Goal: Task Accomplishment & Management: Use online tool/utility

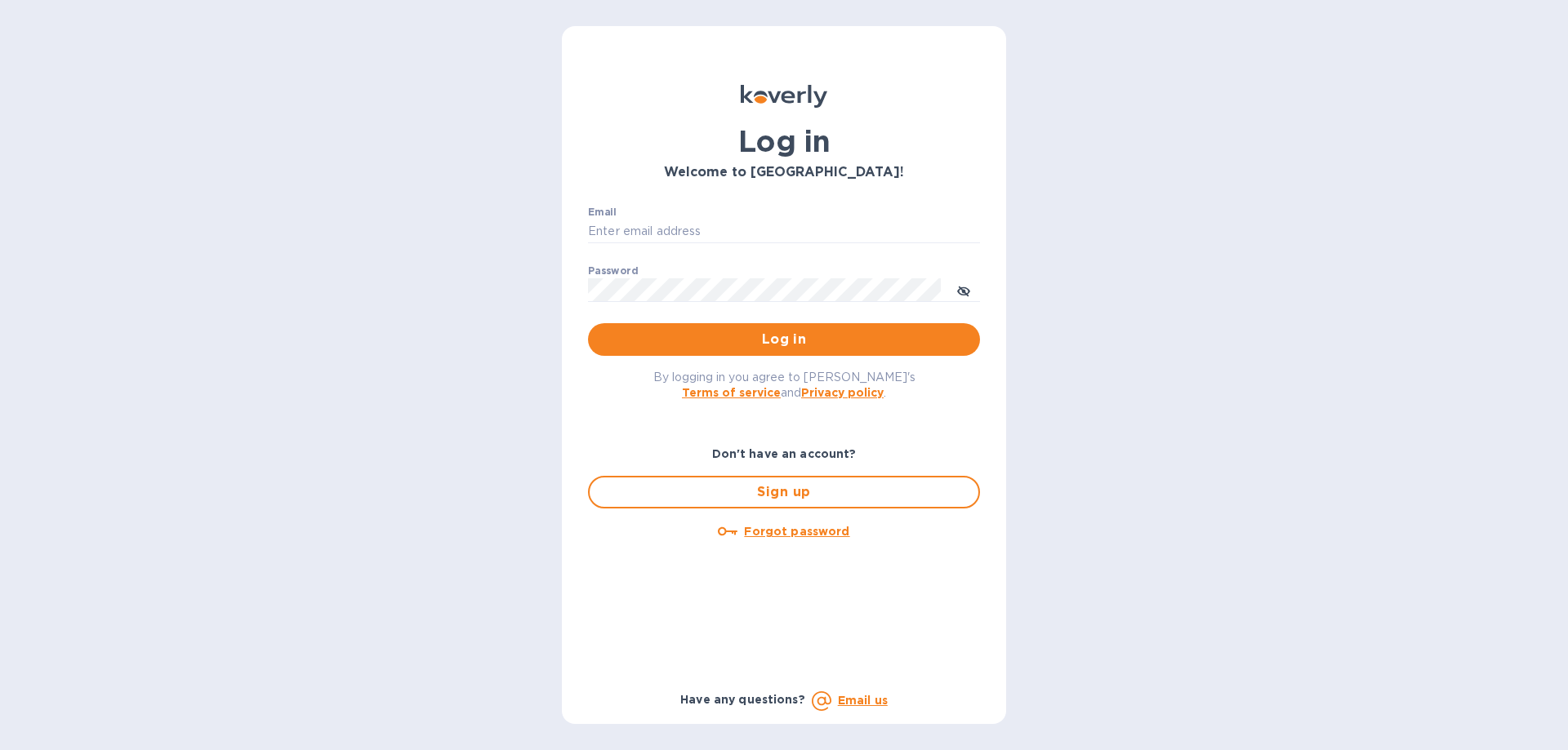
type input "[PERSON_NAME][EMAIL_ADDRESS][DOMAIN_NAME]"
click at [777, 330] on span "Log in" at bounding box center [784, 340] width 366 height 20
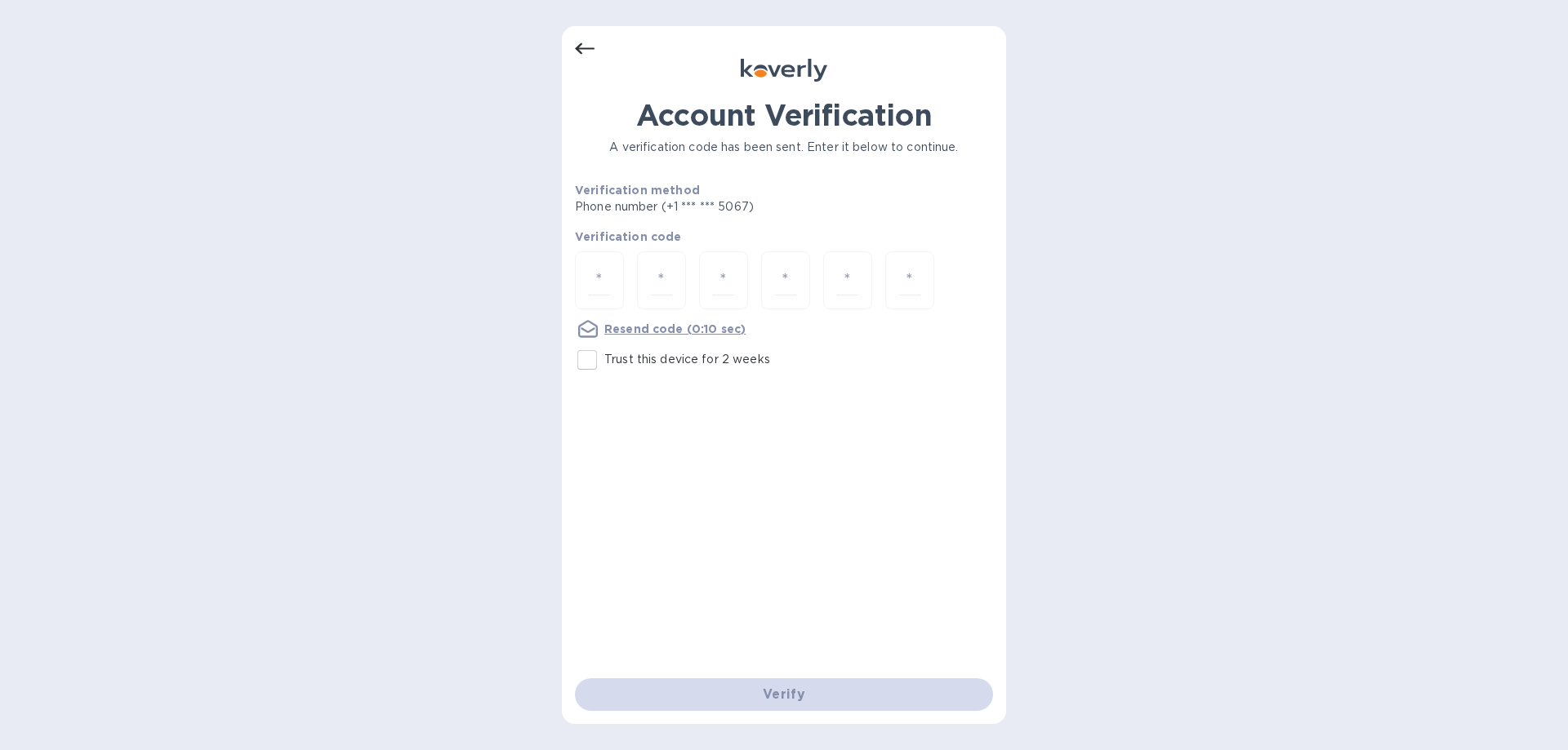
click at [681, 369] on label "Trust this device for 2 weeks" at bounding box center [670, 359] width 200 height 34
click at [604, 369] on input "Trust this device for 2 weeks" at bounding box center [587, 359] width 34 height 34
checkbox input "true"
click at [592, 281] on input "number" at bounding box center [599, 280] width 22 height 30
type input "9"
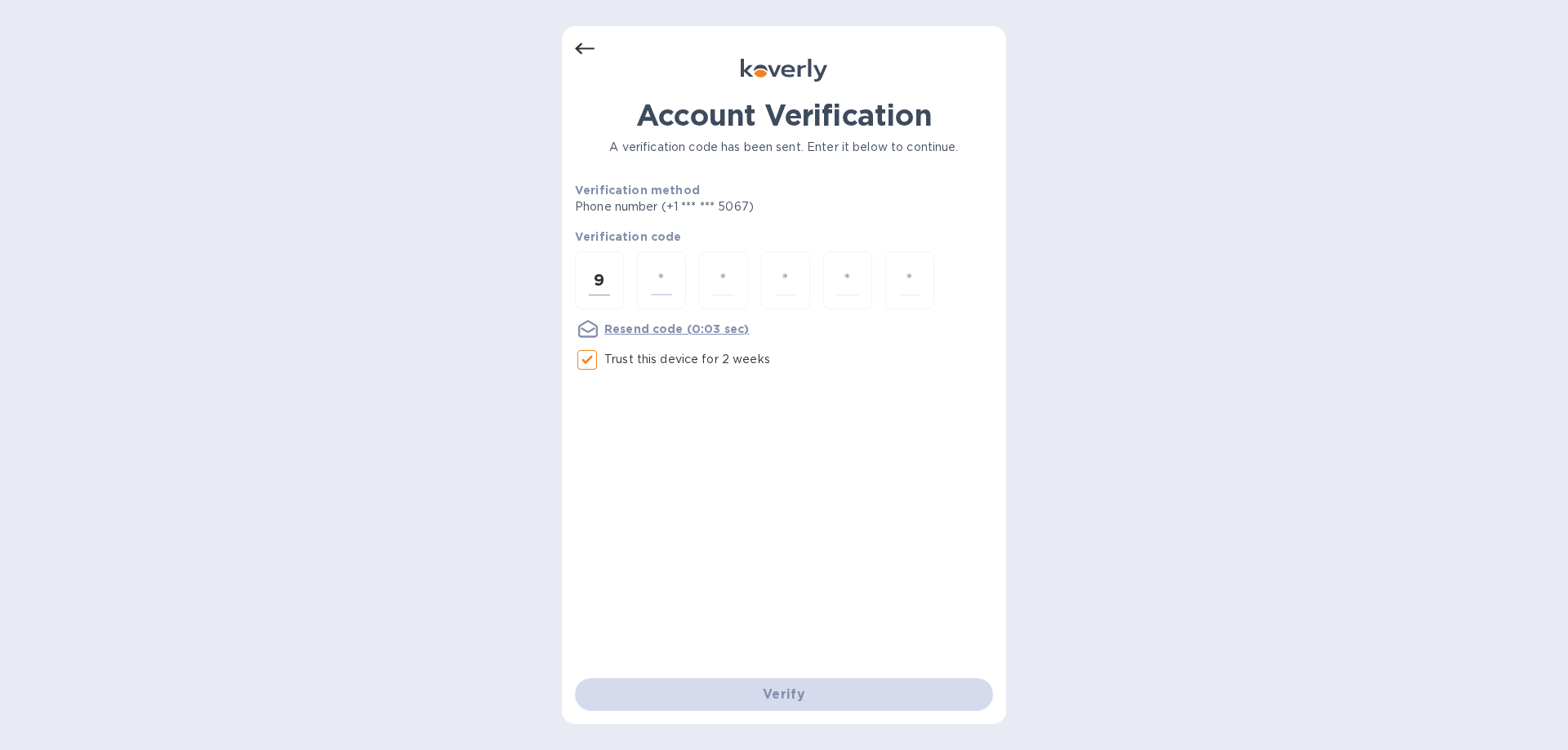
type input "3"
type input "7"
type input "0"
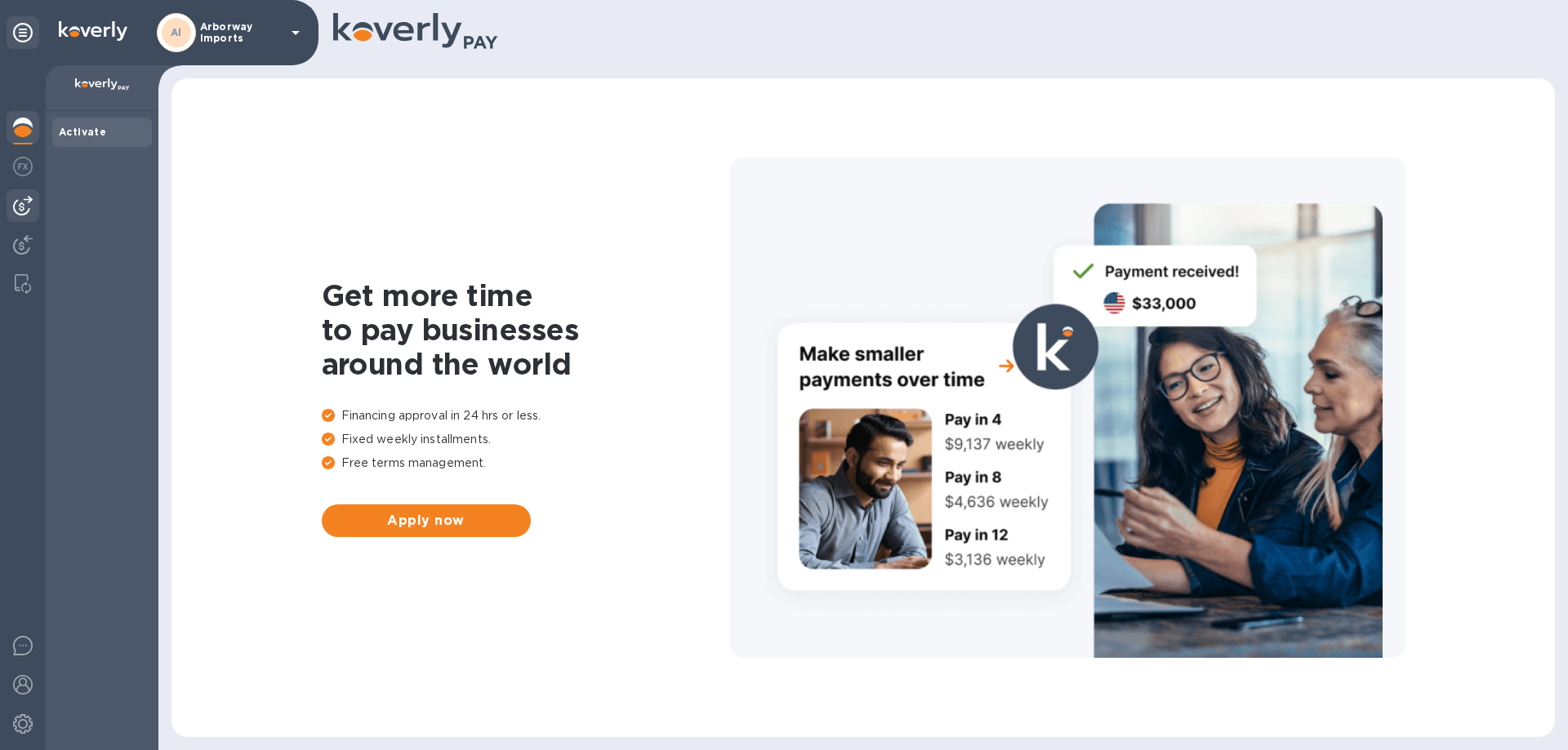
click at [28, 199] on img at bounding box center [23, 206] width 20 height 20
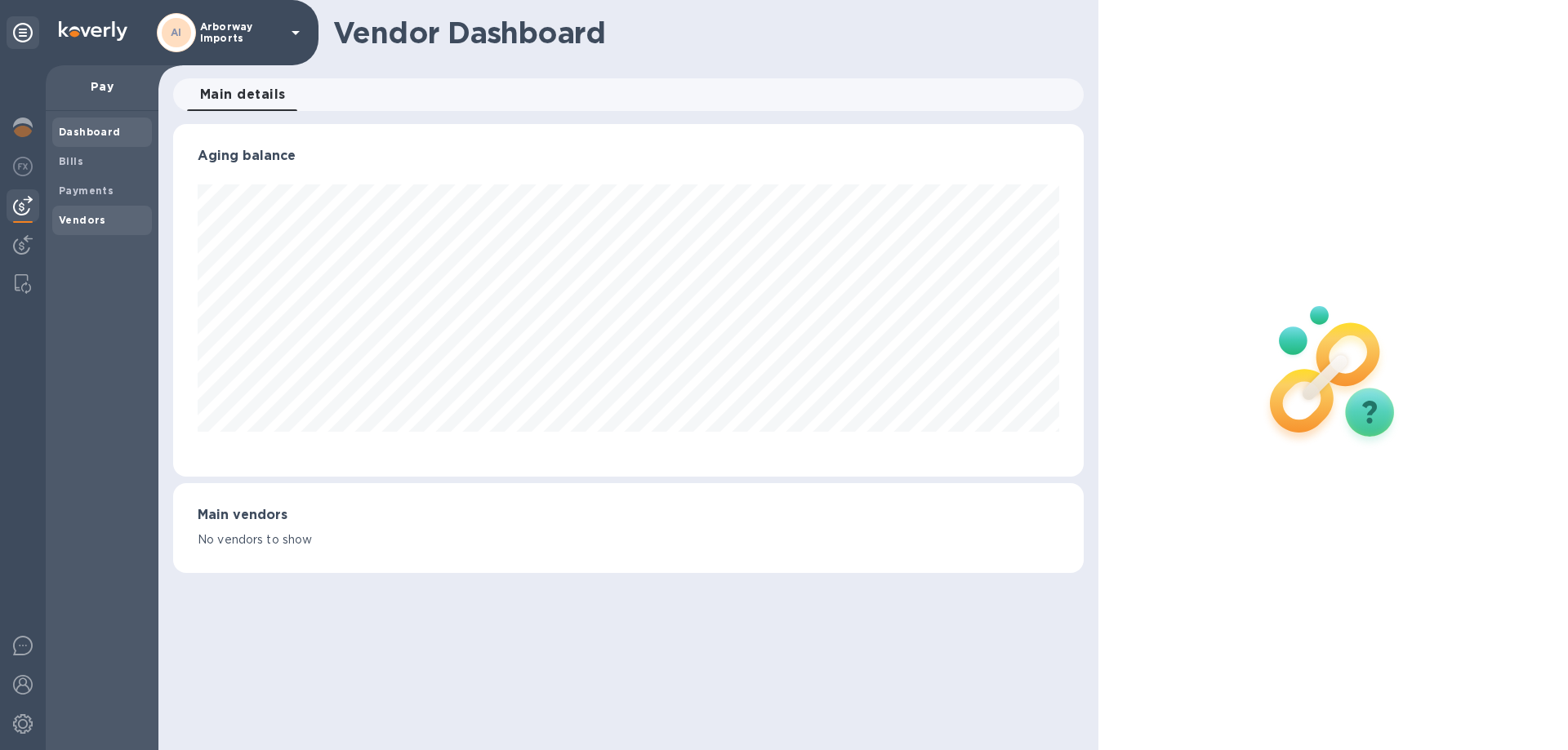
click at [81, 220] on b "Vendors" at bounding box center [82, 220] width 47 height 13
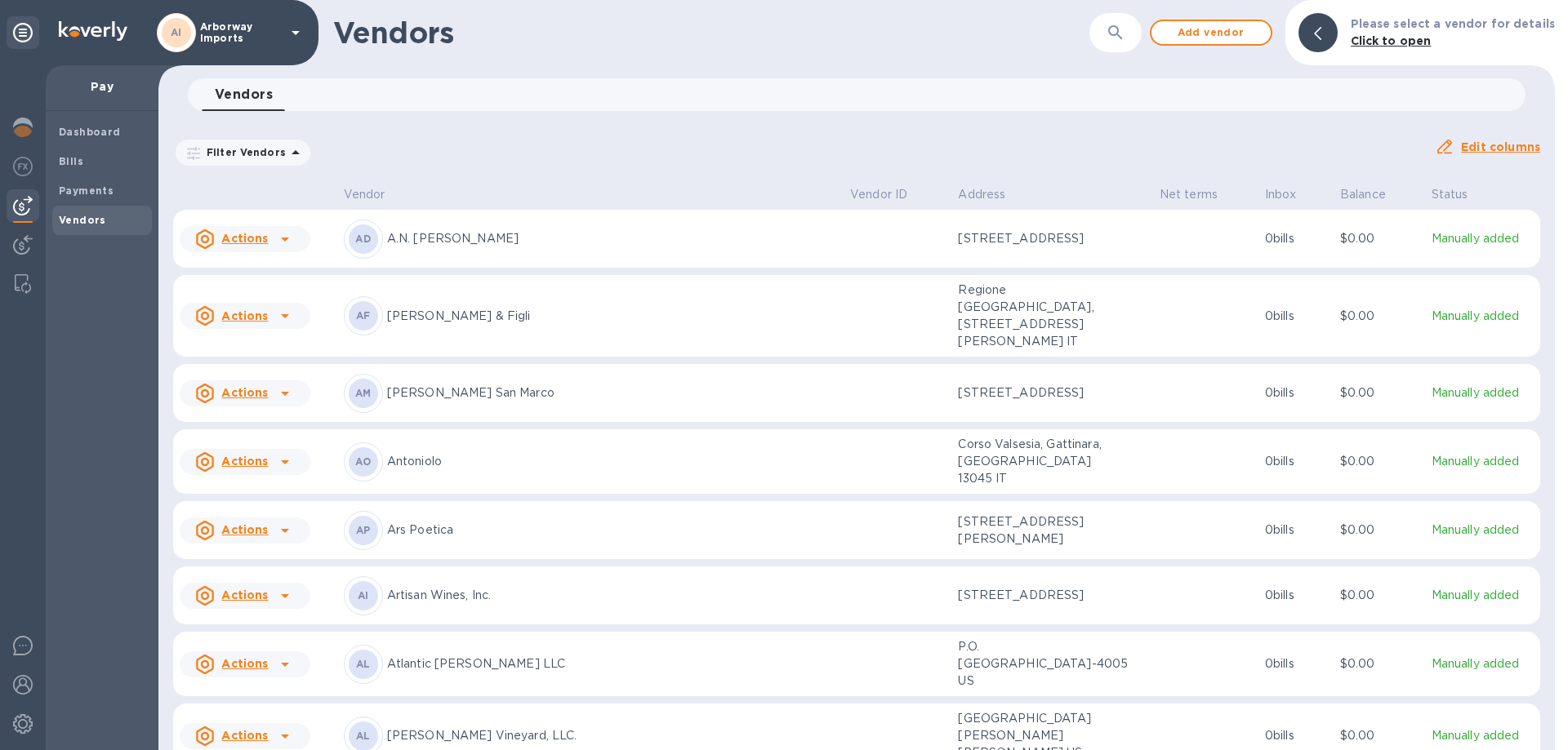
drag, startPoint x: 81, startPoint y: 220, endPoint x: 684, endPoint y: 137, distance: 608.7
click at [684, 137] on div "Filter Vendors Auto pay: All" at bounding box center [797, 153] width 1249 height 31
click at [1208, 45] on button "Add vendor" at bounding box center [1211, 32] width 122 height 26
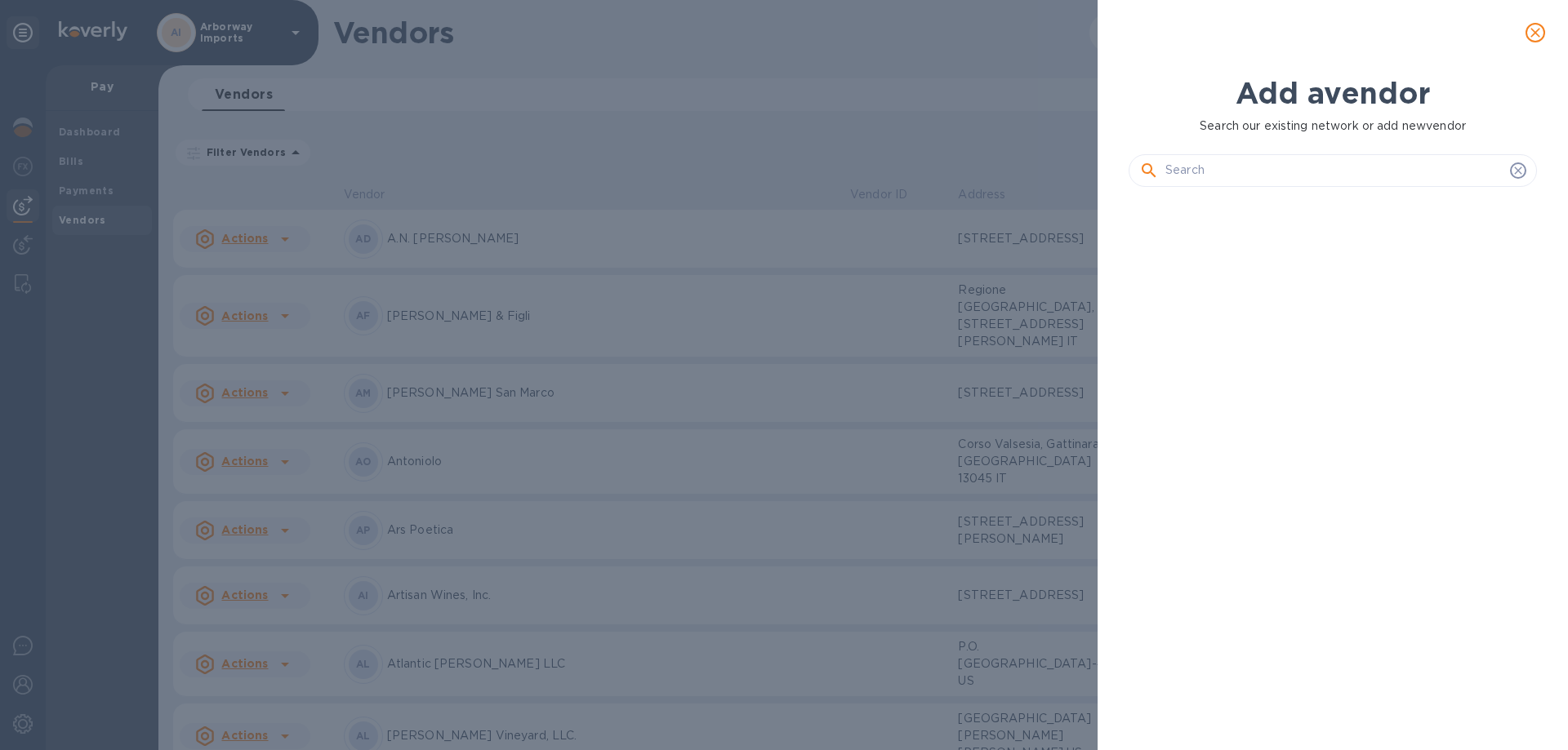
scroll to position [494, 415]
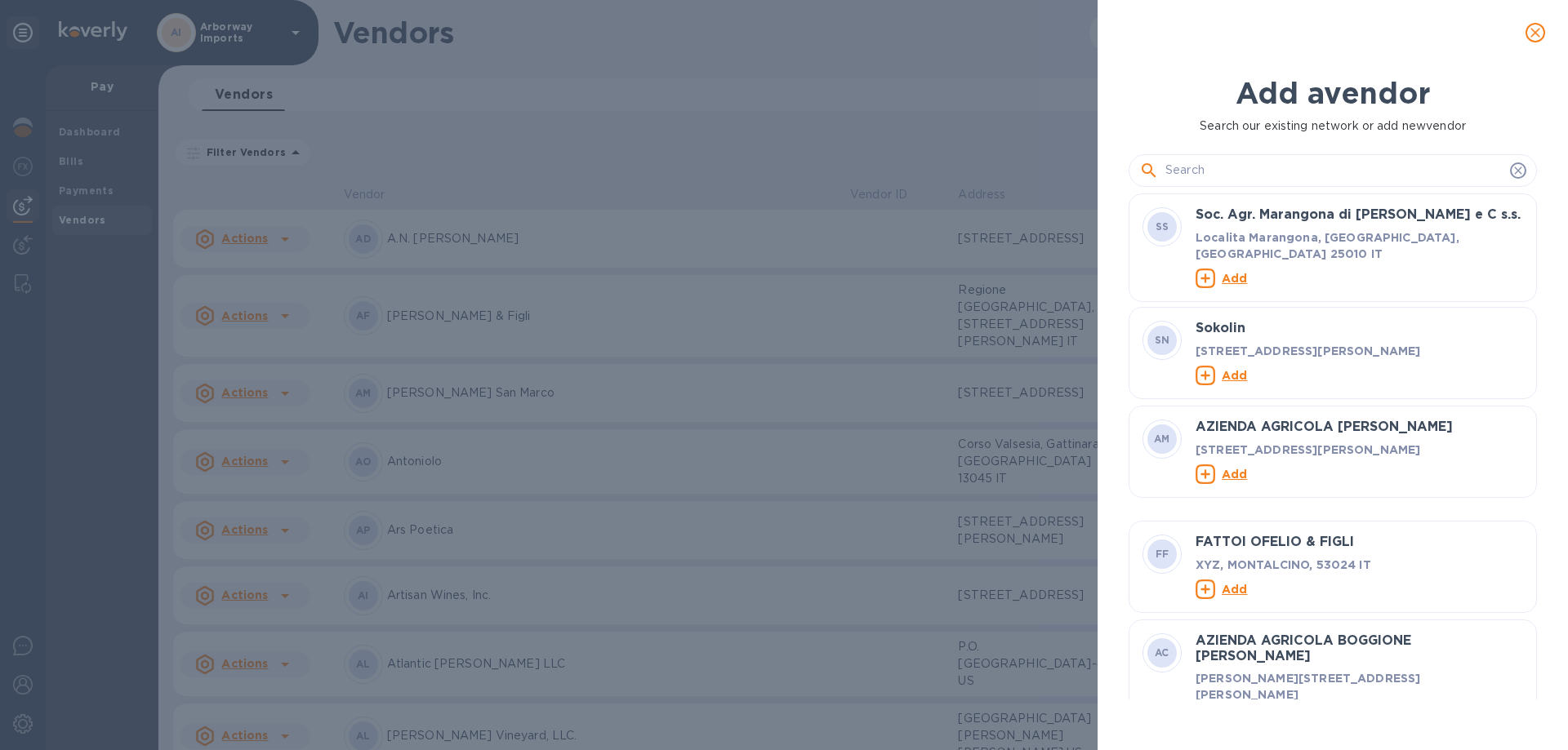
click at [1199, 170] on input "text" at bounding box center [1334, 170] width 338 height 24
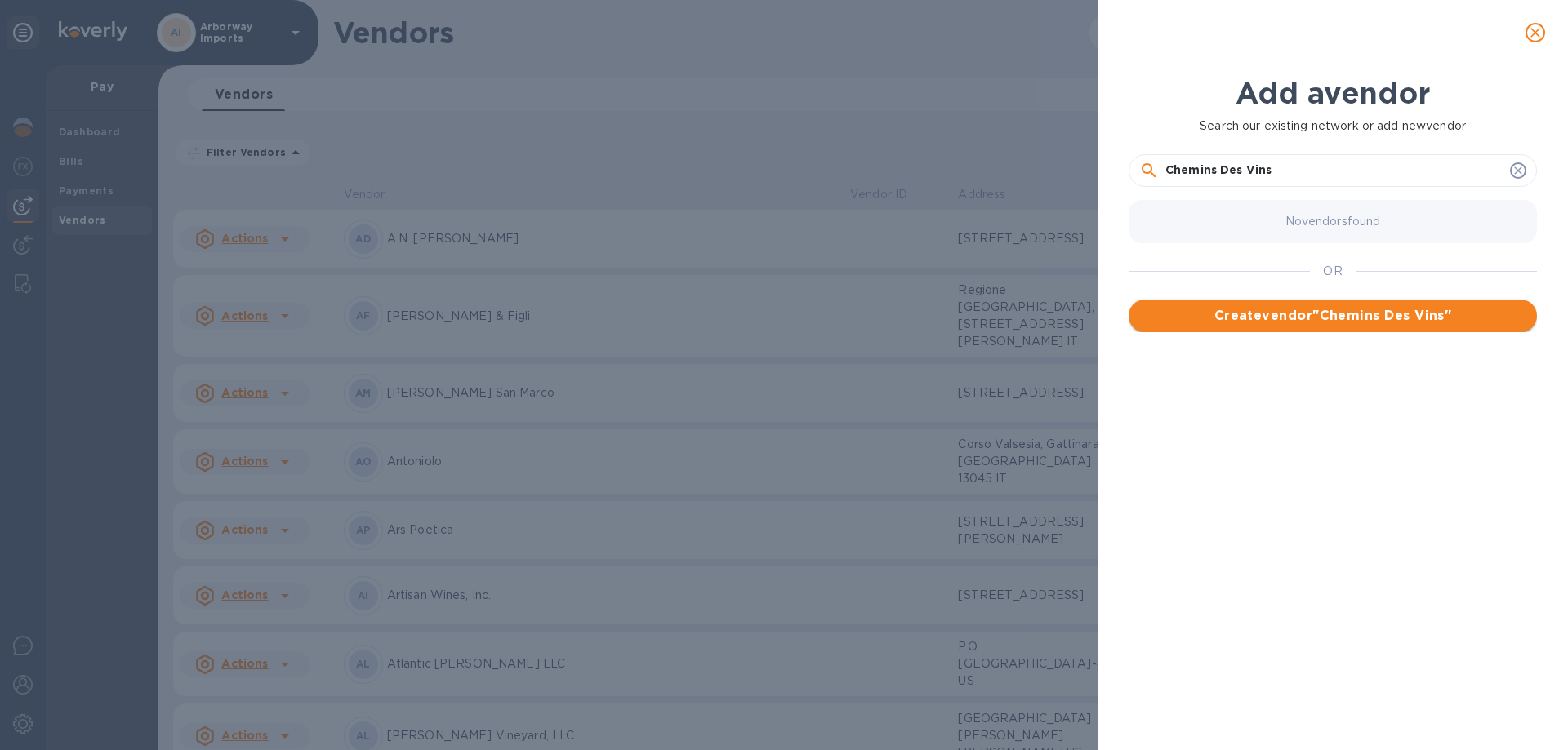
type input "Chemins Des Vins"
click at [1307, 310] on span "Create vendor " Chemins Des Vins "" at bounding box center [1333, 316] width 382 height 20
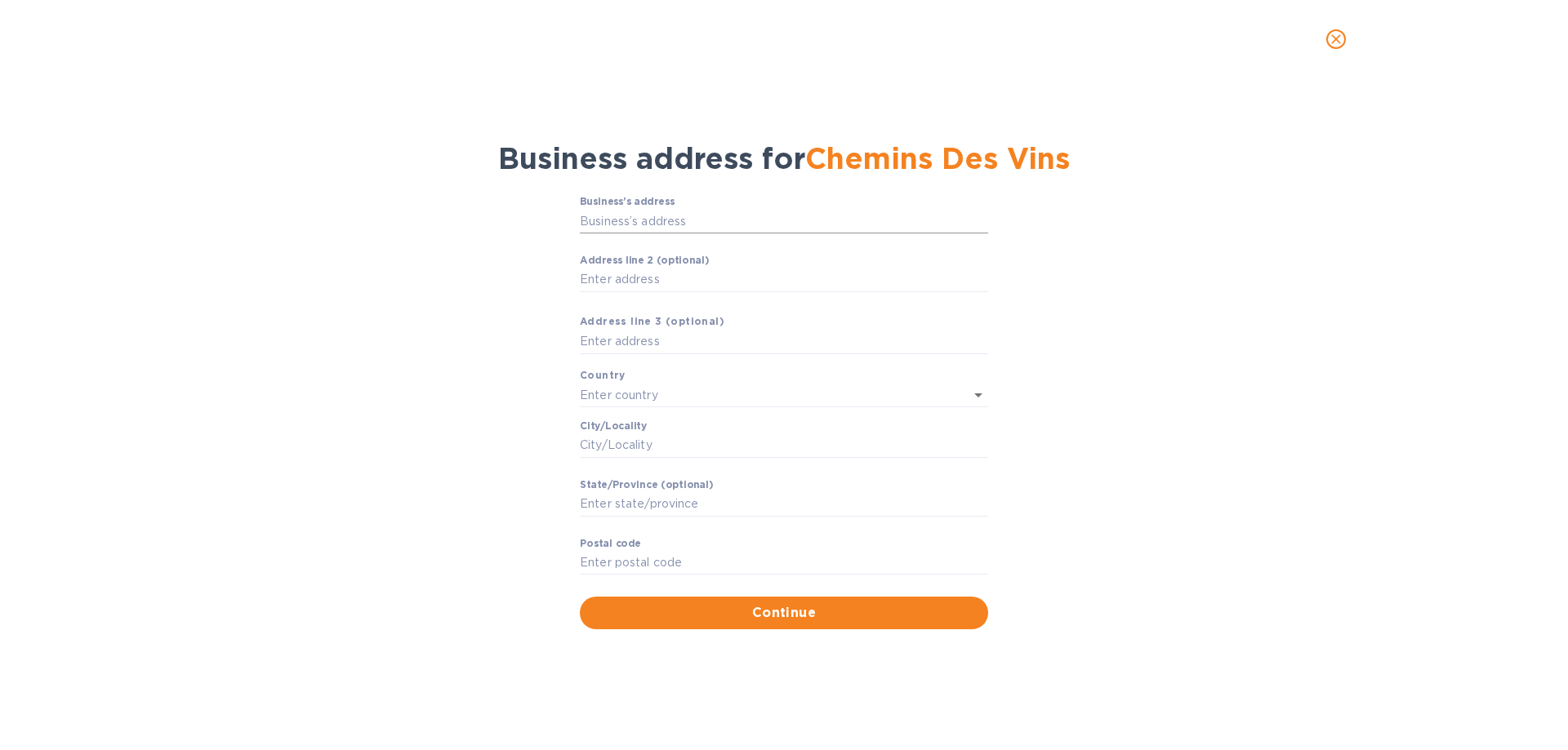
click at [612, 223] on input "Business’s аddress" at bounding box center [784, 221] width 408 height 24
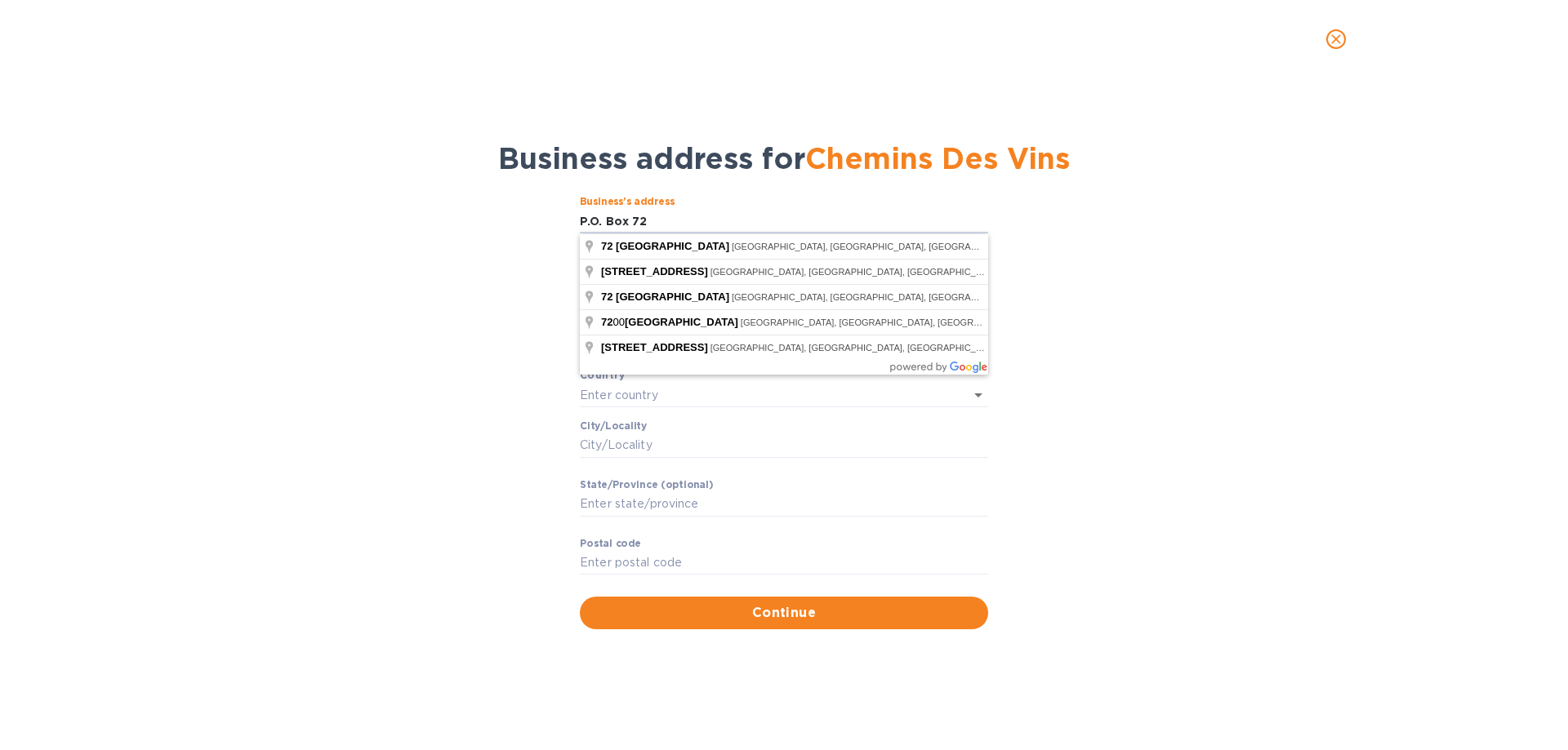
type input "P.O. Box 72"
drag, startPoint x: 440, startPoint y: 327, endPoint x: 567, endPoint y: 278, distance: 136.1
click at [440, 321] on div "Business’s аddress P.O. Box 72 ​ Аddress line 2 (optional) ​ Аddress line 3 (op…" at bounding box center [784, 412] width 1526 height 452
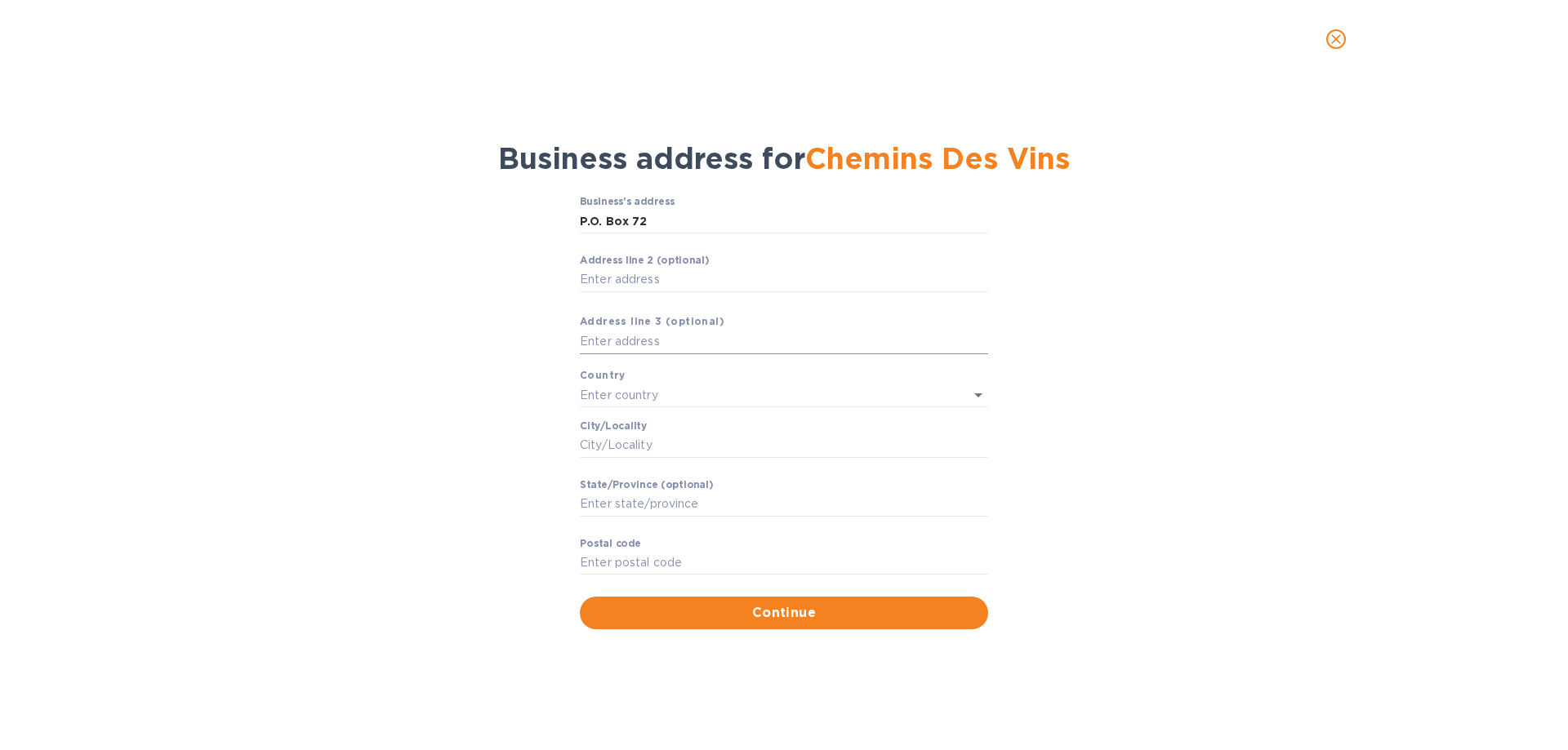
click at [613, 347] on input "text" at bounding box center [784, 342] width 408 height 24
click at [615, 442] on input "Сity/Locаlity" at bounding box center [784, 445] width 408 height 24
type input "Walpole"
click at [596, 512] on input "Stаte/Province (optional)" at bounding box center [784, 504] width 408 height 24
type input "ME"
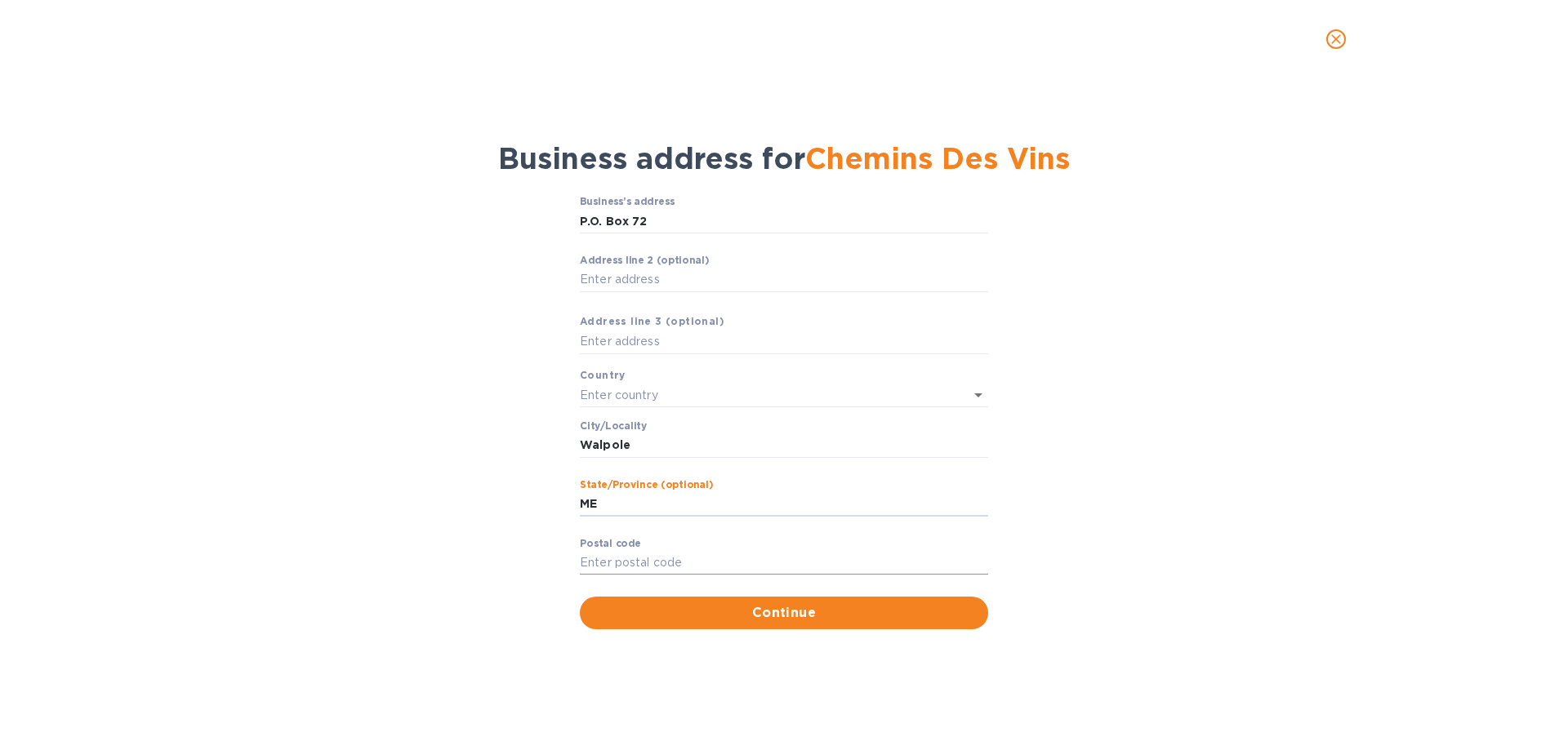
click at [610, 567] on input "Pоstal cоde" at bounding box center [784, 563] width 408 height 24
type input "04573"
click at [725, 605] on span "Continue" at bounding box center [784, 613] width 382 height 20
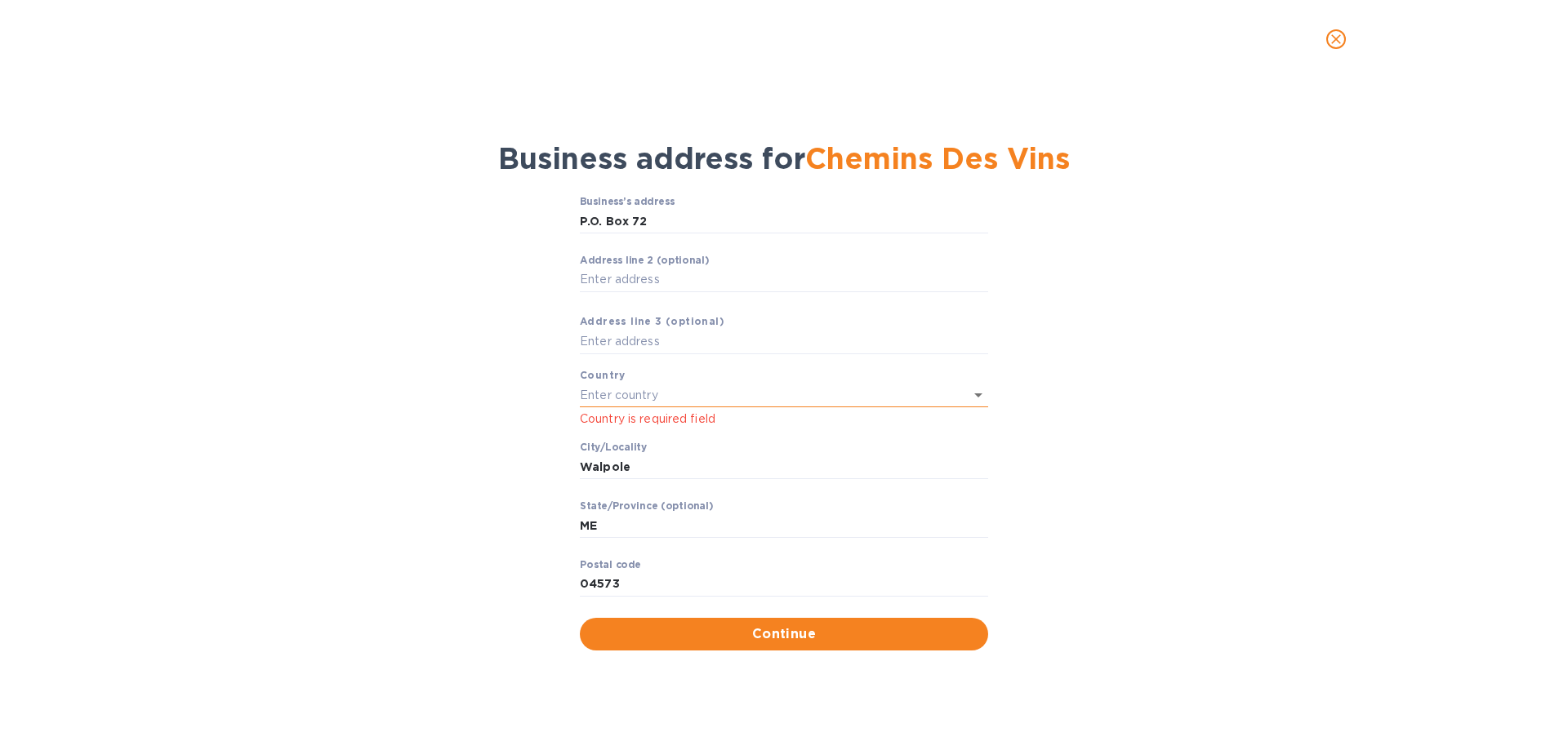
click at [706, 390] on input "text" at bounding box center [761, 395] width 362 height 23
click at [702, 396] on input "text" at bounding box center [761, 395] width 362 height 23
type input "[GEOGRAPHIC_DATA]"
click at [736, 624] on button "Continue" at bounding box center [784, 633] width 408 height 32
click at [664, 401] on input "text" at bounding box center [761, 395] width 362 height 23
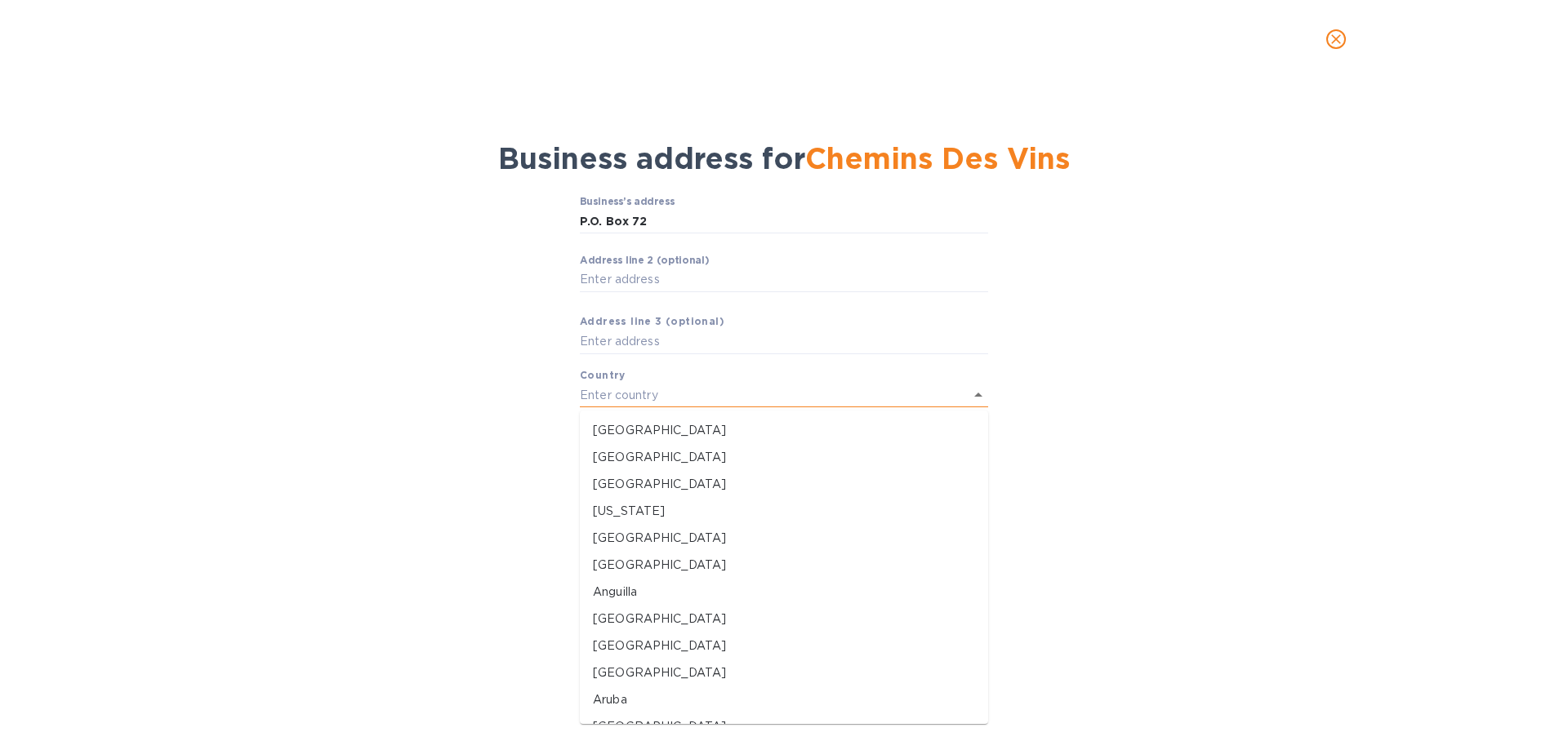
type input "[GEOGRAPHIC_DATA]"
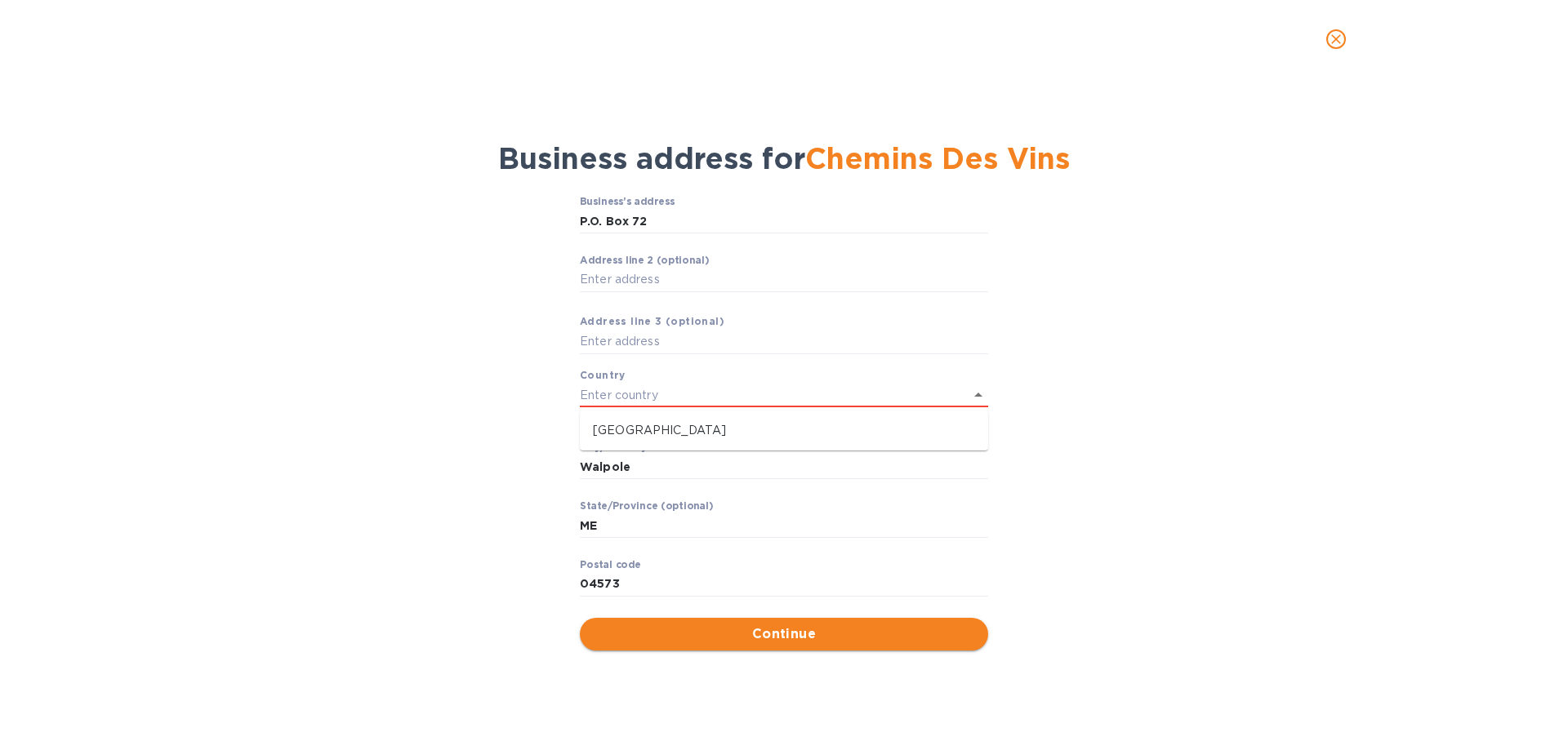
click at [733, 625] on span "Continue" at bounding box center [784, 634] width 382 height 20
click at [651, 391] on input "text" at bounding box center [761, 395] width 362 height 23
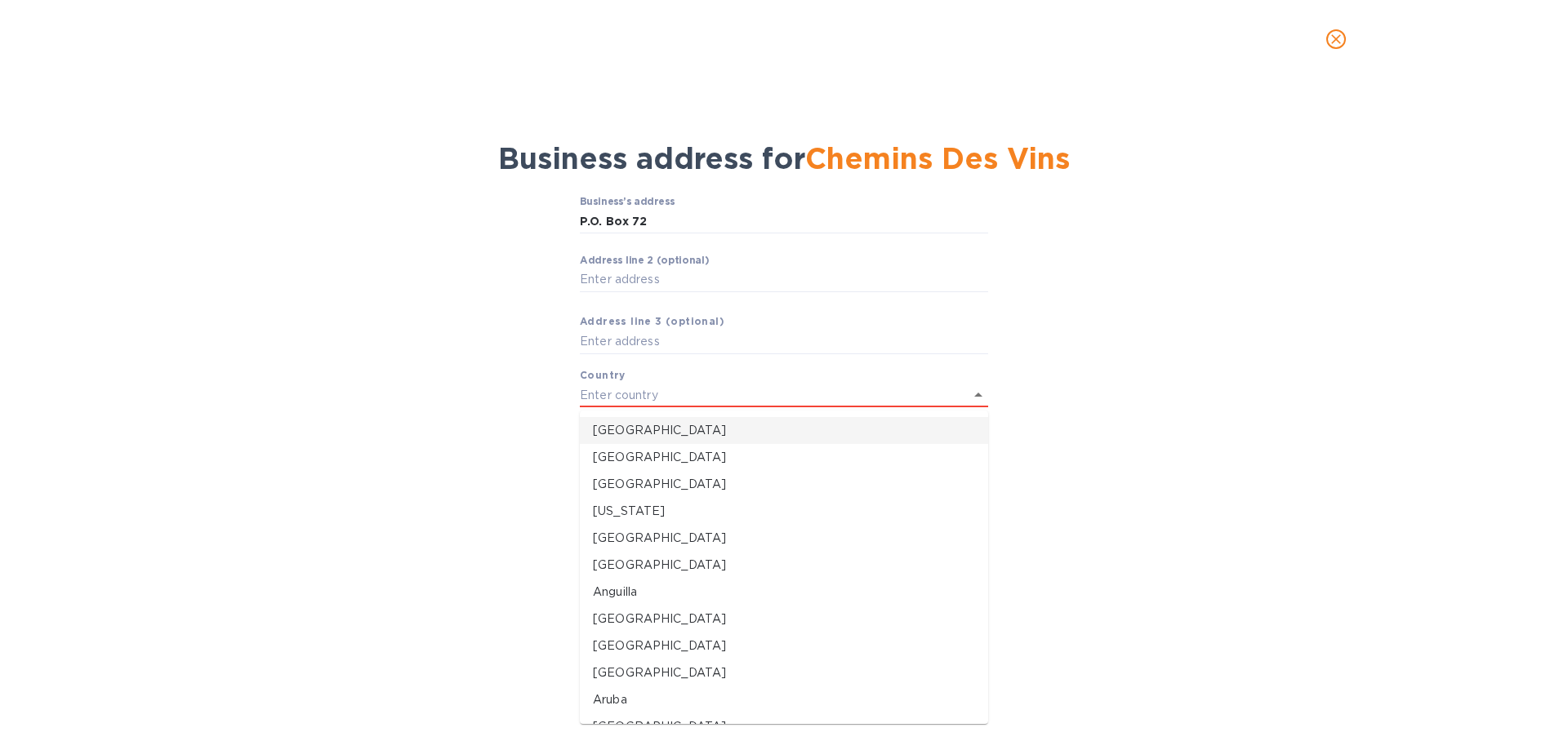
type input "[GEOGRAPHIC_DATA]"
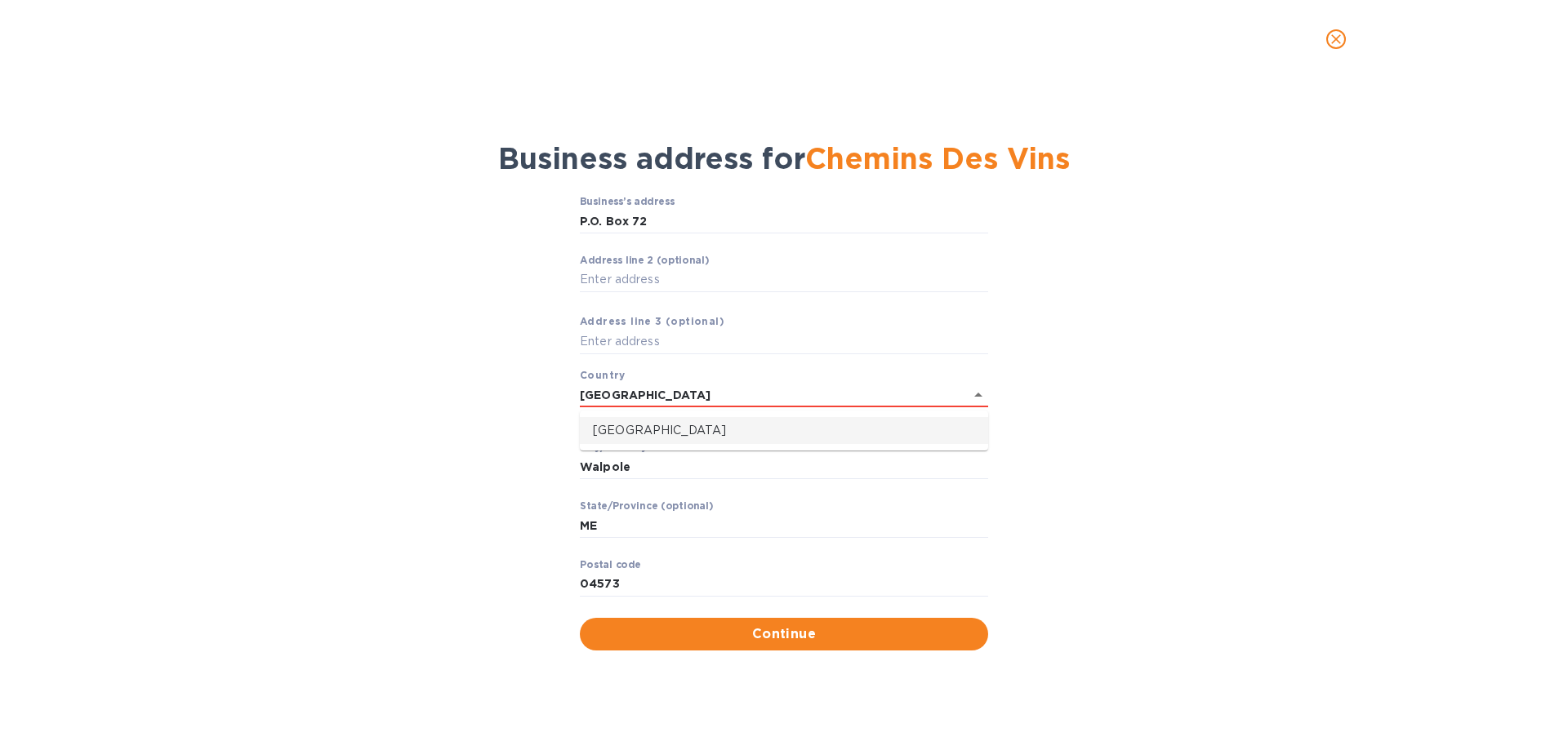
click at [687, 423] on p "[GEOGRAPHIC_DATA]" at bounding box center [784, 431] width 382 height 18
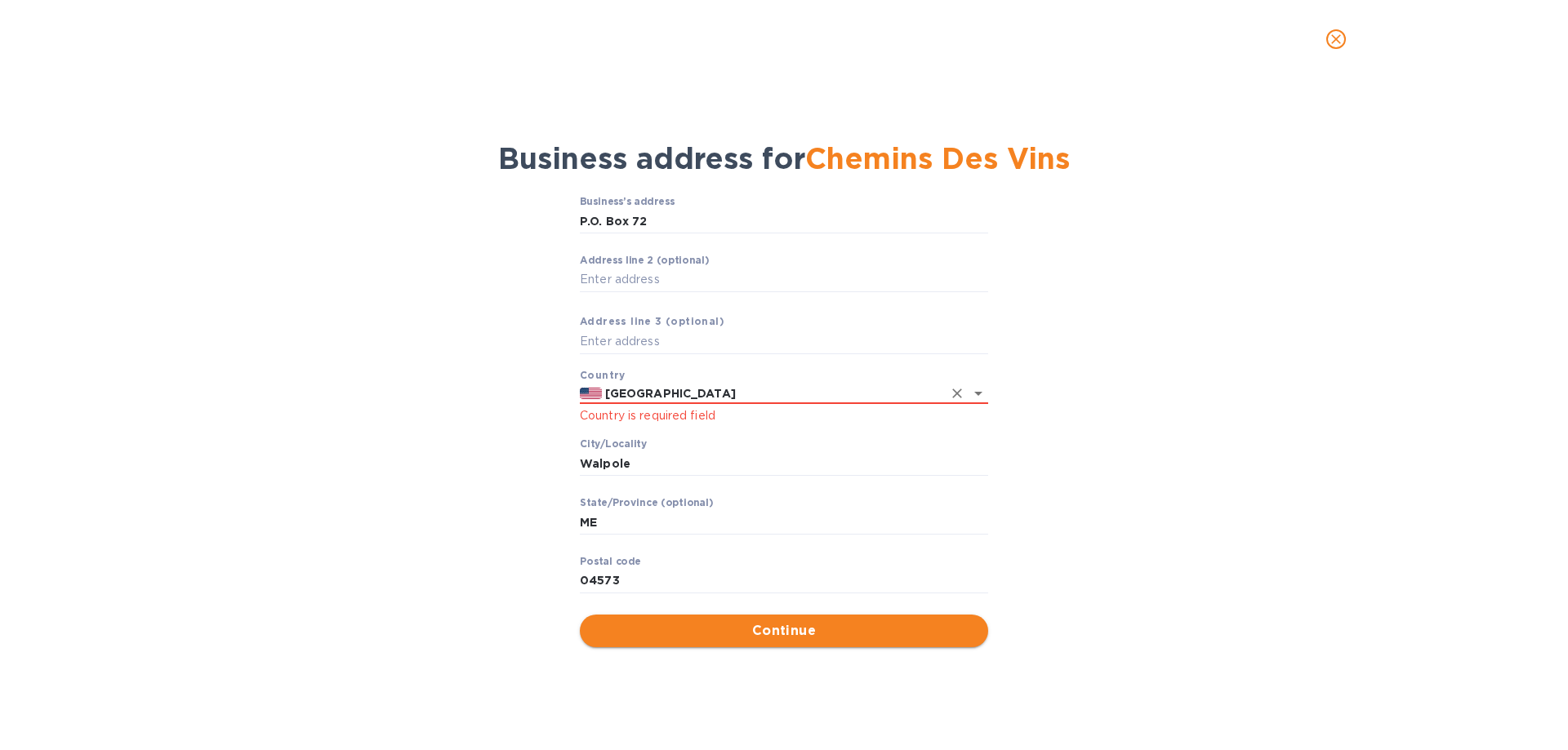
click at [779, 643] on button "Continue" at bounding box center [784, 631] width 408 height 32
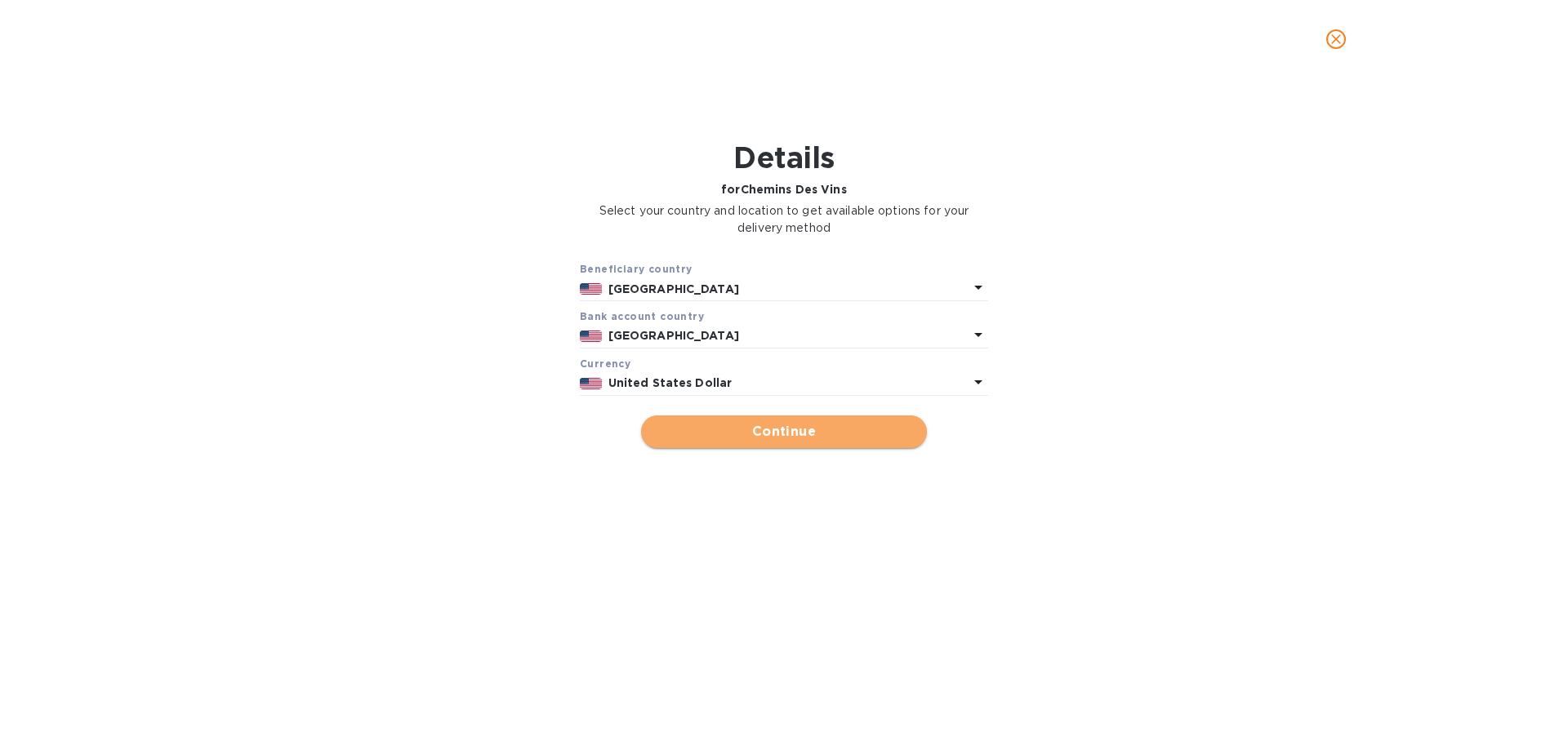
click at [832, 418] on button "Continue" at bounding box center [784, 432] width 286 height 32
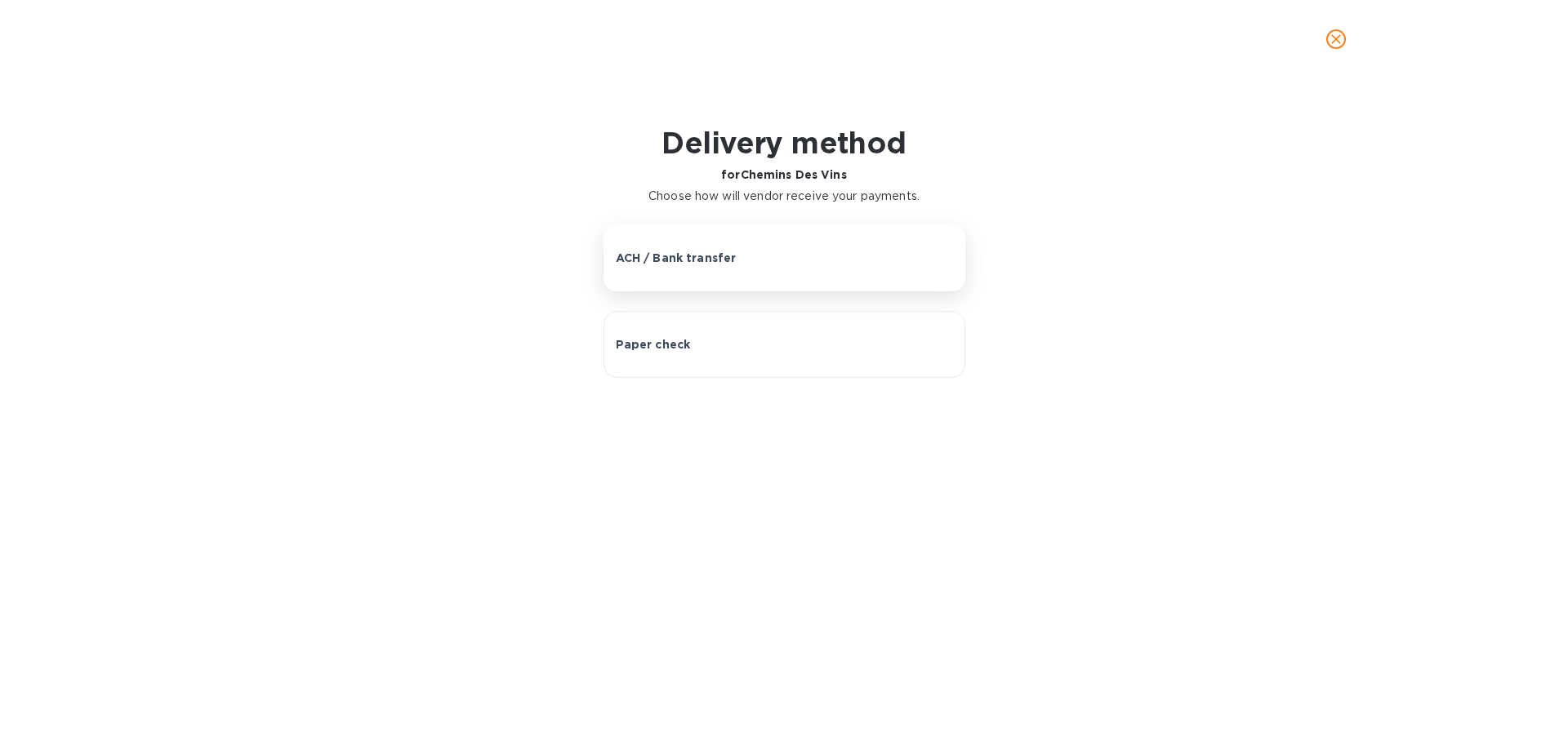
click at [680, 238] on button "ACH / Bank transfer" at bounding box center [784, 258] width 361 height 67
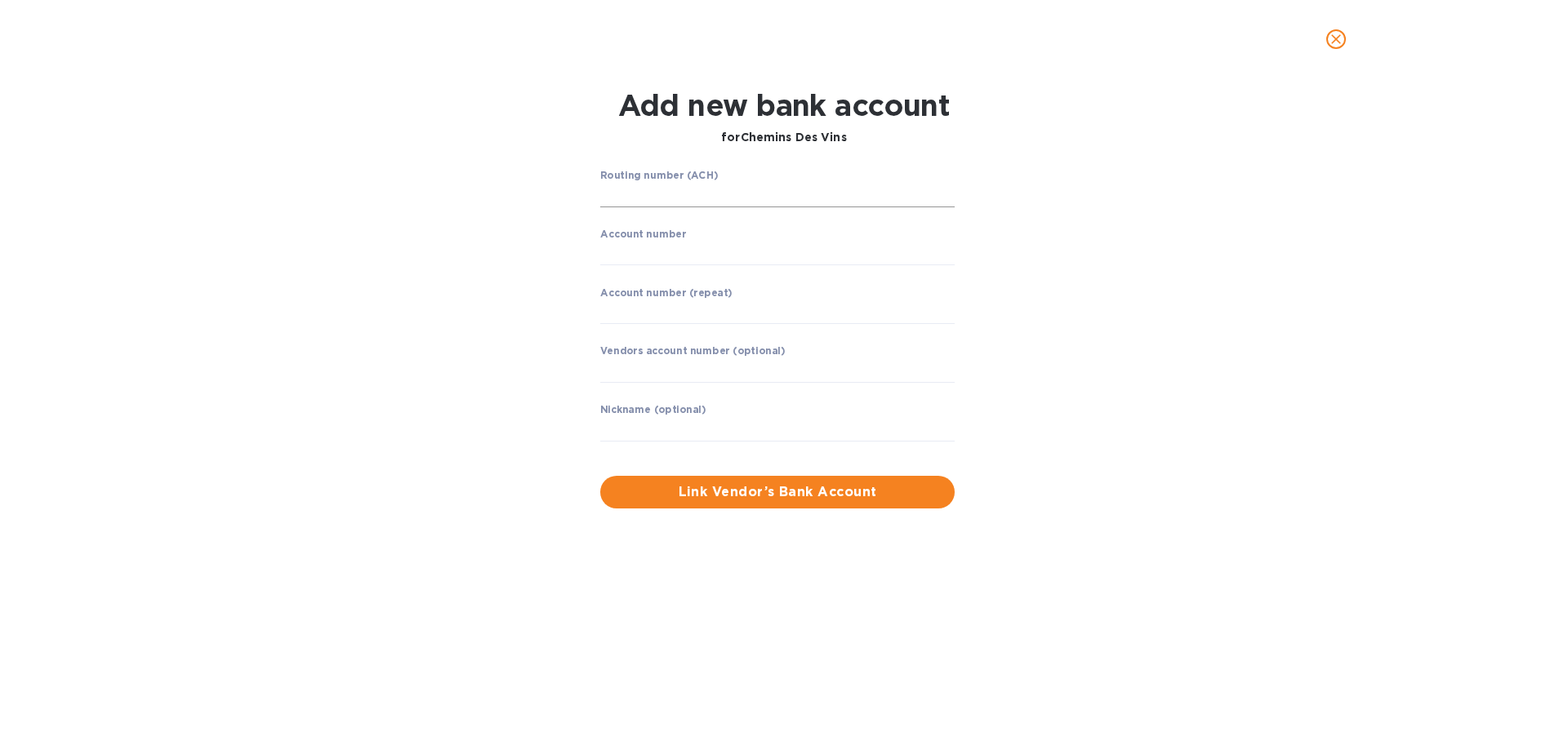
click at [667, 192] on input "string" at bounding box center [778, 195] width 355 height 24
type input "011201830"
click at [672, 248] on input "string" at bounding box center [778, 253] width 355 height 24
type input "54306881"
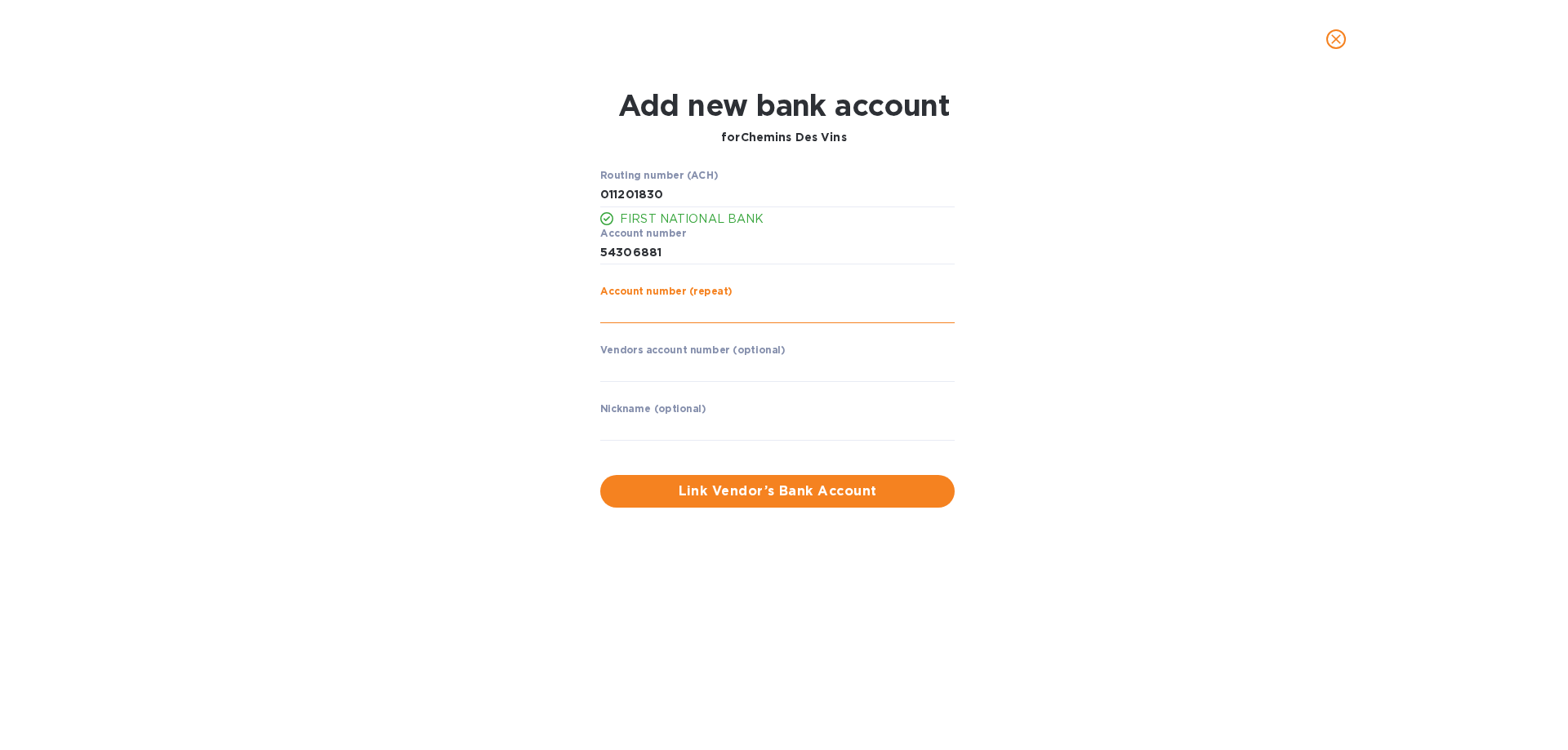
click at [704, 306] on input "string" at bounding box center [778, 310] width 355 height 24
type input "54306881"
click at [705, 367] on input "text" at bounding box center [778, 369] width 355 height 24
type input "Chemin des Vins"
click at [835, 490] on span "Link Vendor’s Bank Account" at bounding box center [777, 492] width 328 height 20
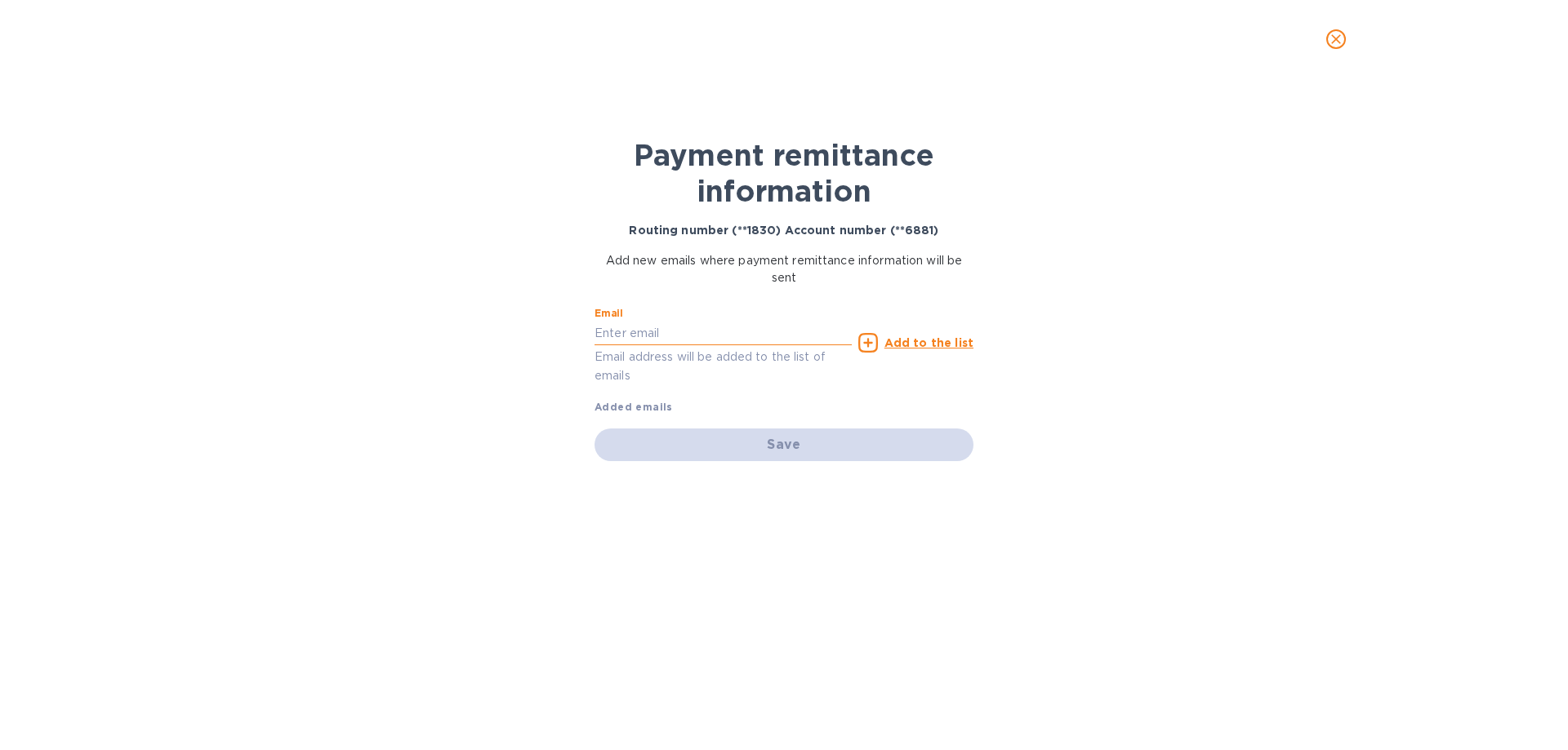
click at [684, 328] on input "text" at bounding box center [723, 333] width 258 height 24
type input "[PERSON_NAME][EMAIL_ADDRESS][DOMAIN_NAME]"
click at [937, 346] on u "Add to the list" at bounding box center [928, 343] width 89 height 13
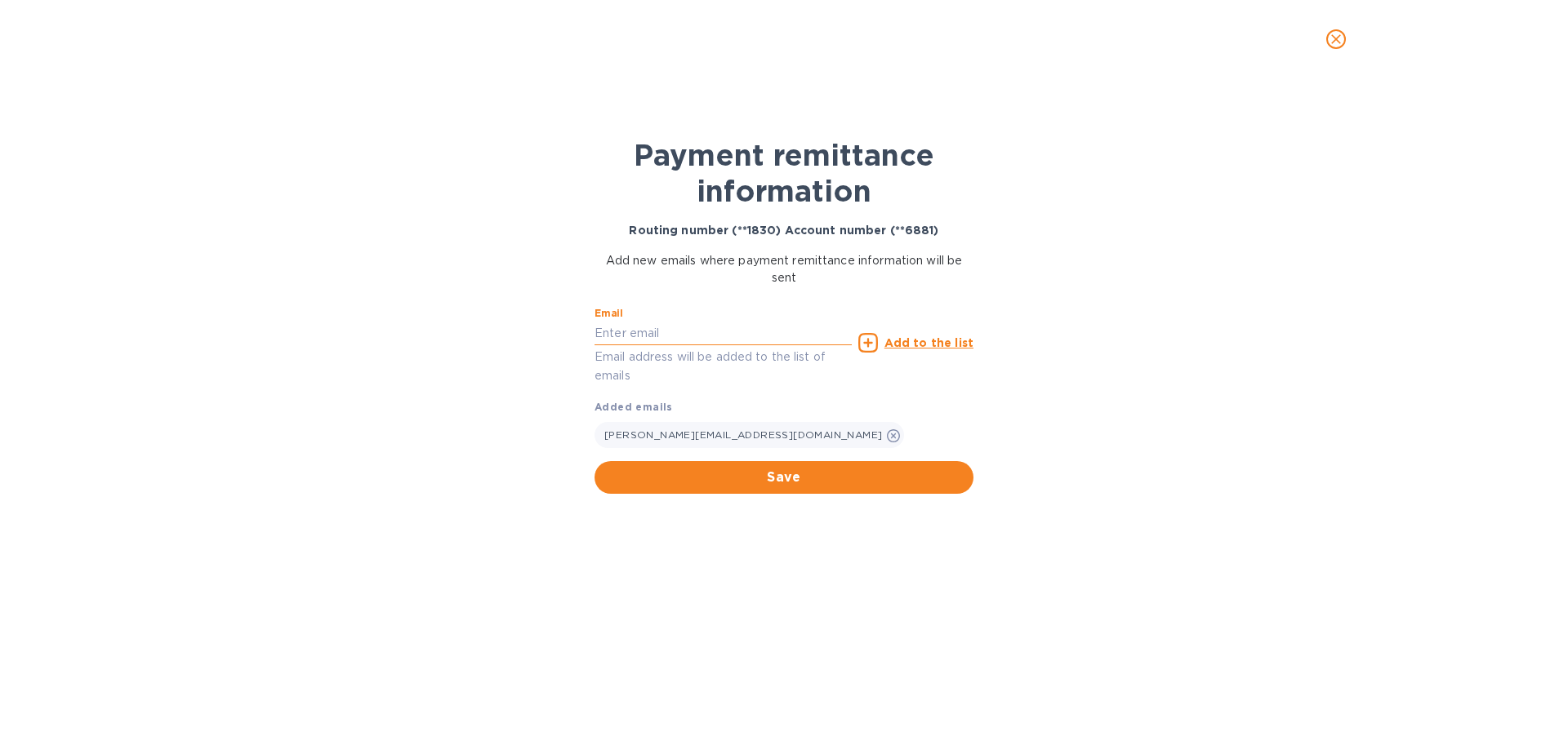
drag, startPoint x: 740, startPoint y: 337, endPoint x: 771, endPoint y: 338, distance: 31.0
click at [740, 337] on input "text" at bounding box center [723, 333] width 258 height 24
paste input "[EMAIL_ADDRESS][DOMAIN_NAME]"
type input "[EMAIL_ADDRESS][DOMAIN_NAME]"
click at [918, 341] on u "Add to the list" at bounding box center [928, 343] width 89 height 13
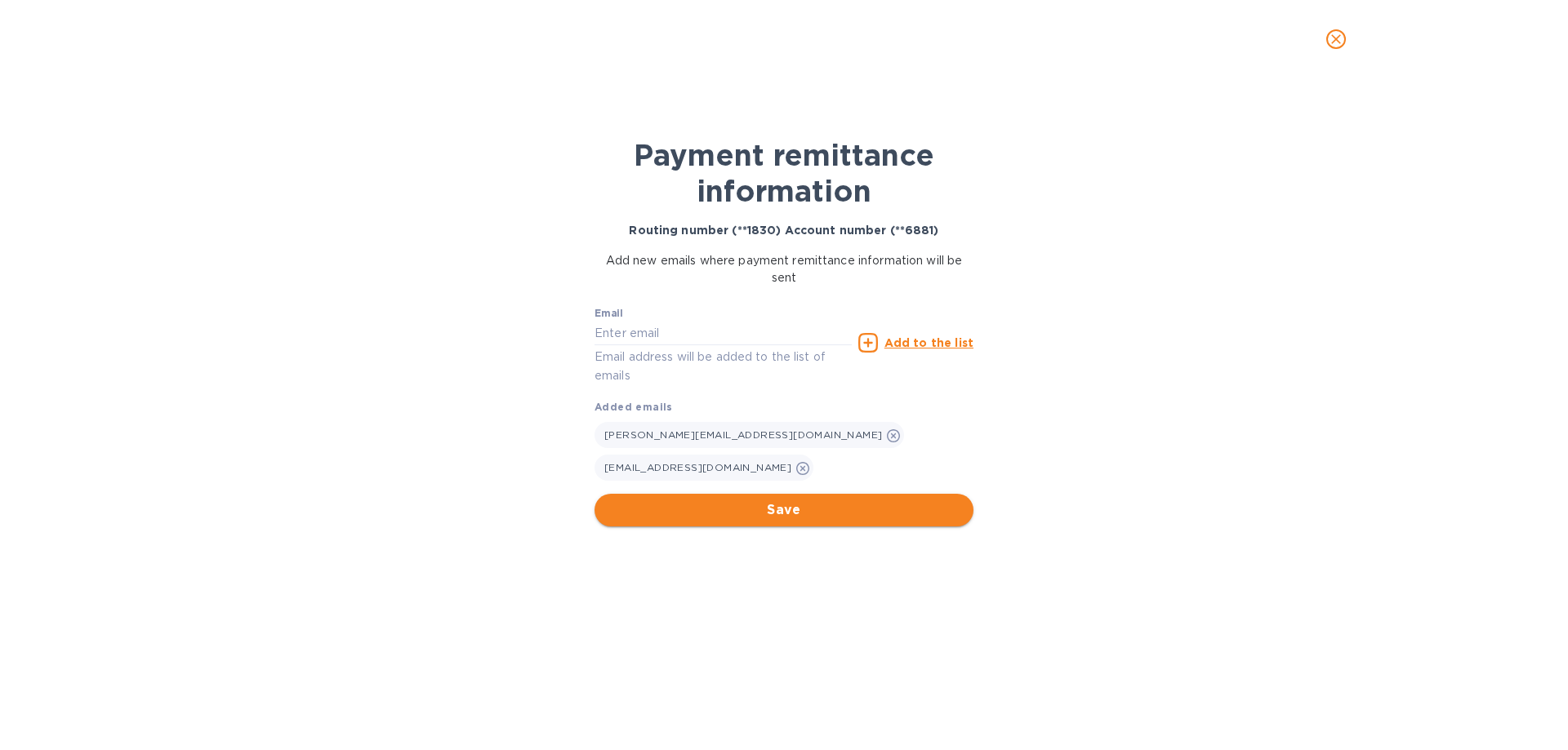
click at [849, 500] on span "Save" at bounding box center [784, 510] width 353 height 20
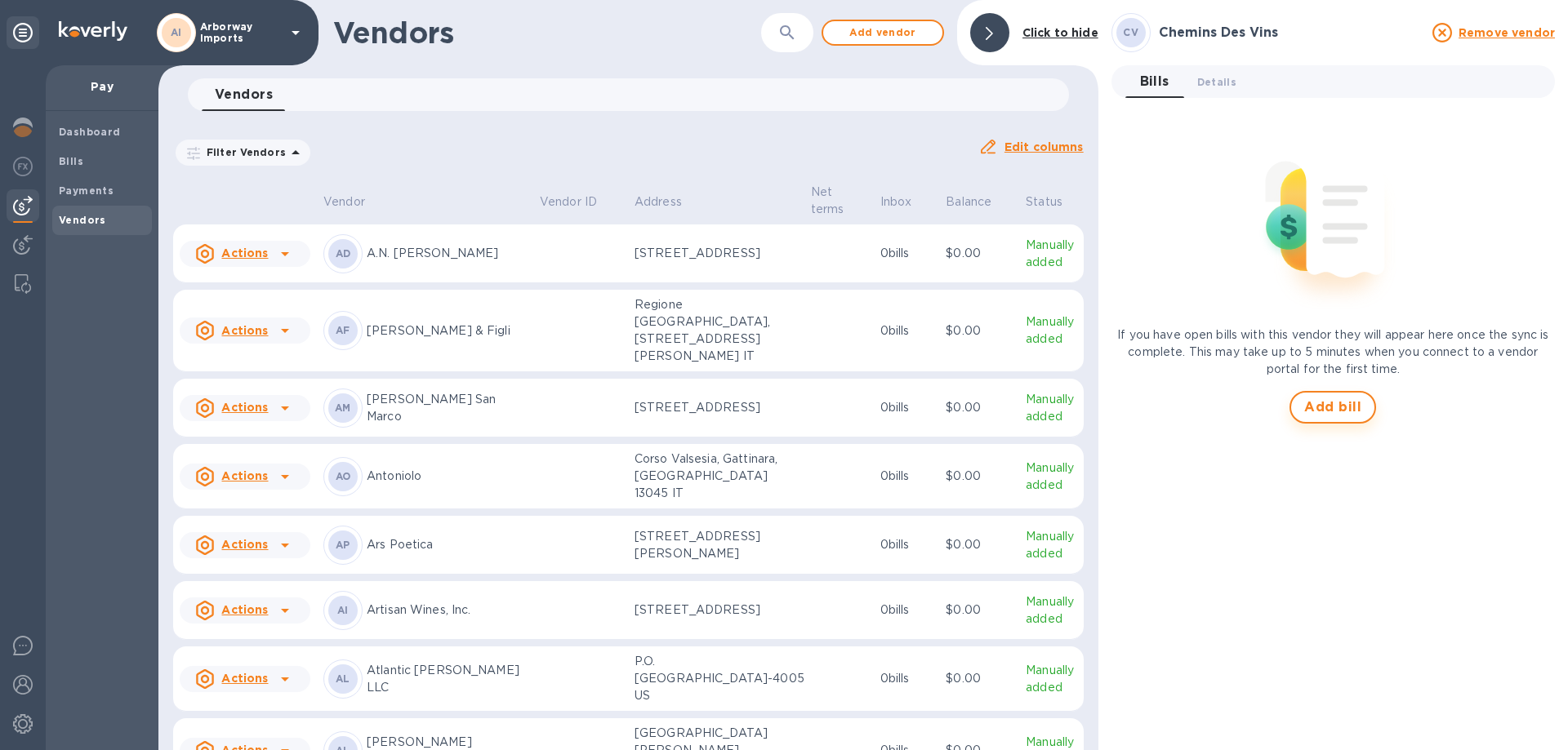
click at [1342, 419] on button "Add bill" at bounding box center [1333, 406] width 86 height 32
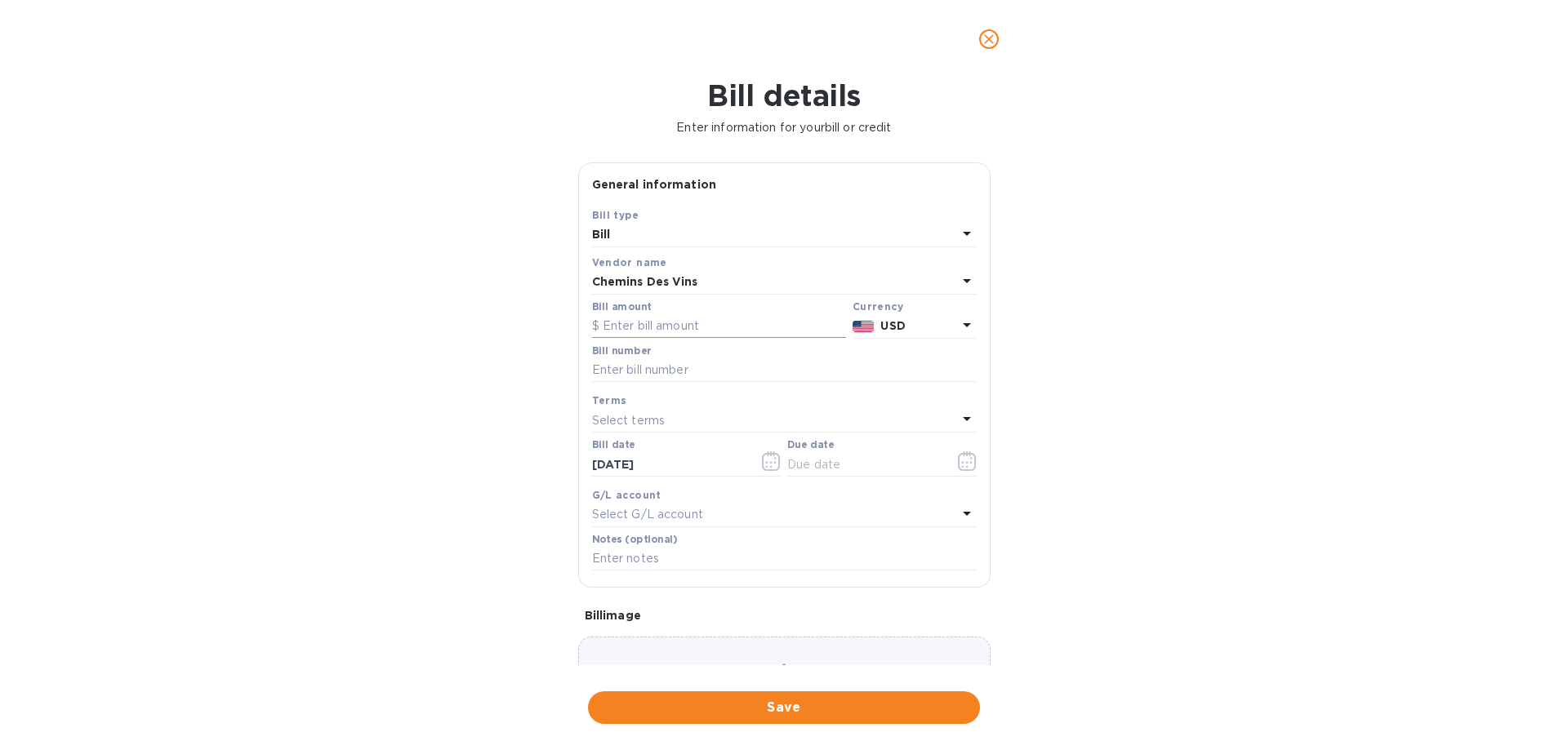
click at [686, 327] on input "text" at bounding box center [719, 326] width 254 height 24
type input "9,920.00"
click at [668, 376] on input "text" at bounding box center [784, 370] width 385 height 24
type input "3889"
click at [958, 459] on icon "button" at bounding box center [967, 461] width 19 height 20
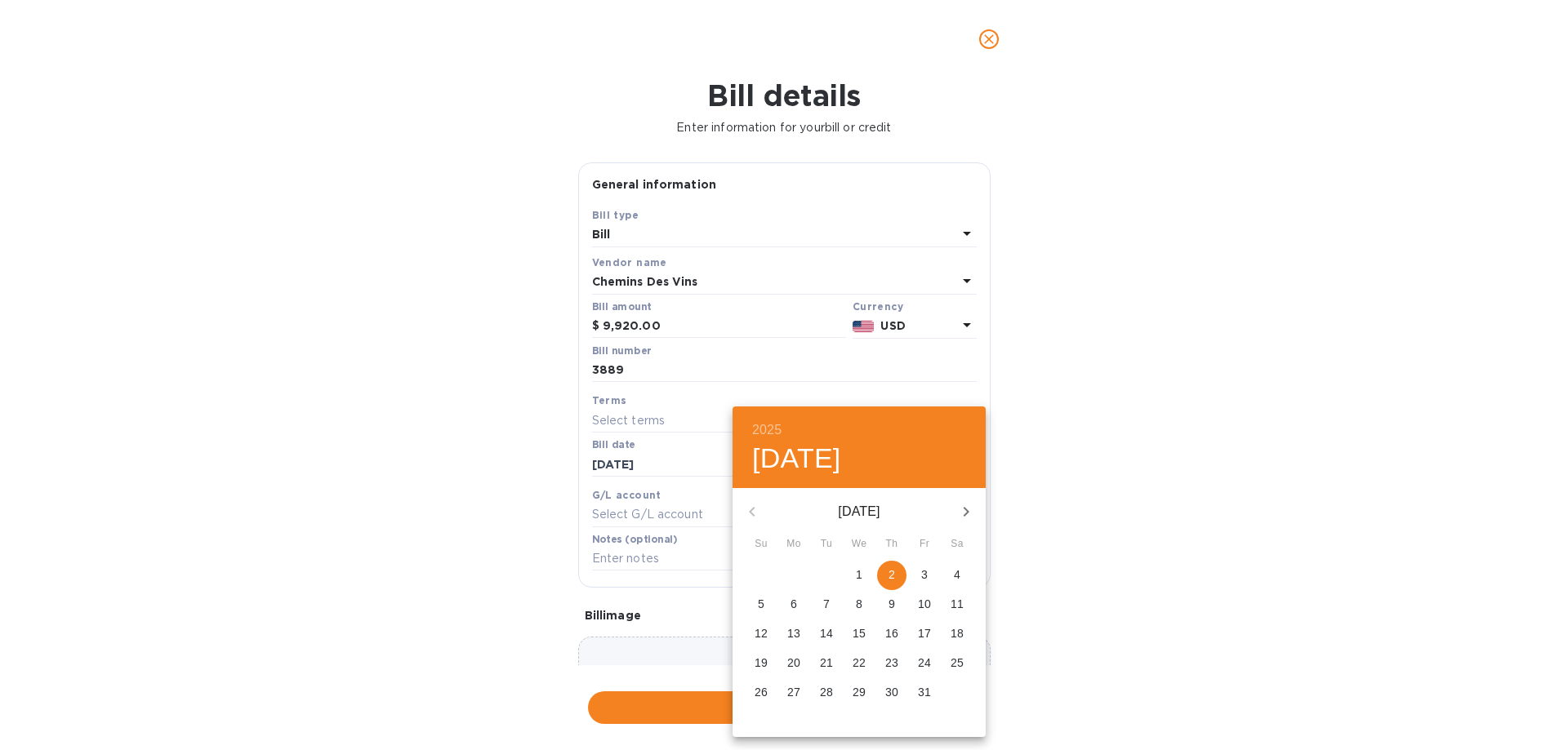
click at [893, 573] on p "2" at bounding box center [891, 575] width 7 height 17
type input "[DATE]"
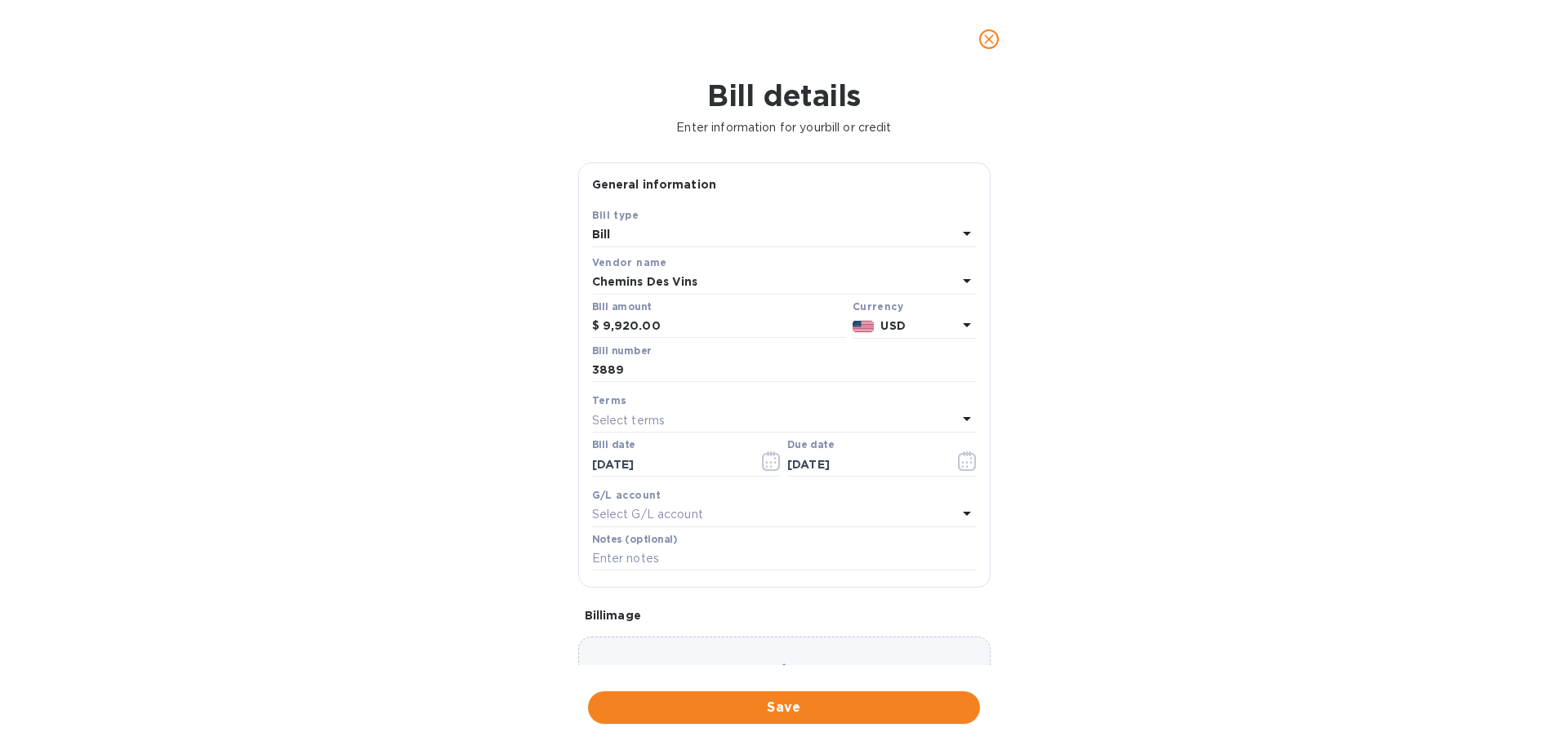
click at [827, 644] on div "Choose a bill and drag it here" at bounding box center [784, 696] width 412 height 117
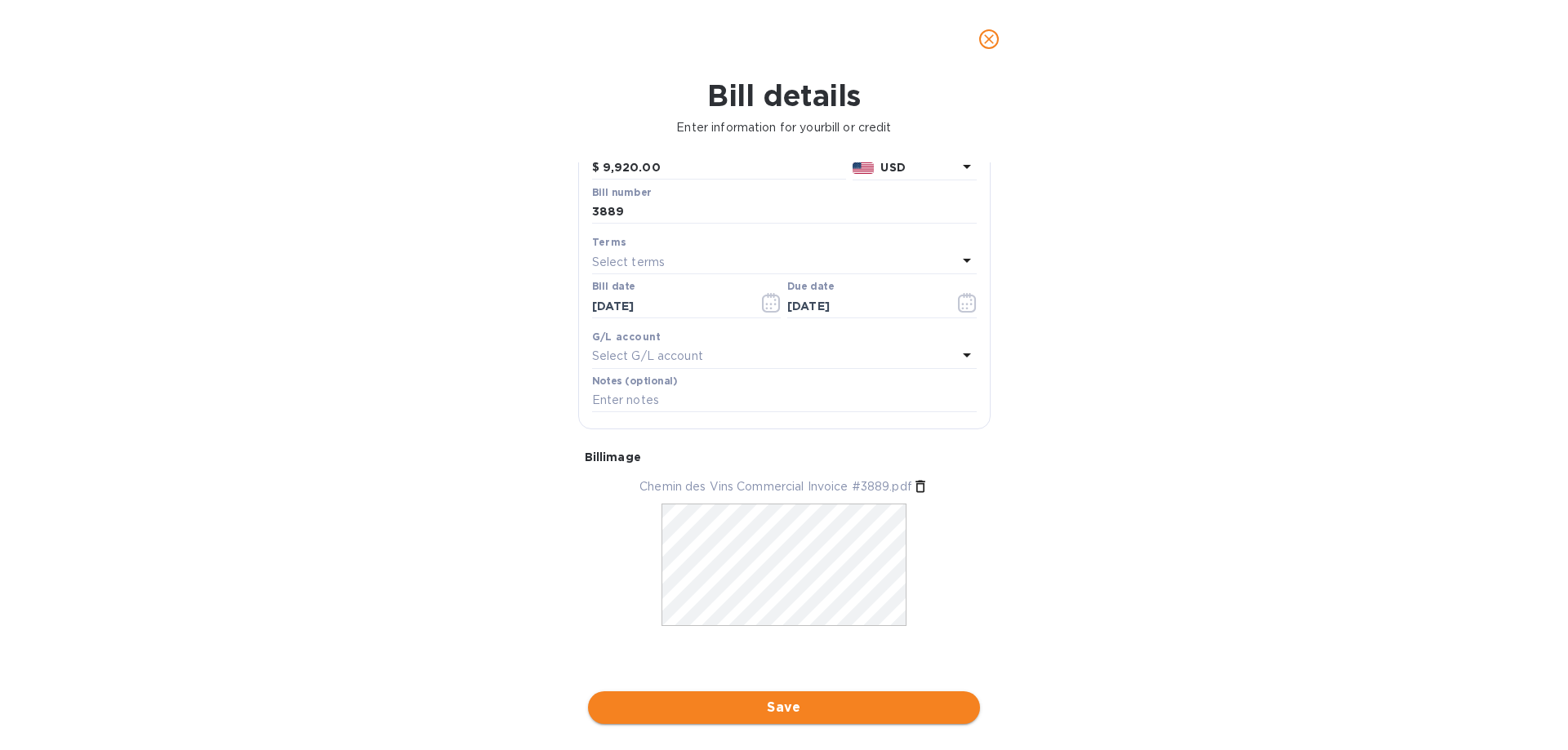
click at [840, 711] on span "Save" at bounding box center [784, 708] width 366 height 20
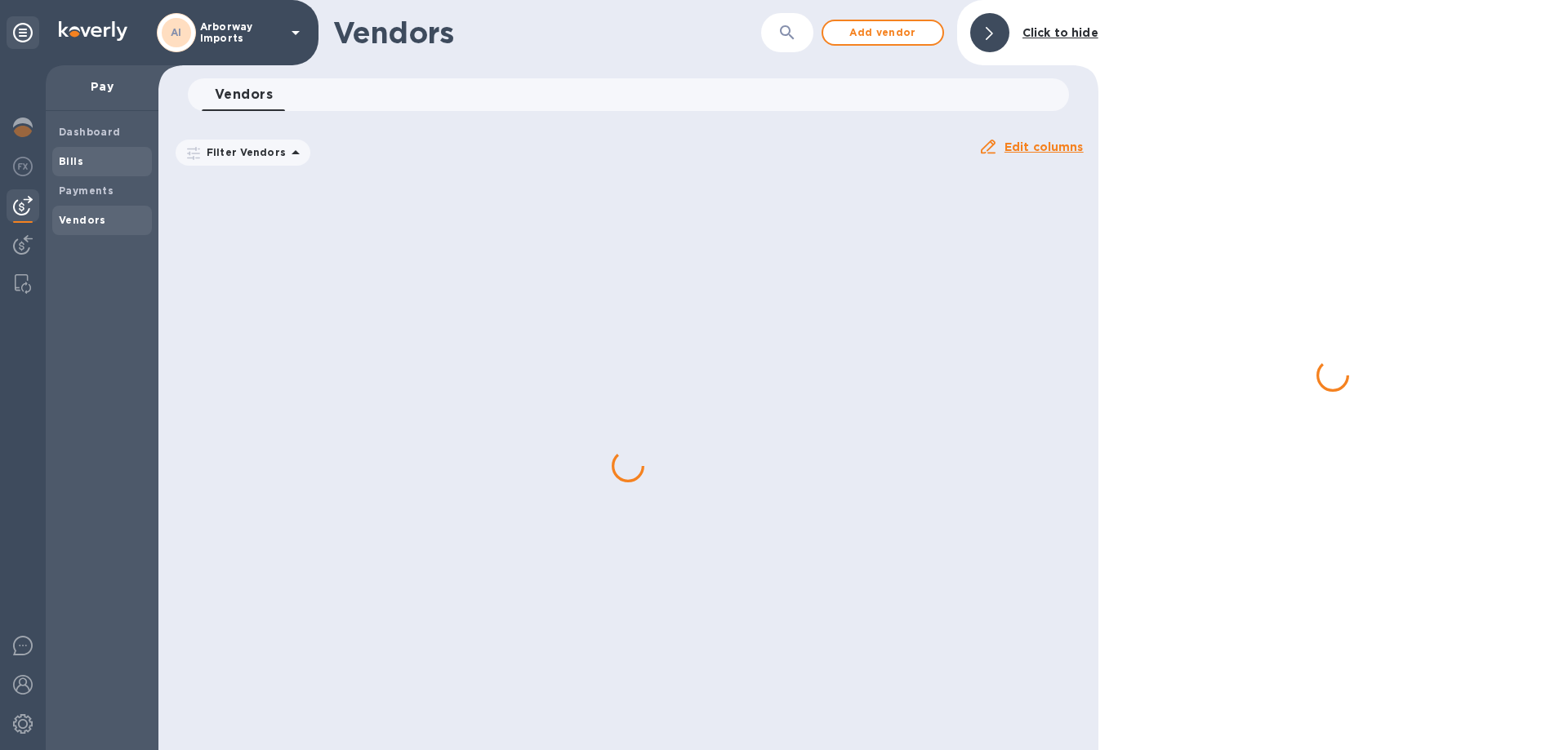
click at [93, 164] on span "Bills" at bounding box center [102, 162] width 86 height 17
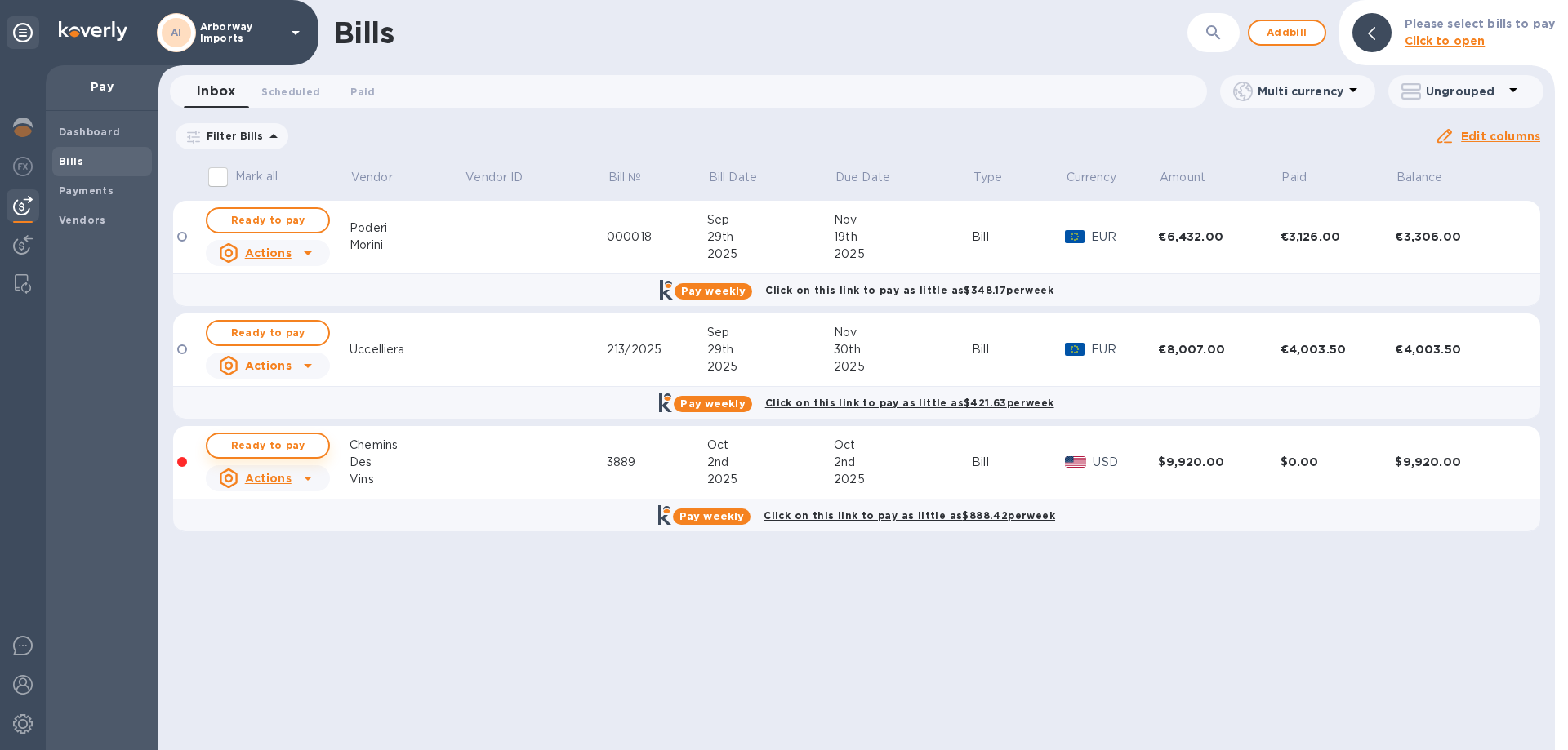
click at [307, 441] on span "Ready to pay" at bounding box center [267, 445] width 95 height 20
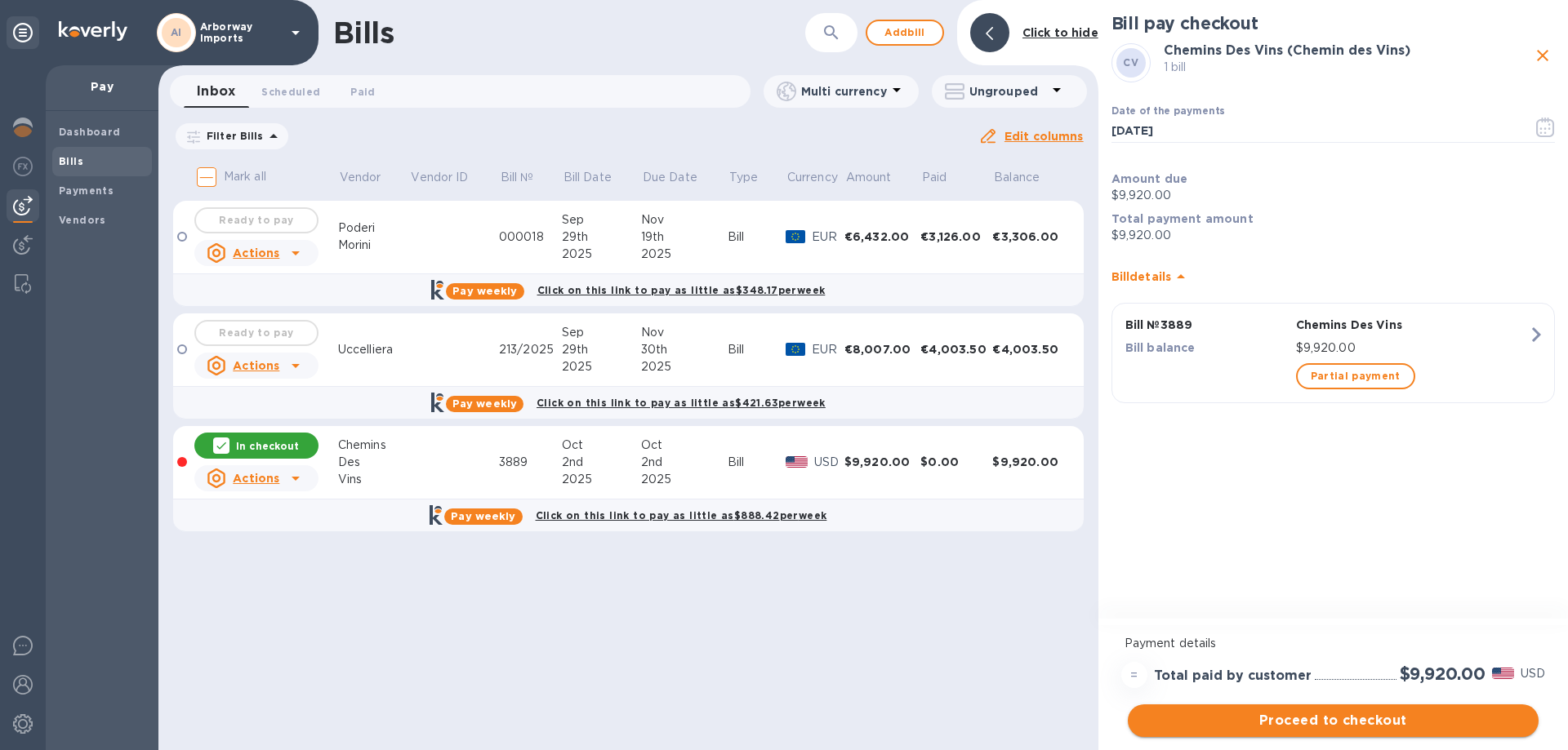
click at [1424, 723] on span "Proceed to checkout" at bounding box center [1333, 721] width 385 height 20
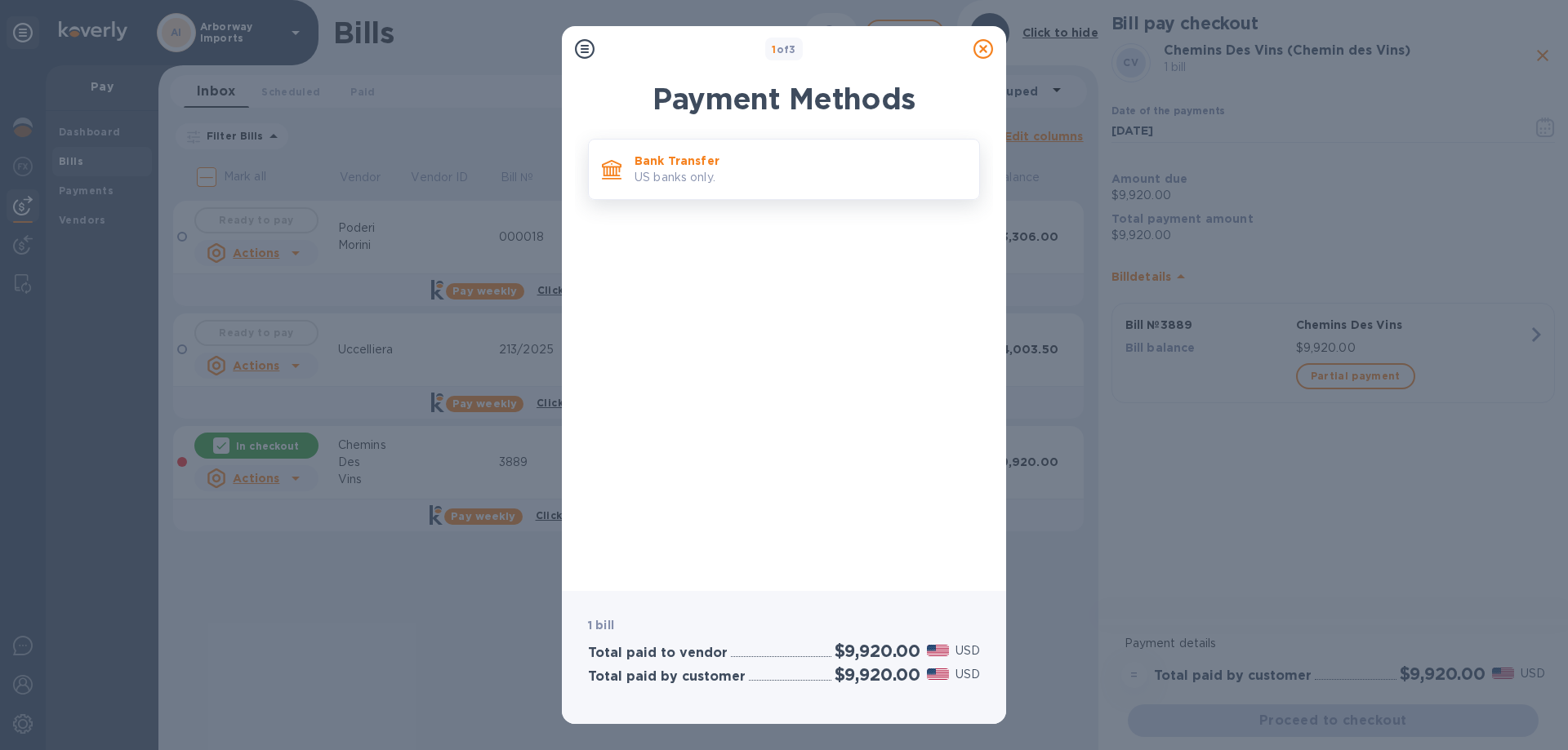
click at [686, 184] on p "US banks only." at bounding box center [800, 178] width 332 height 18
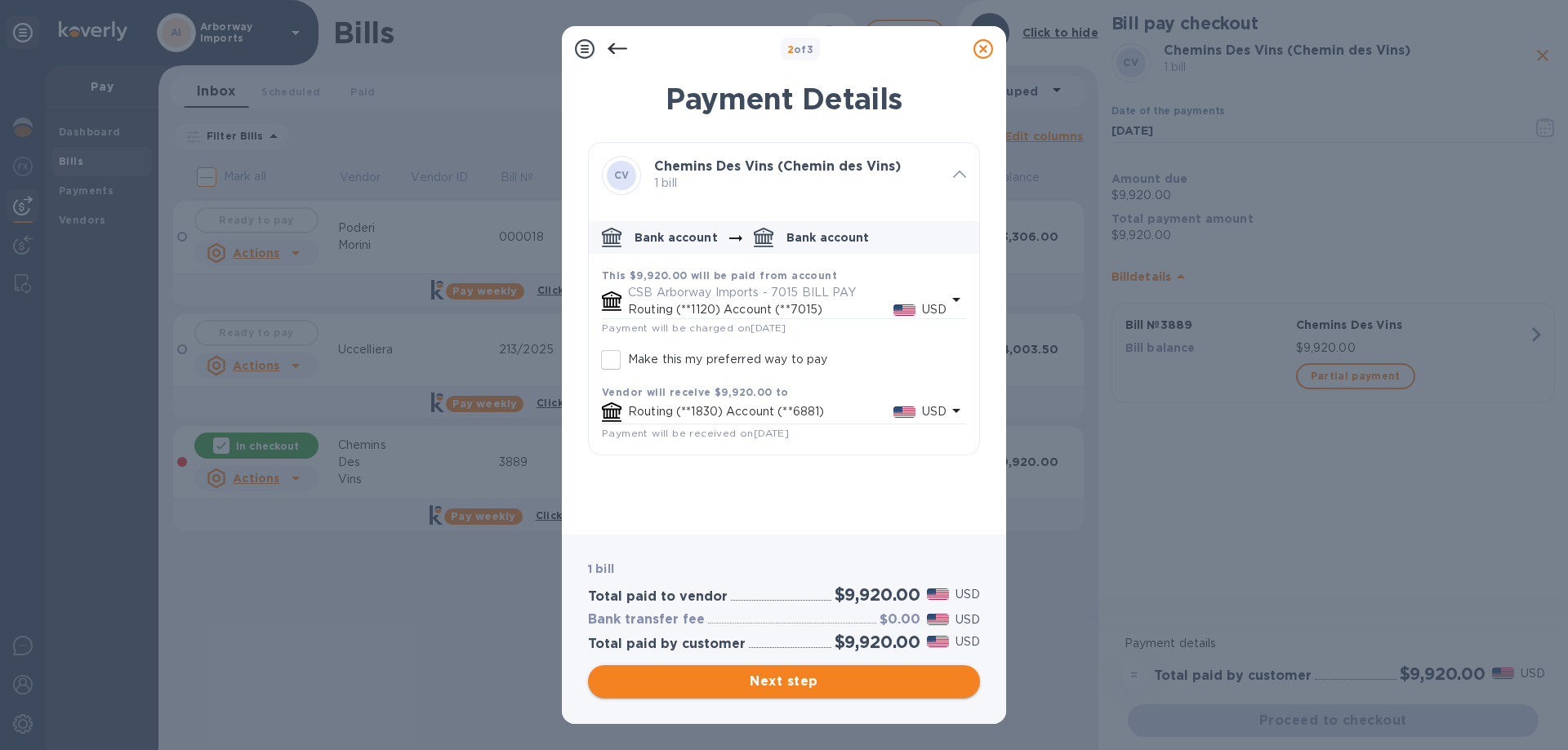
click at [773, 683] on span "Next step" at bounding box center [784, 681] width 366 height 20
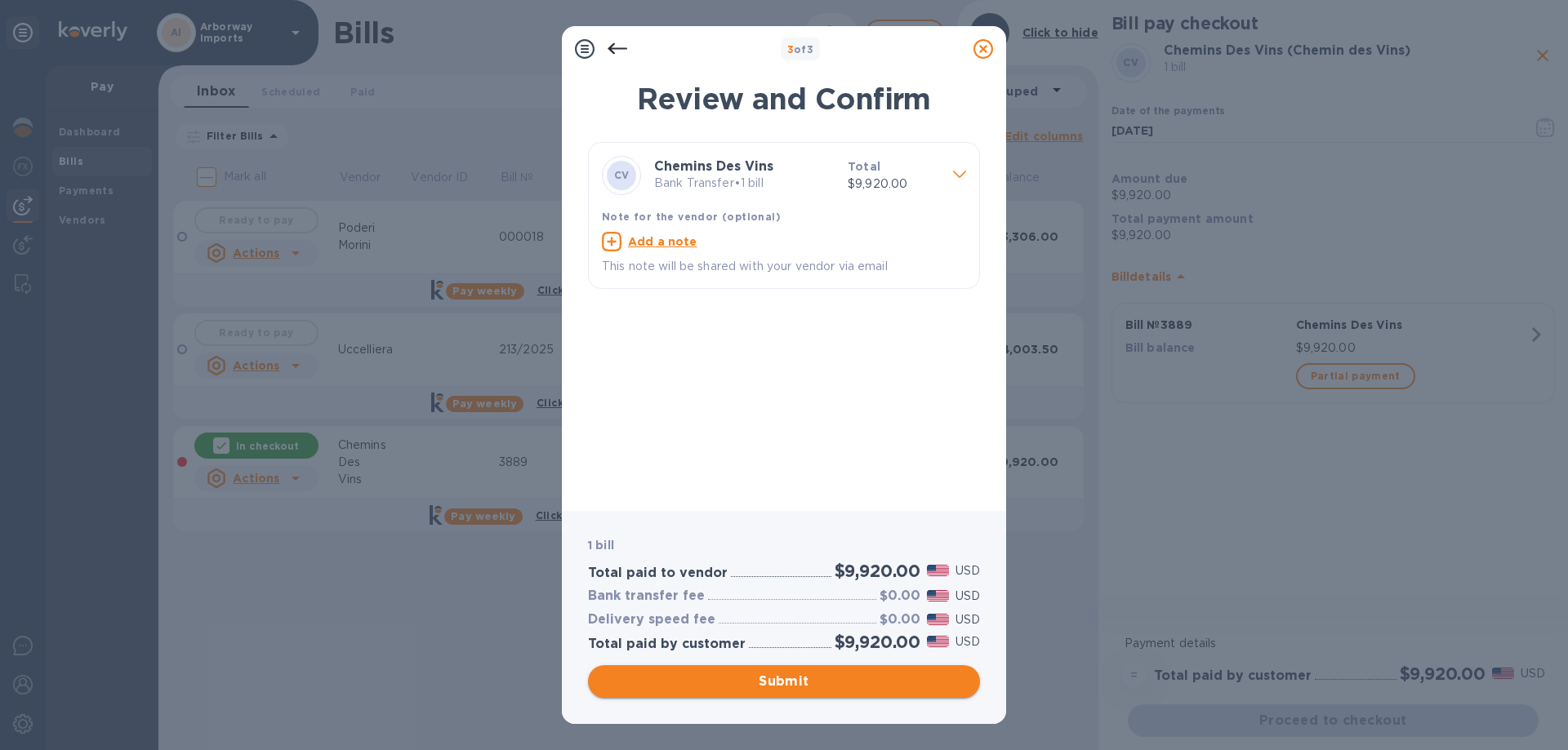
click at [740, 677] on span "Submit" at bounding box center [784, 681] width 366 height 20
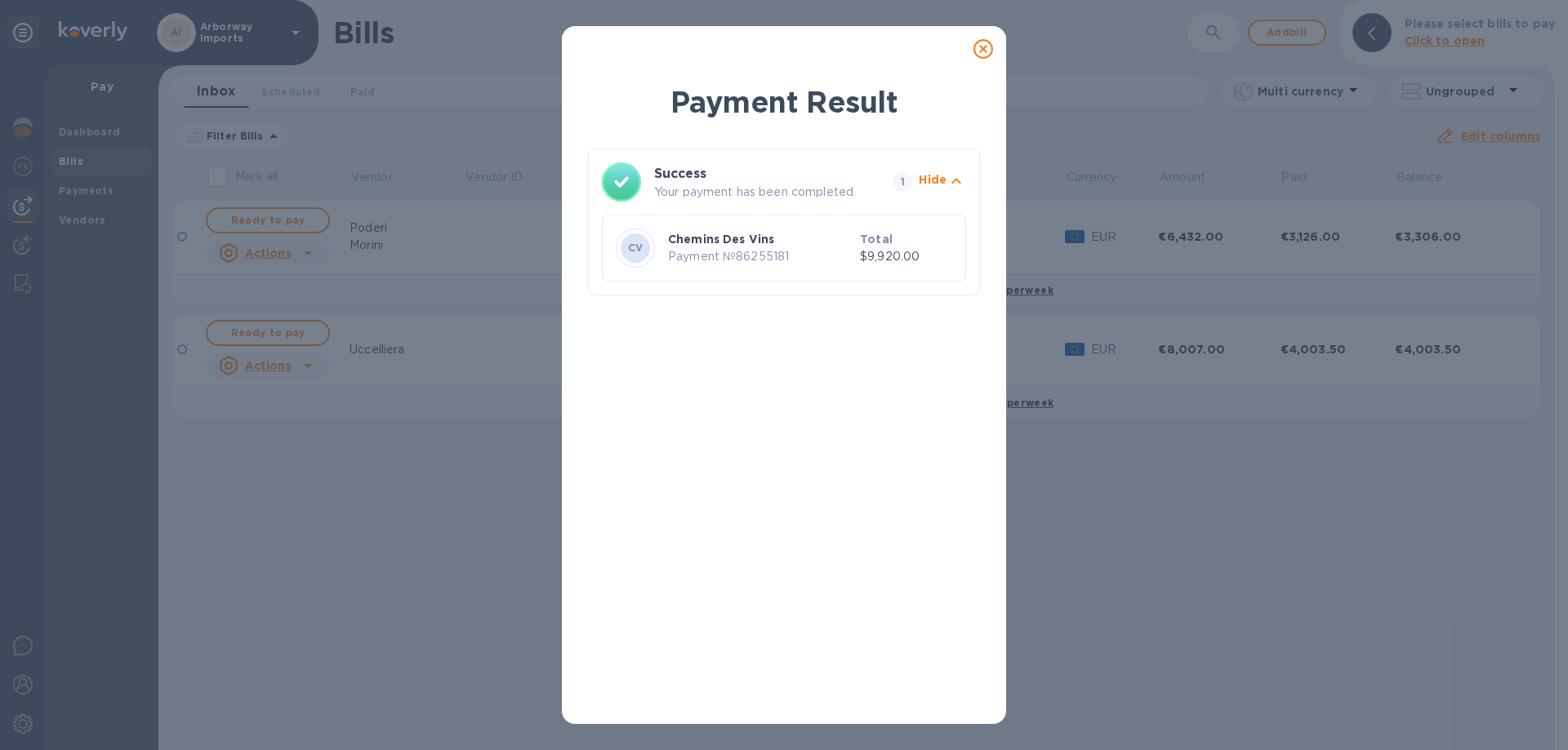
click at [980, 51] on icon at bounding box center [983, 49] width 20 height 20
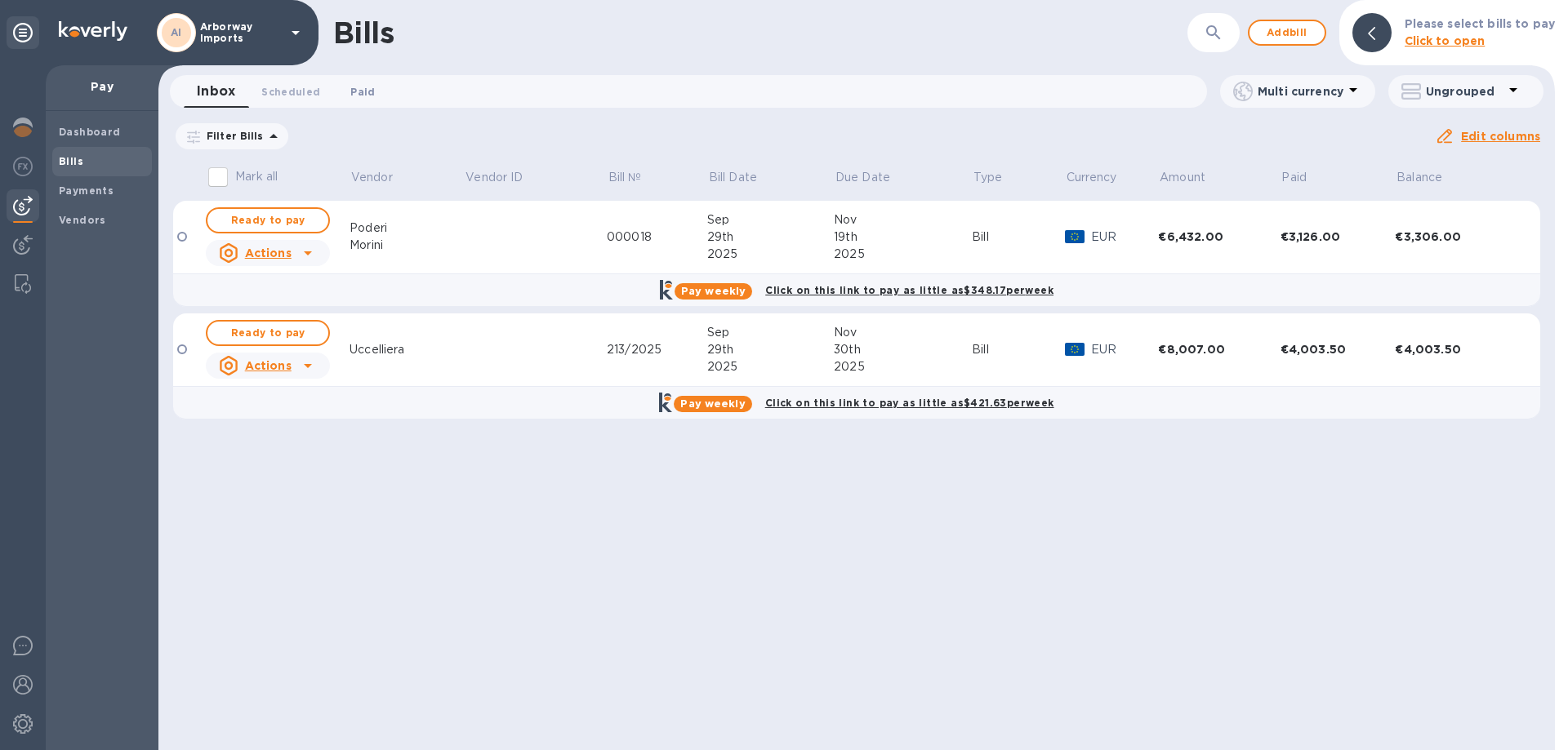
click at [356, 90] on span "Paid 0" at bounding box center [362, 92] width 24 height 18
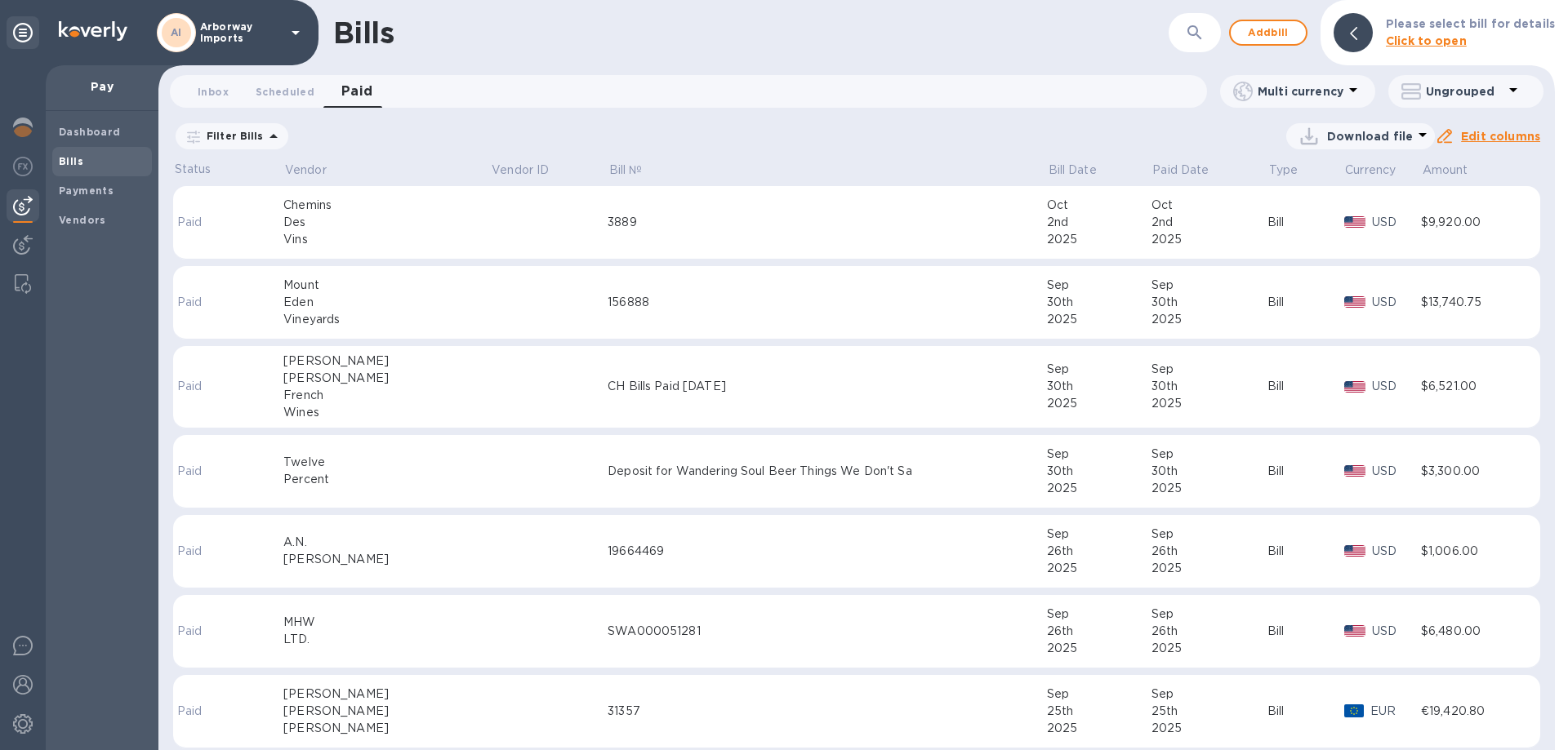
click at [401, 229] on div "Des" at bounding box center [386, 223] width 207 height 18
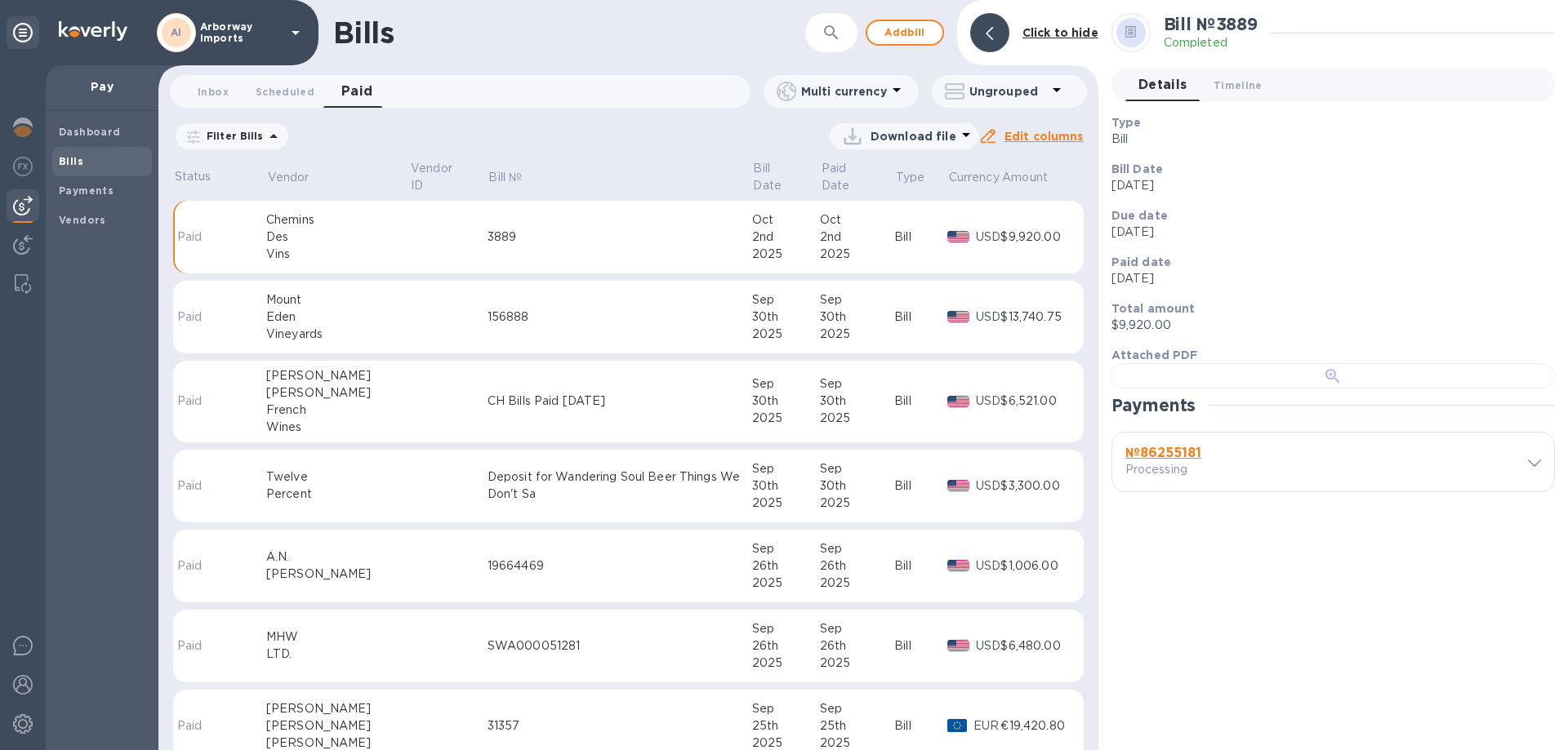
scroll to position [92, 0]
click at [1168, 479] on p "Processing" at bounding box center [1218, 470] width 187 height 18
click at [1171, 460] on b "№ 86255181" at bounding box center [1164, 453] width 76 height 16
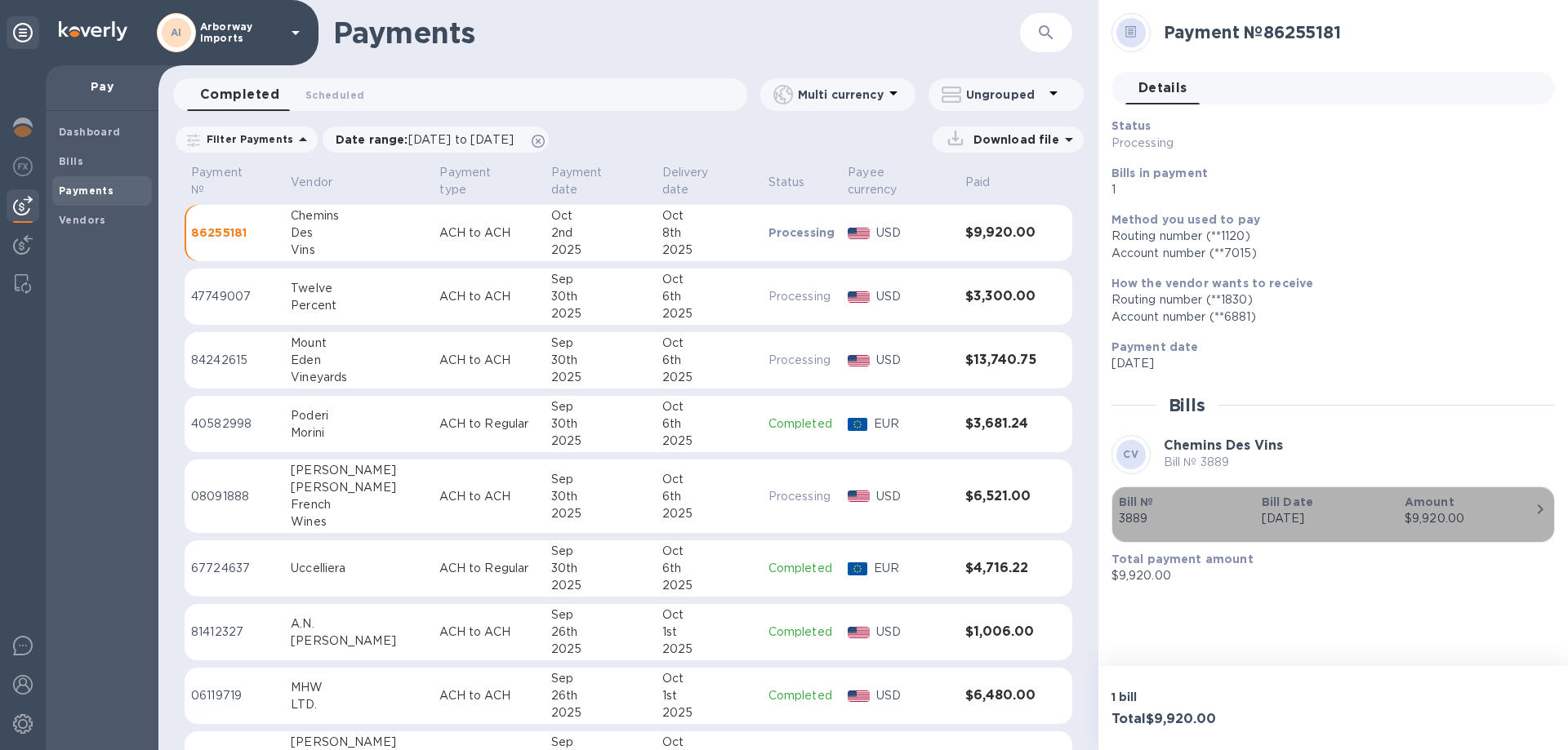
click at [1307, 503] on b "Bill Date" at bounding box center [1288, 501] width 52 height 13
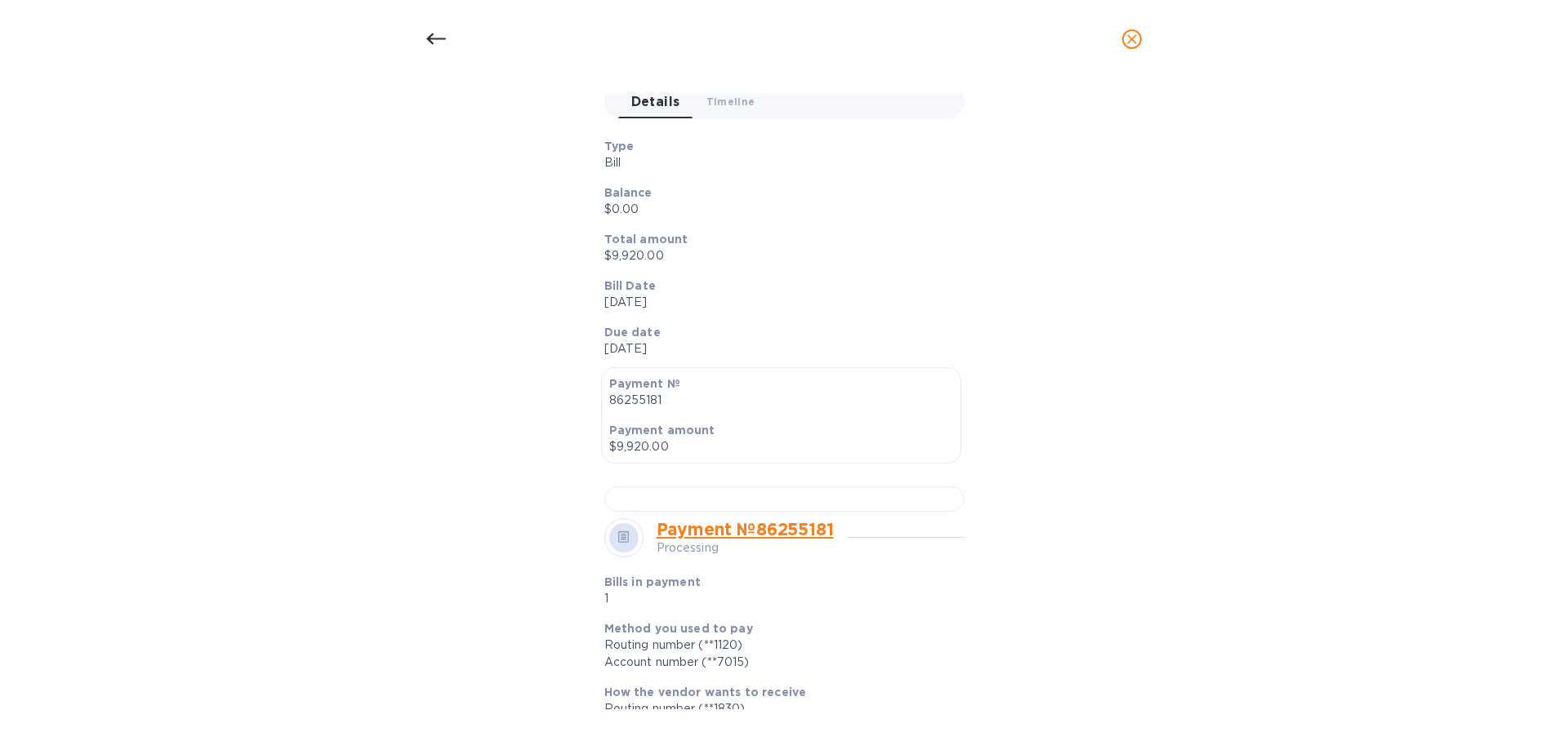
scroll to position [490, 0]
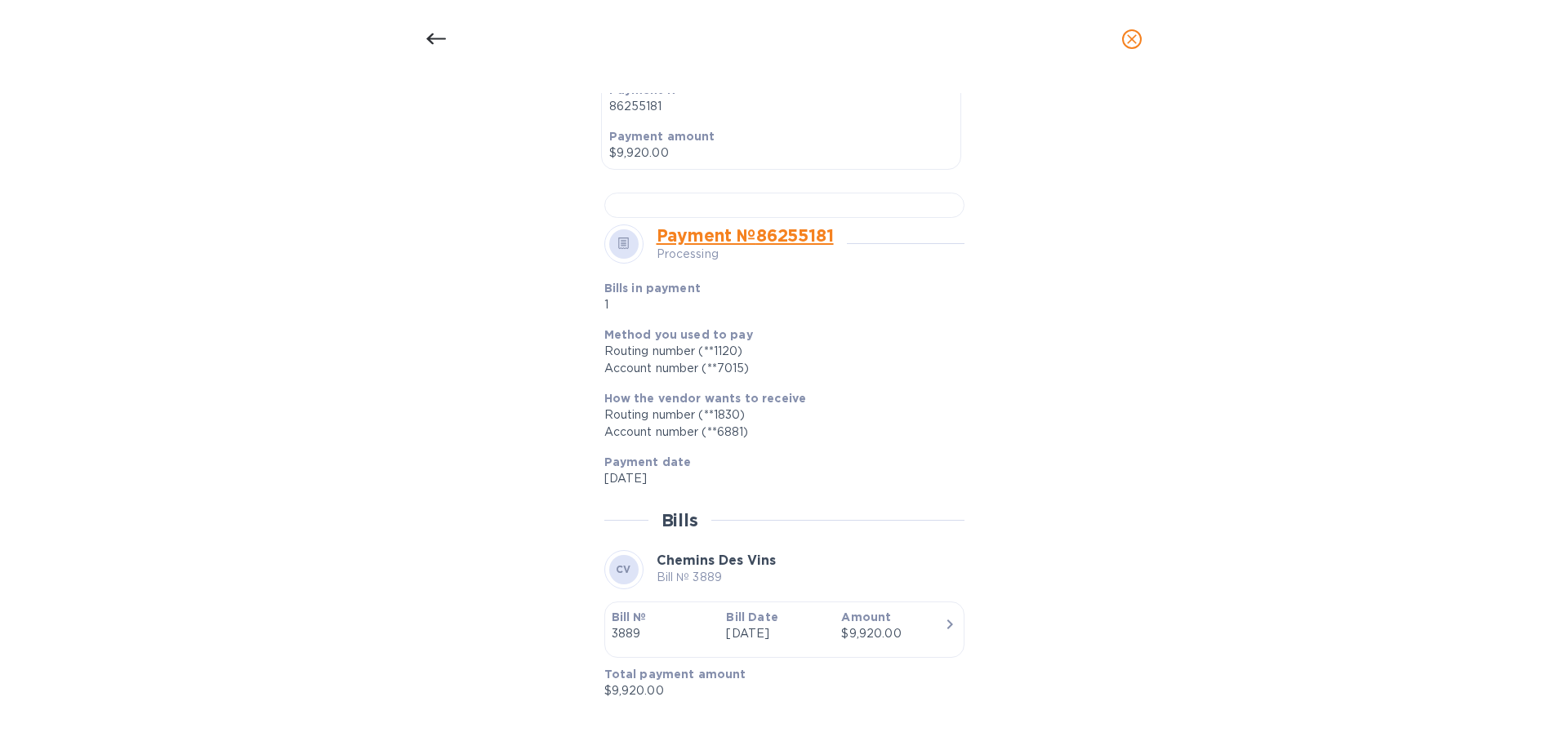
click at [1124, 253] on div "Bill details CV Chemins Des Vins Bill № 3889 Completed Details 0 Timeline 0 Typ…" at bounding box center [784, 401] width 776 height 617
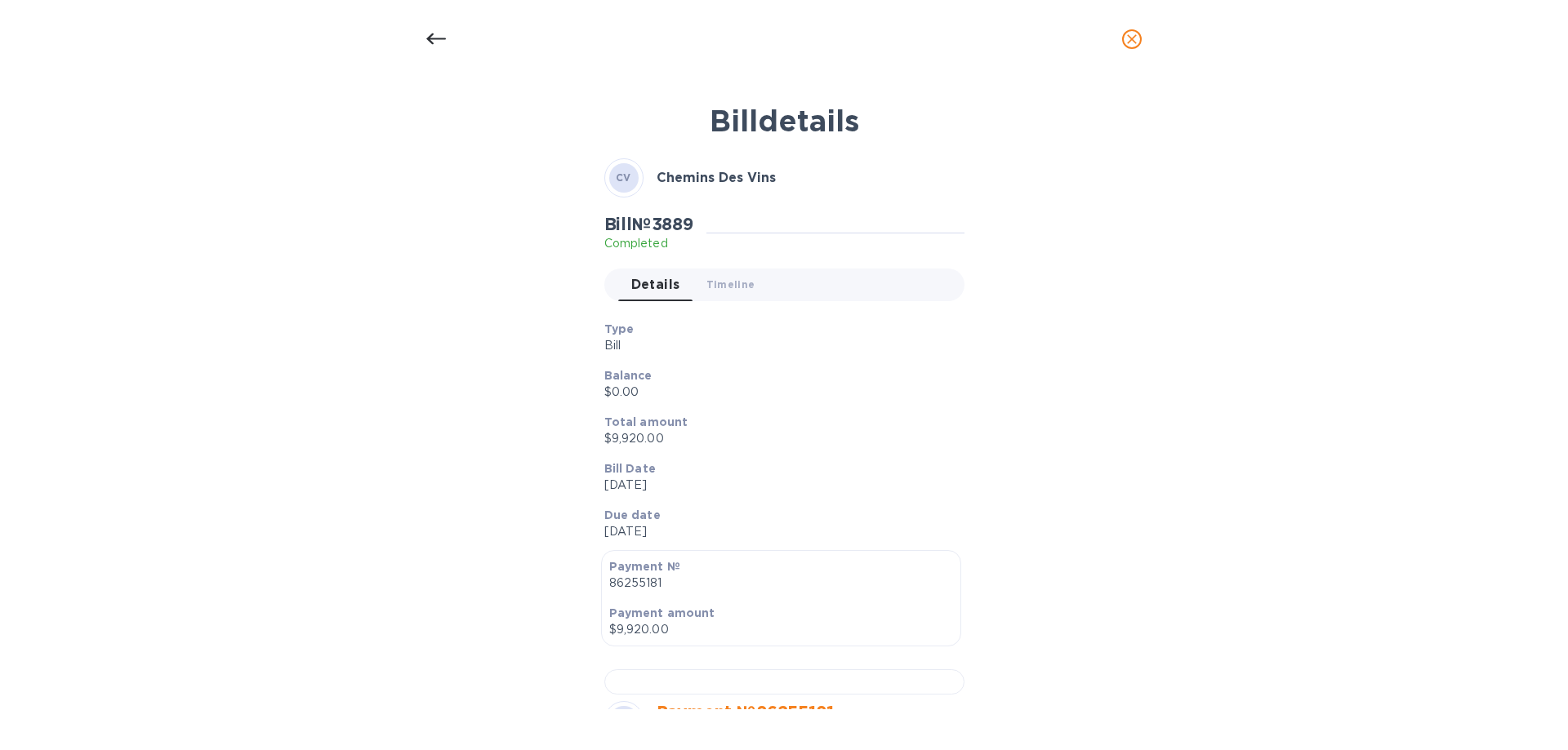
click at [850, 200] on div "CV Chemins Des Vins Bill № 3889 Completed Details 0 Timeline 0 Type Bill Balanc…" at bounding box center [784, 668] width 360 height 1018
click at [428, 41] on icon at bounding box center [436, 39] width 20 height 20
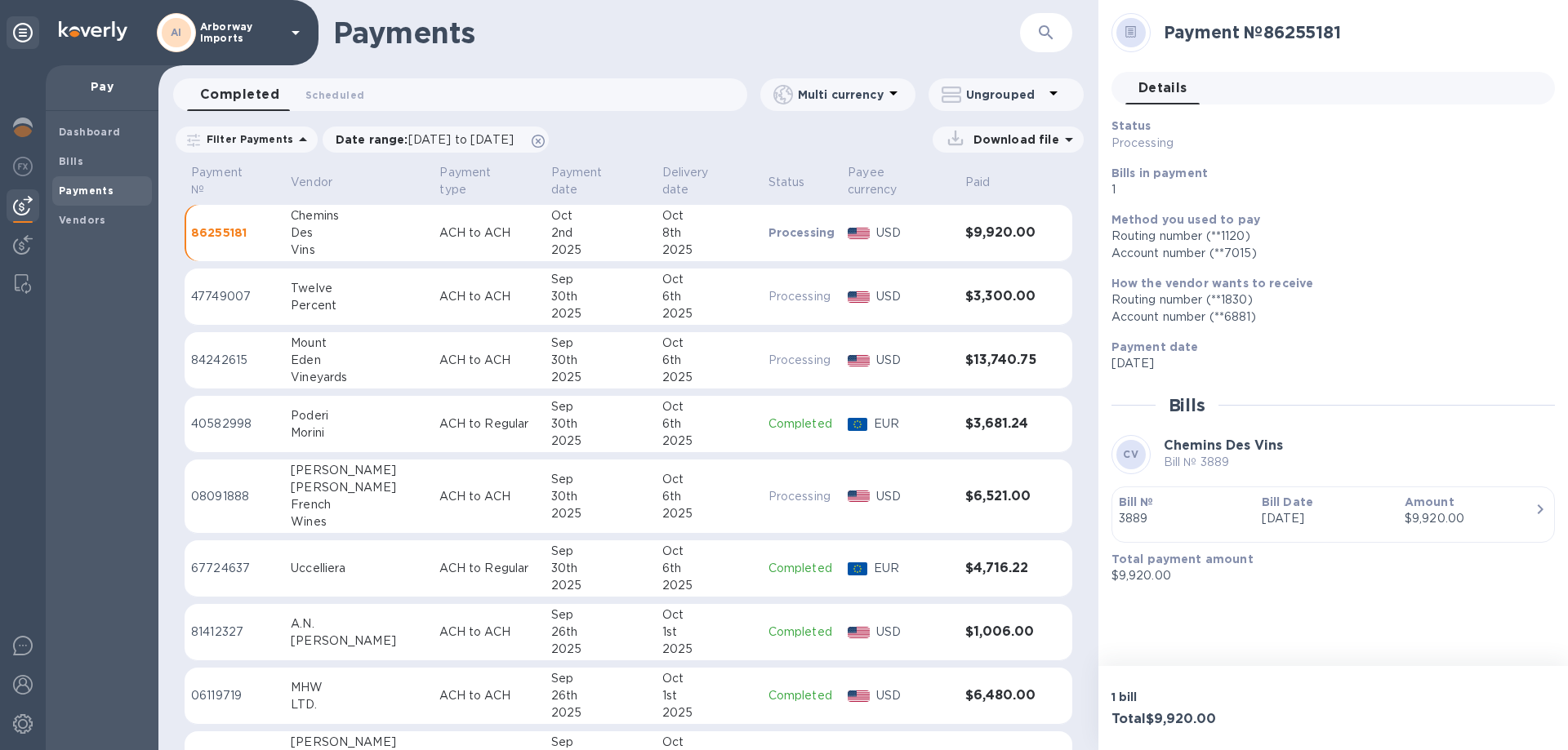
drag, startPoint x: 131, startPoint y: 167, endPoint x: 118, endPoint y: 175, distance: 15.3
click at [130, 168] on span "Bills" at bounding box center [102, 162] width 86 height 17
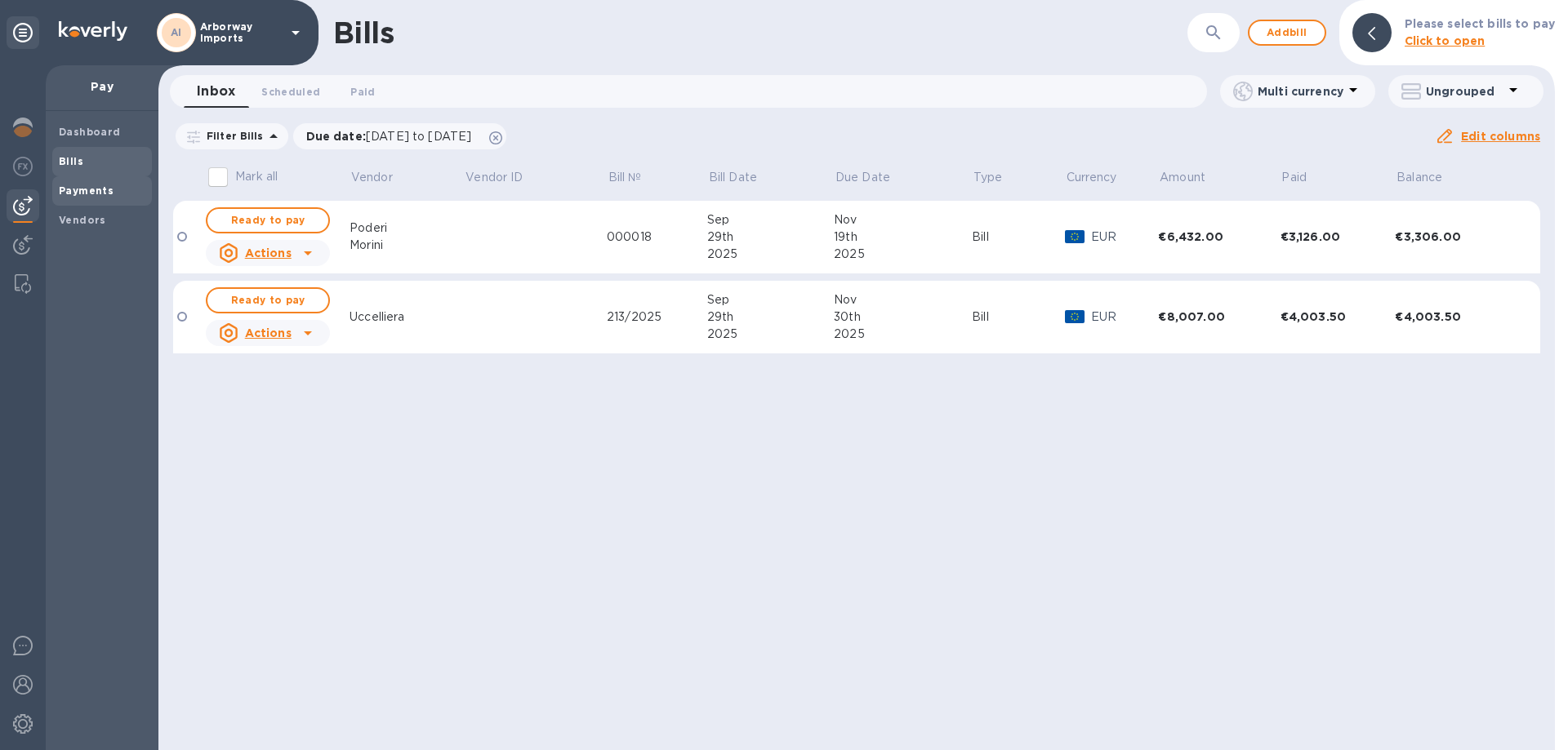
click at [94, 194] on b "Payments" at bounding box center [86, 190] width 55 height 13
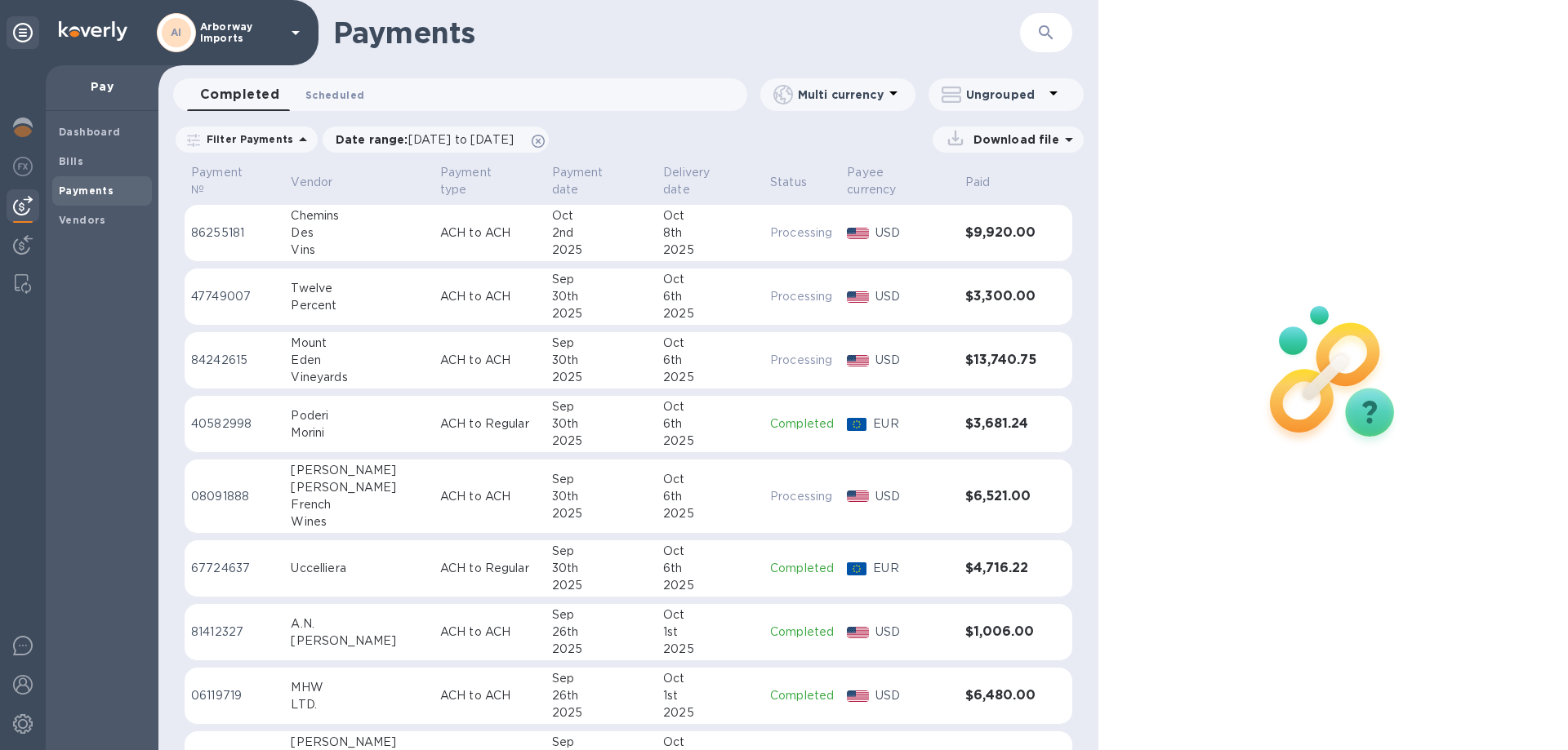
click at [332, 89] on span "Scheduled 0" at bounding box center [335, 95] width 59 height 18
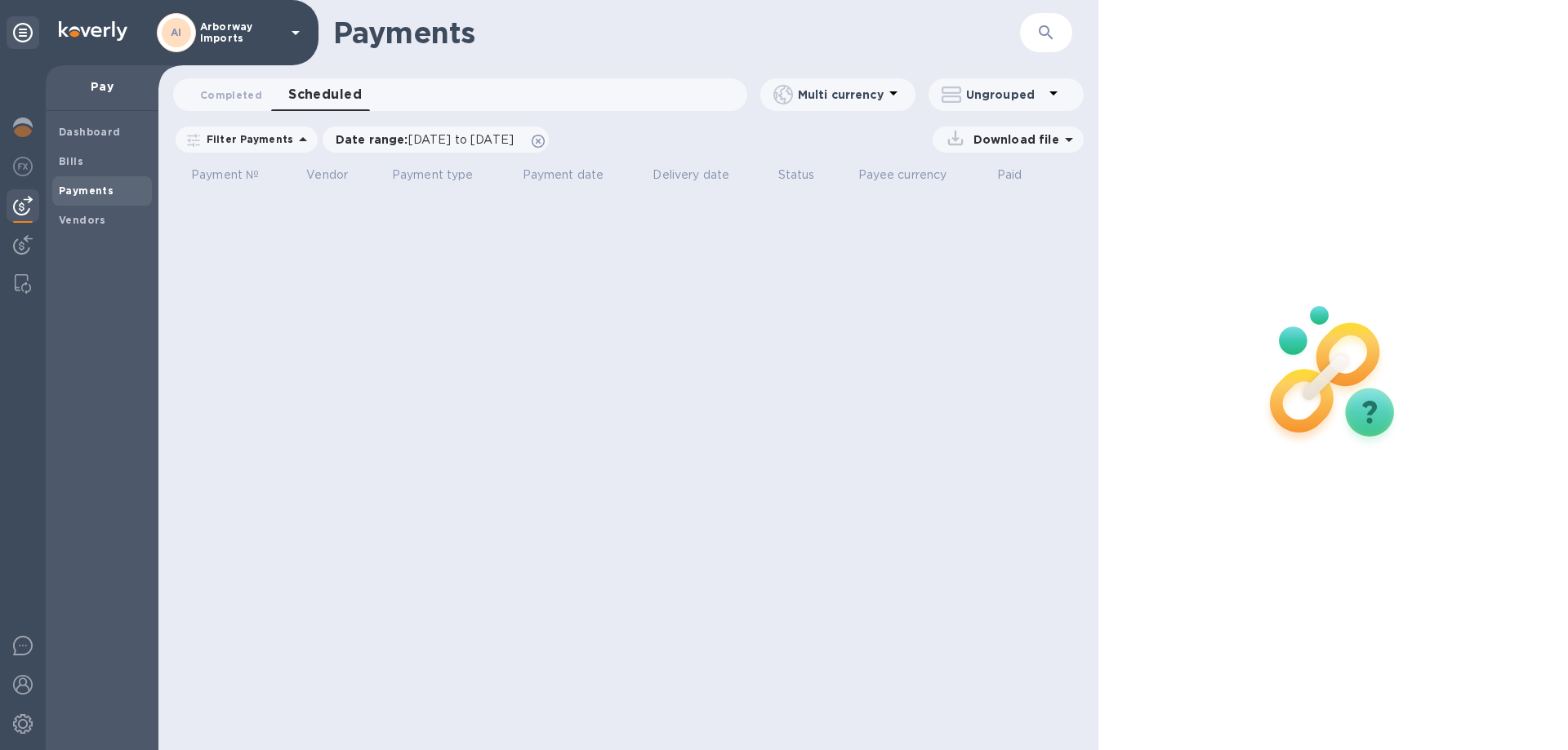
click at [327, 96] on span "Scheduled 0" at bounding box center [324, 94] width 73 height 23
click at [71, 130] on b "Dashboard" at bounding box center [89, 131] width 62 height 13
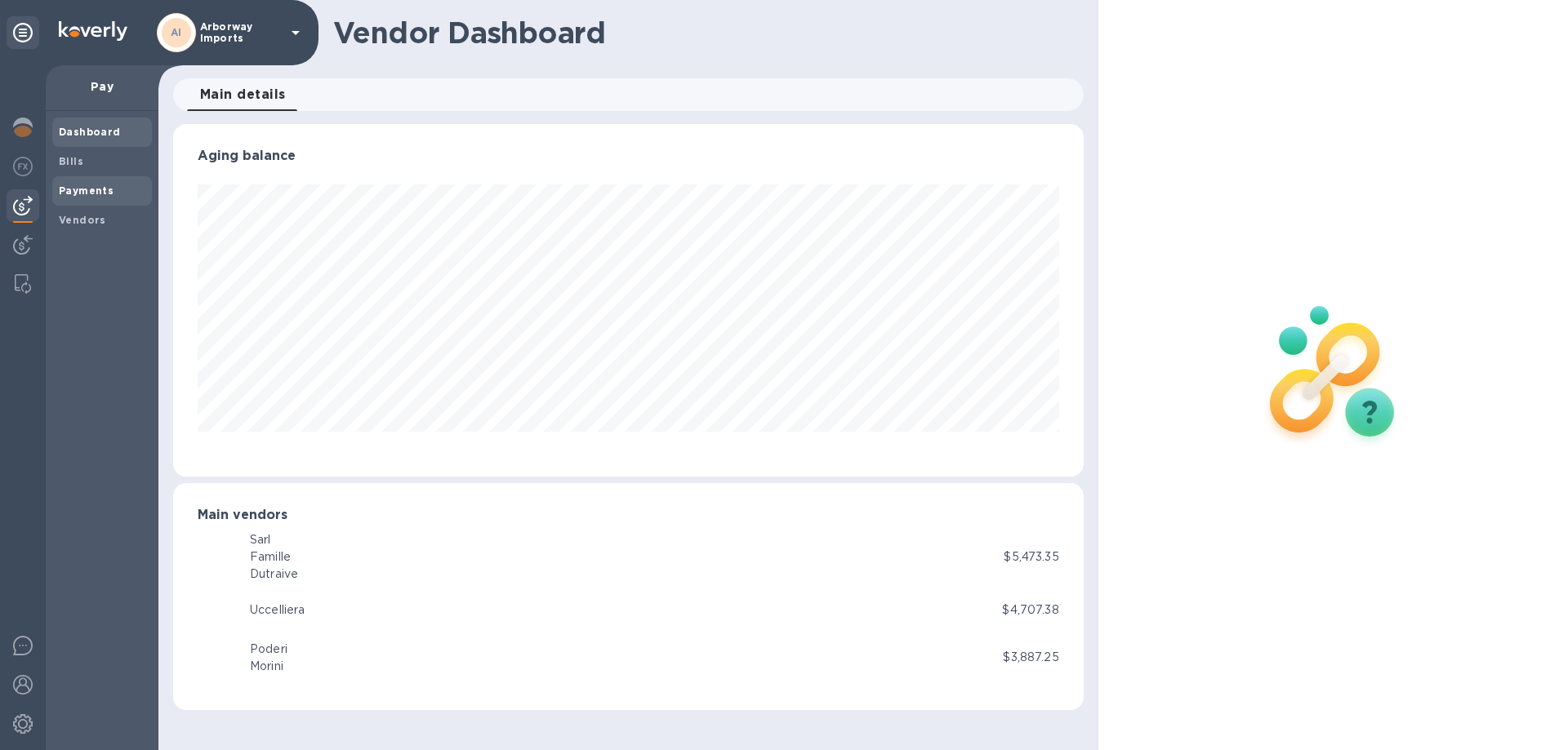
scroll to position [352, 910]
click at [94, 194] on b "Payments" at bounding box center [86, 190] width 55 height 13
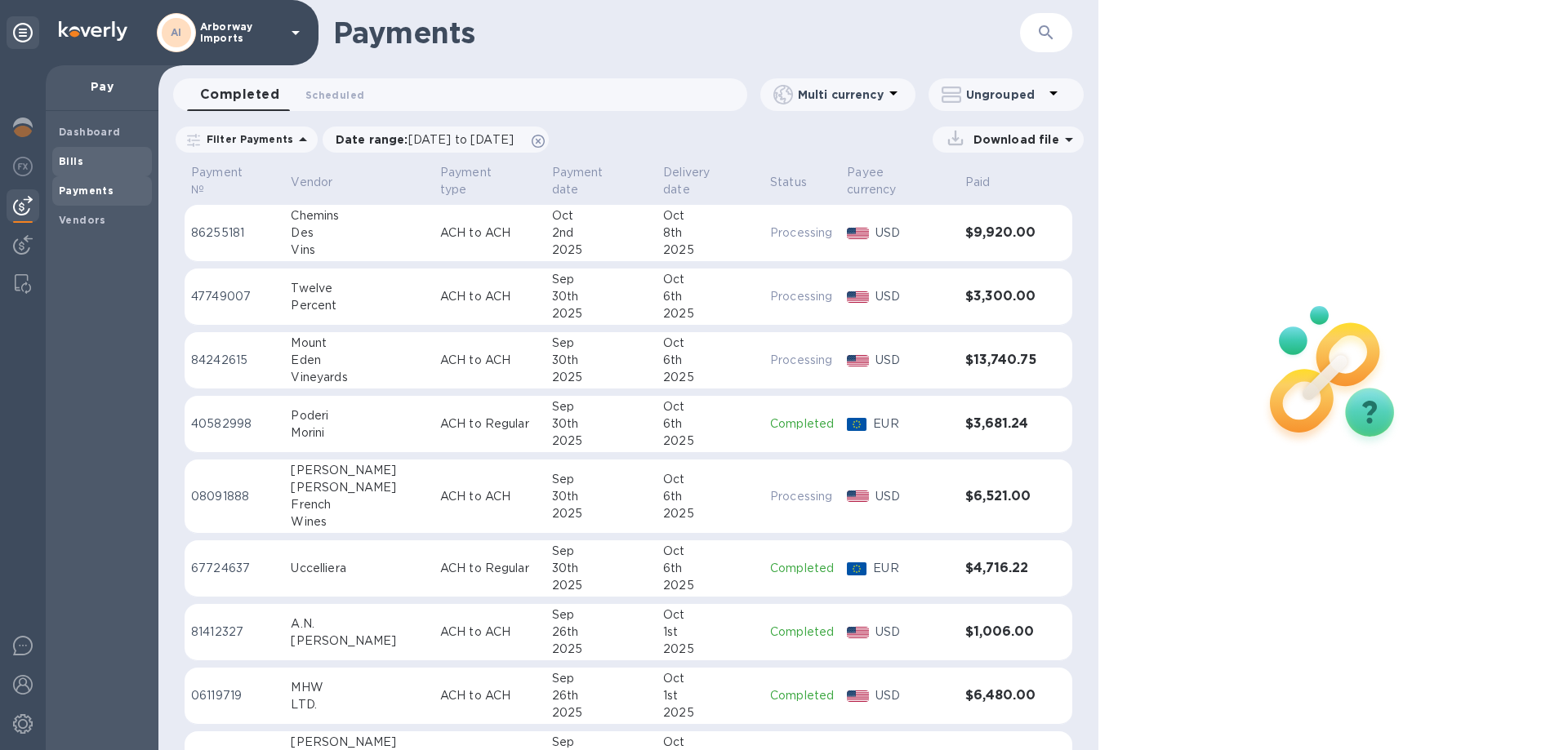
click at [86, 169] on span "Bills" at bounding box center [102, 162] width 86 height 17
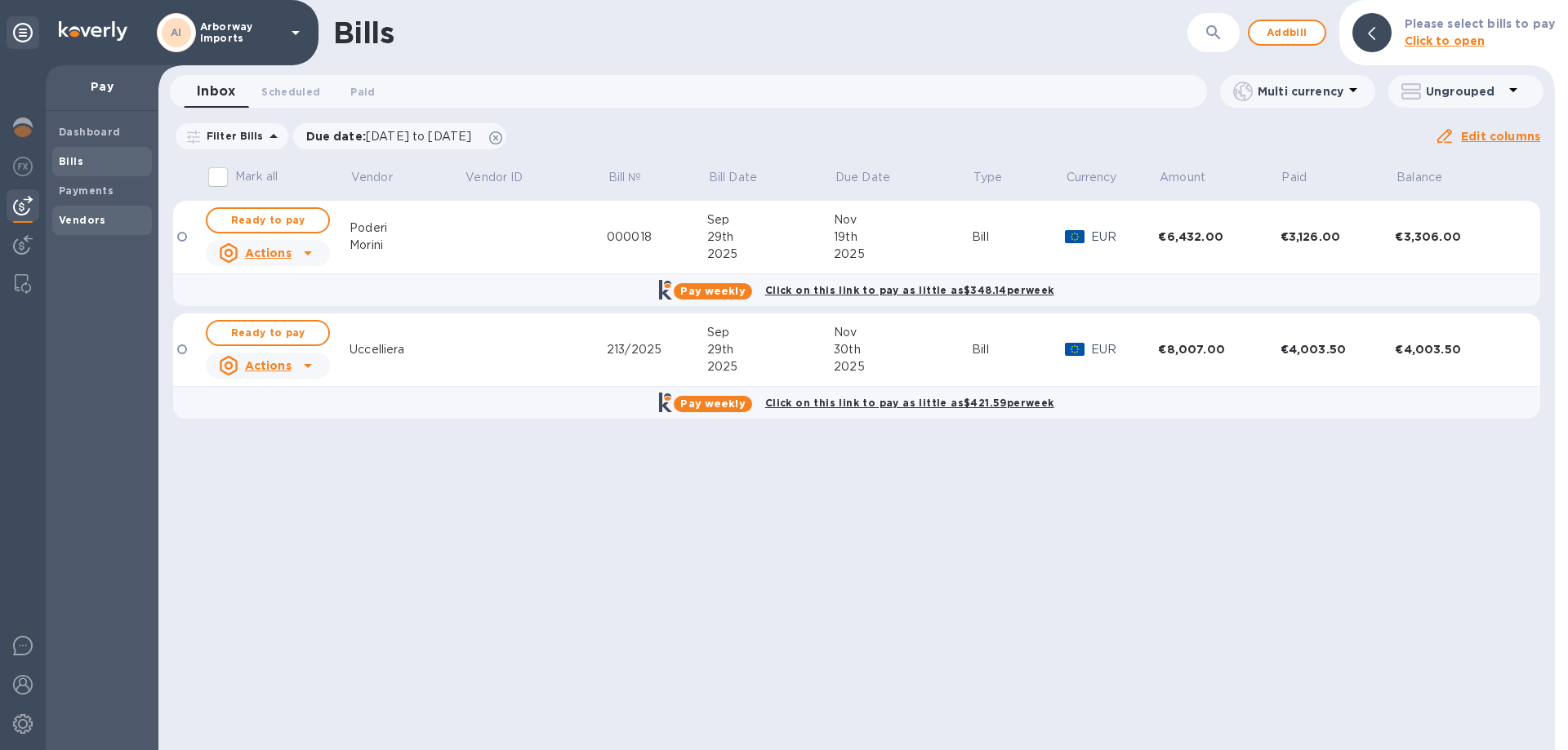
click at [66, 220] on b "Vendors" at bounding box center [82, 220] width 47 height 13
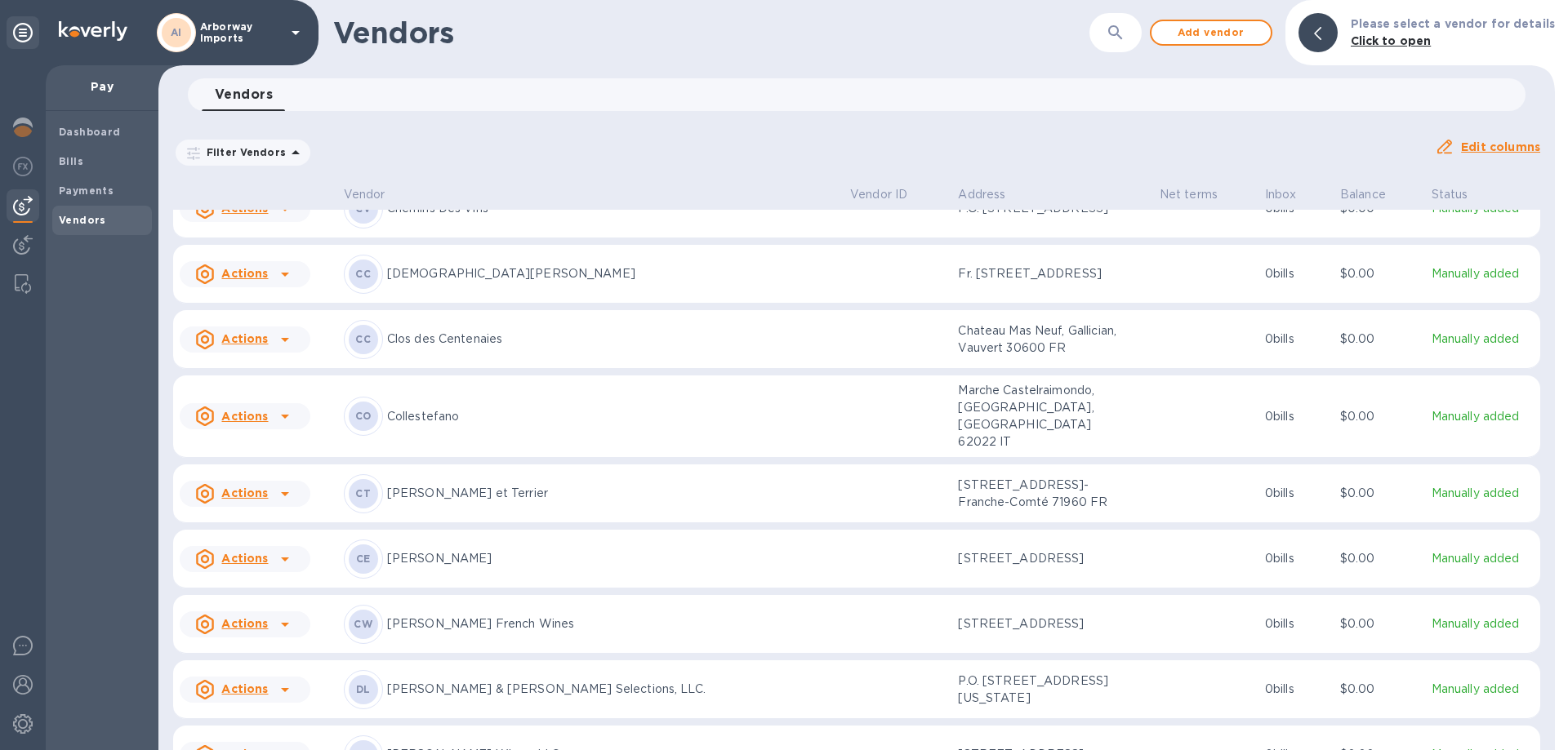
click at [504, 616] on p "[PERSON_NAME] French Wines" at bounding box center [612, 625] width 451 height 18
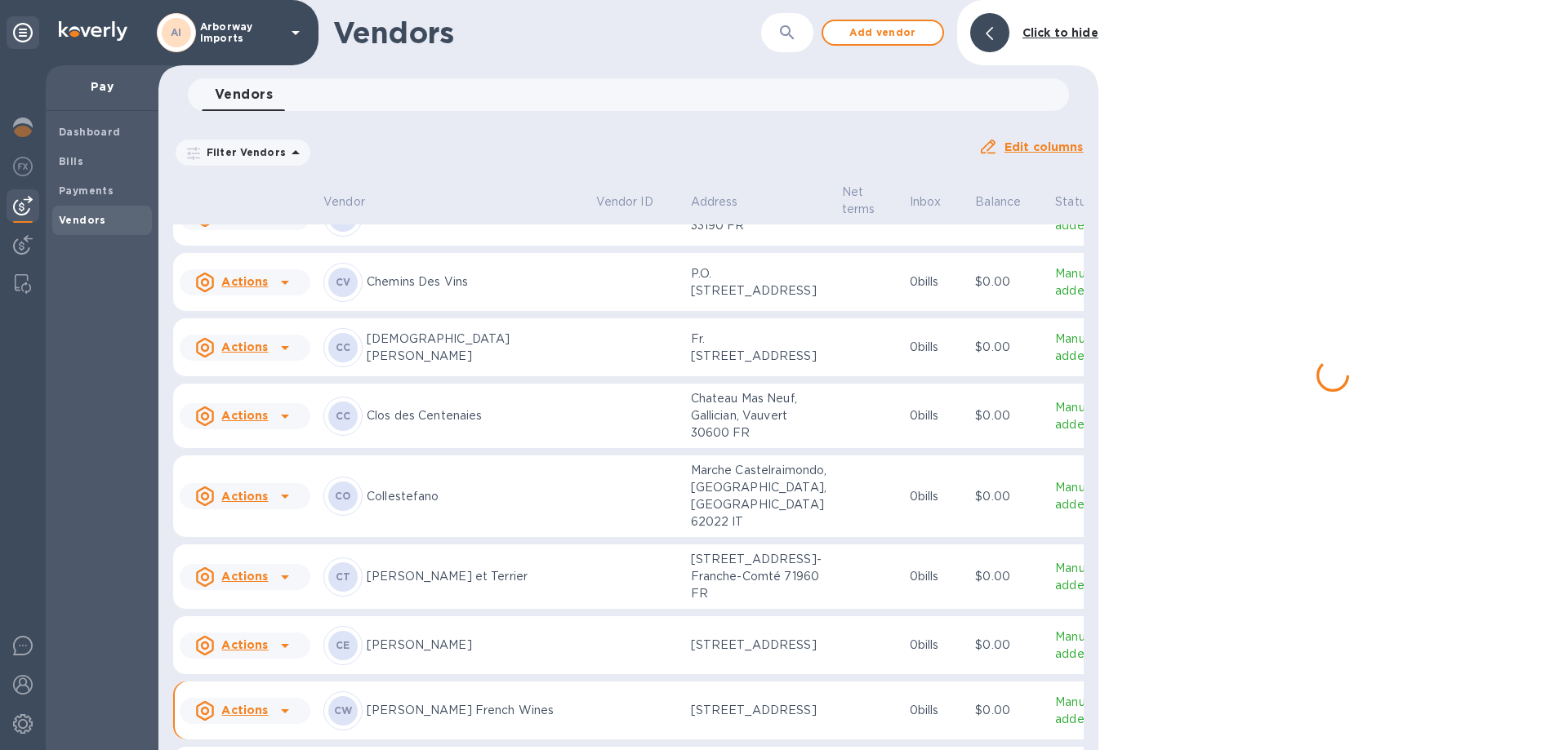
scroll to position [1771, 0]
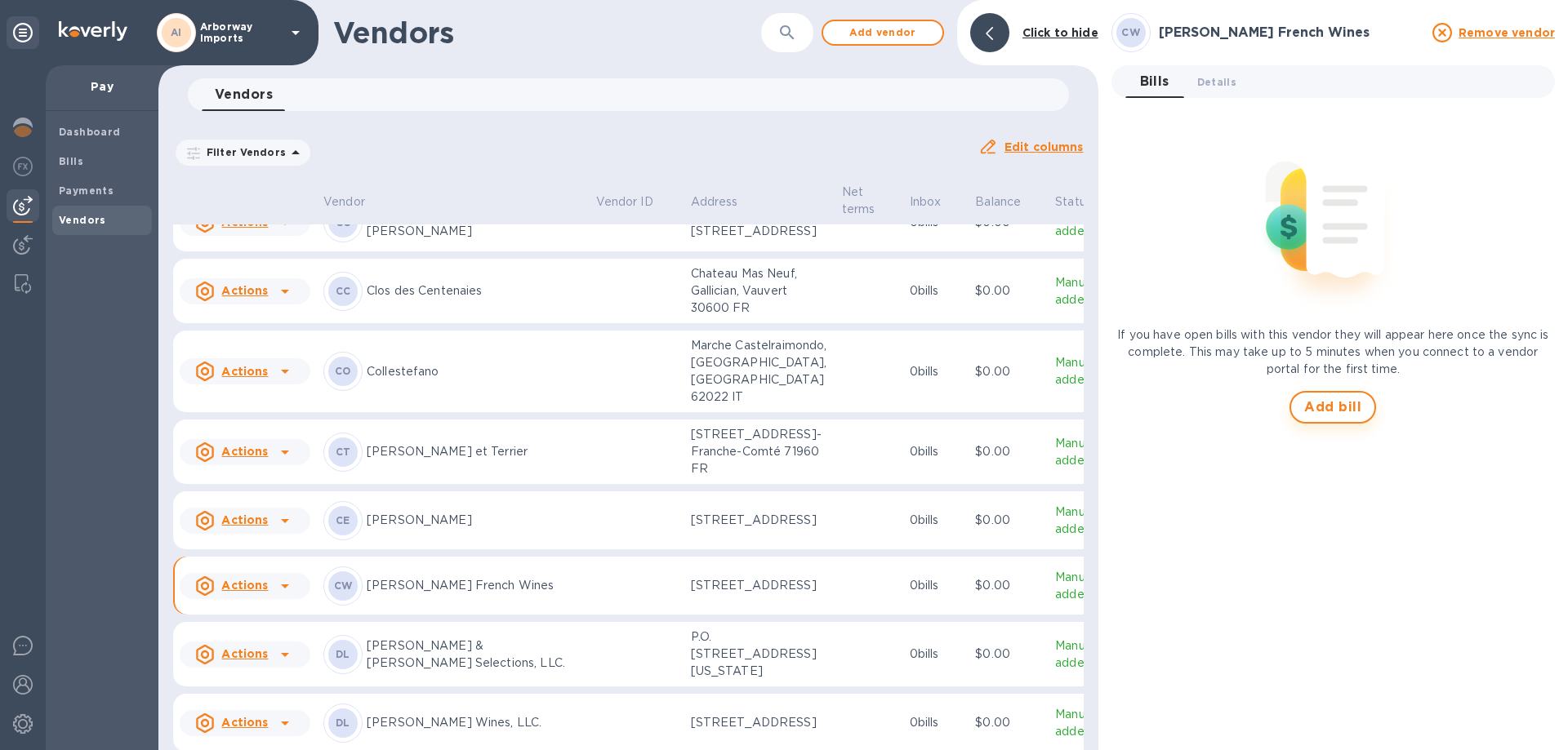
click at [1317, 414] on span "Add bill" at bounding box center [1333, 407] width 57 height 20
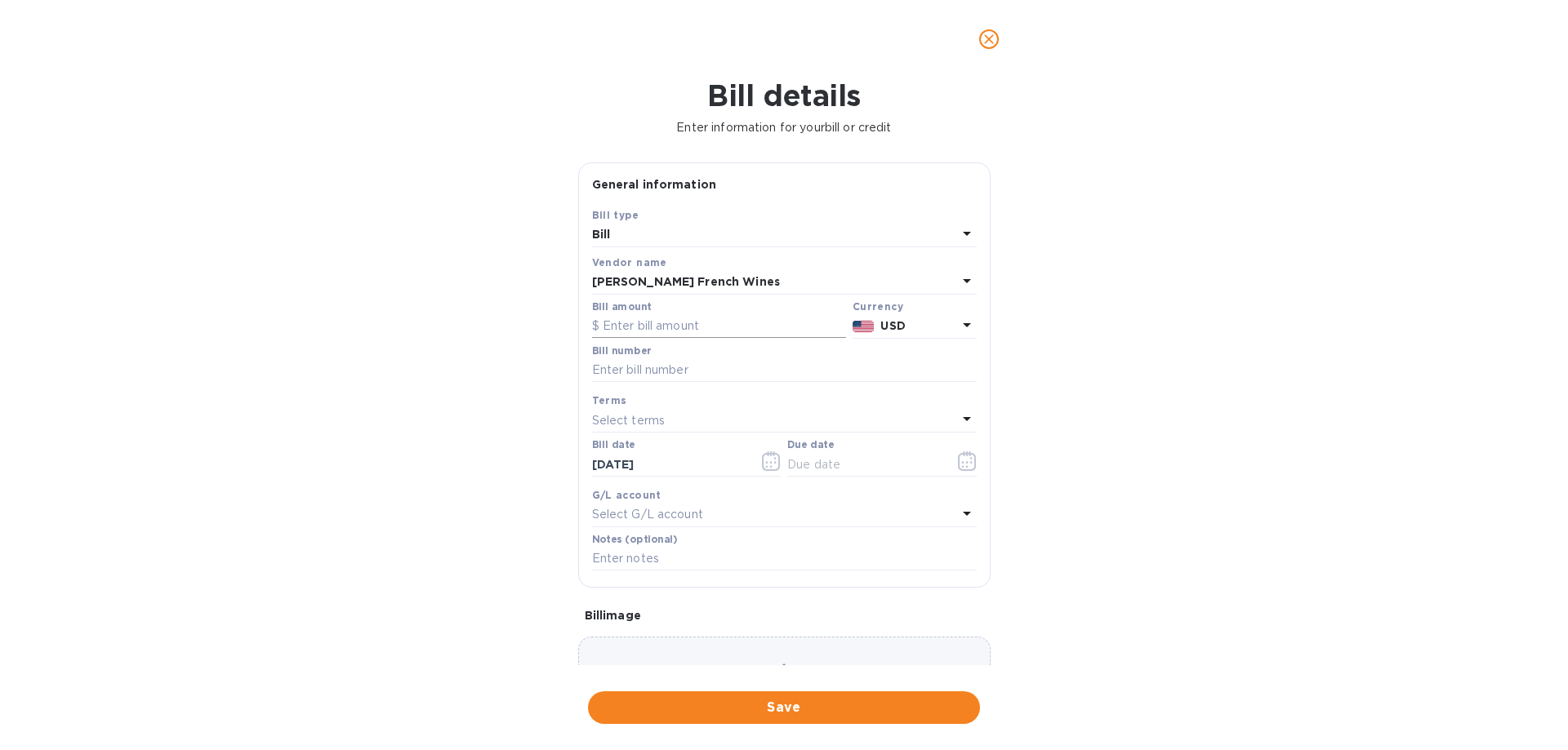
click at [719, 326] on input "text" at bounding box center [719, 326] width 254 height 24
type input "6,048.10"
click at [686, 367] on input "text" at bounding box center [784, 370] width 385 height 24
type input "CH Bills Paid [DATE]"
click at [962, 460] on icon "button" at bounding box center [967, 461] width 19 height 20
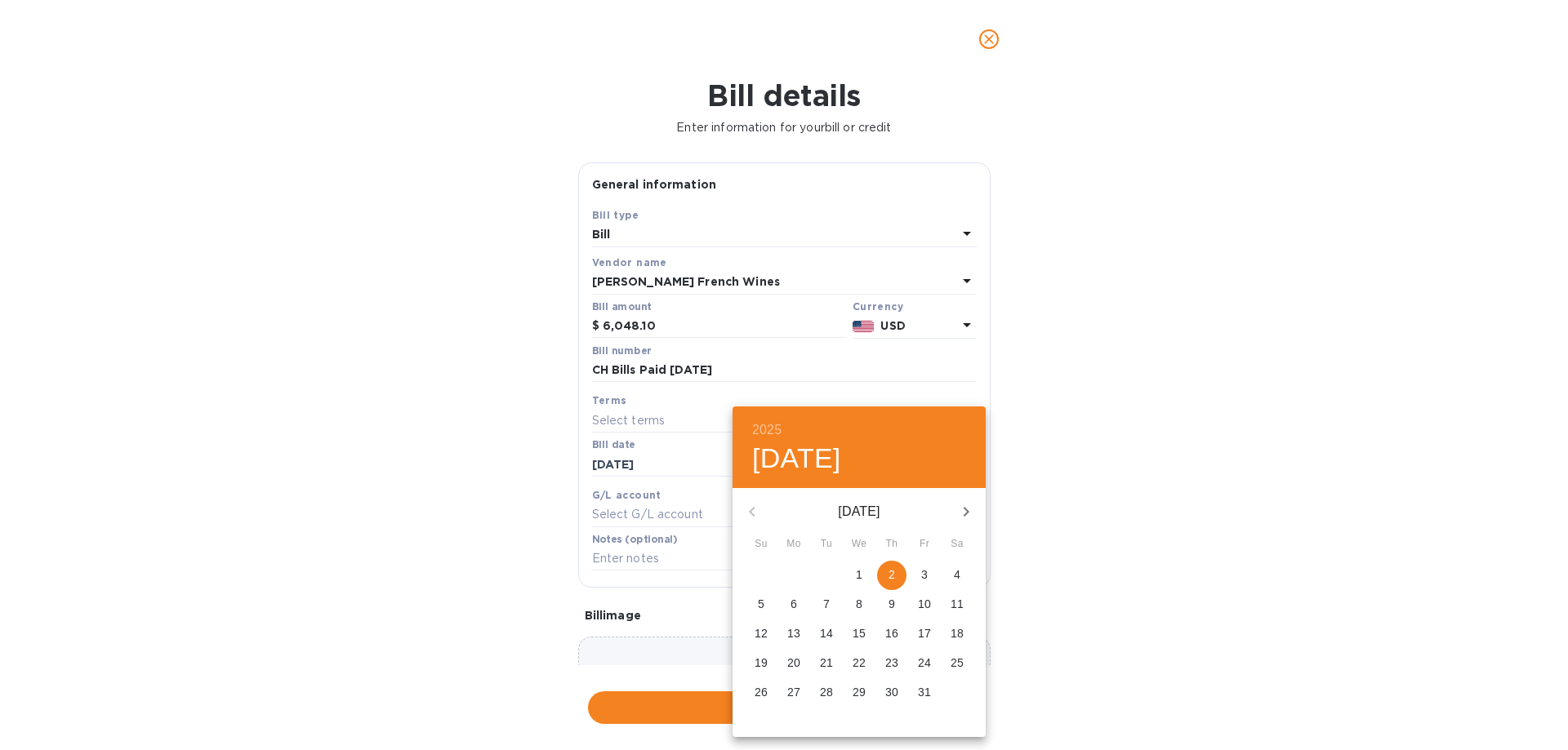
click at [892, 564] on button "2" at bounding box center [892, 576] width 29 height 29
type input "[DATE]"
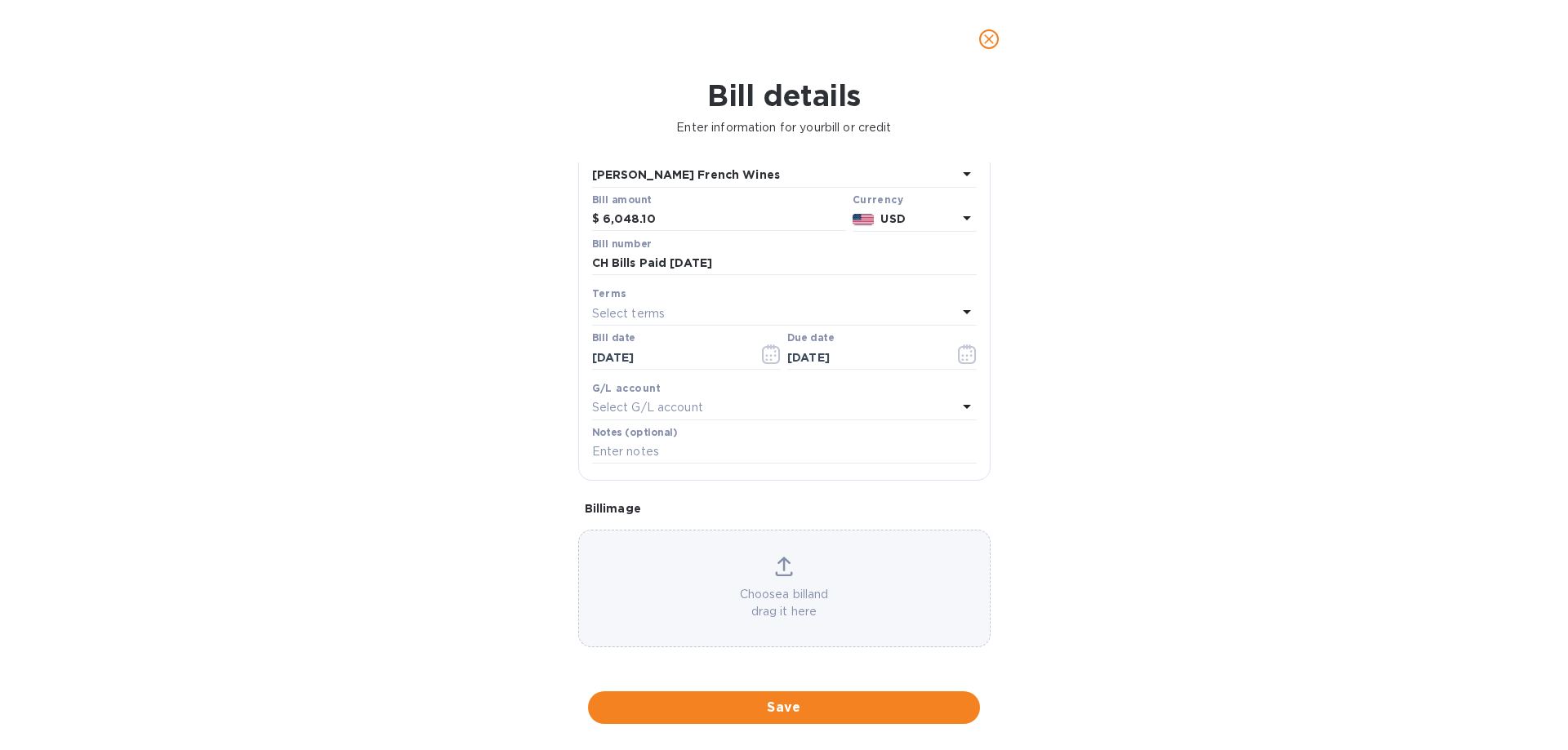
scroll to position [109, 0]
click at [780, 550] on div "Choose a bill and drag it here" at bounding box center [784, 587] width 412 height 117
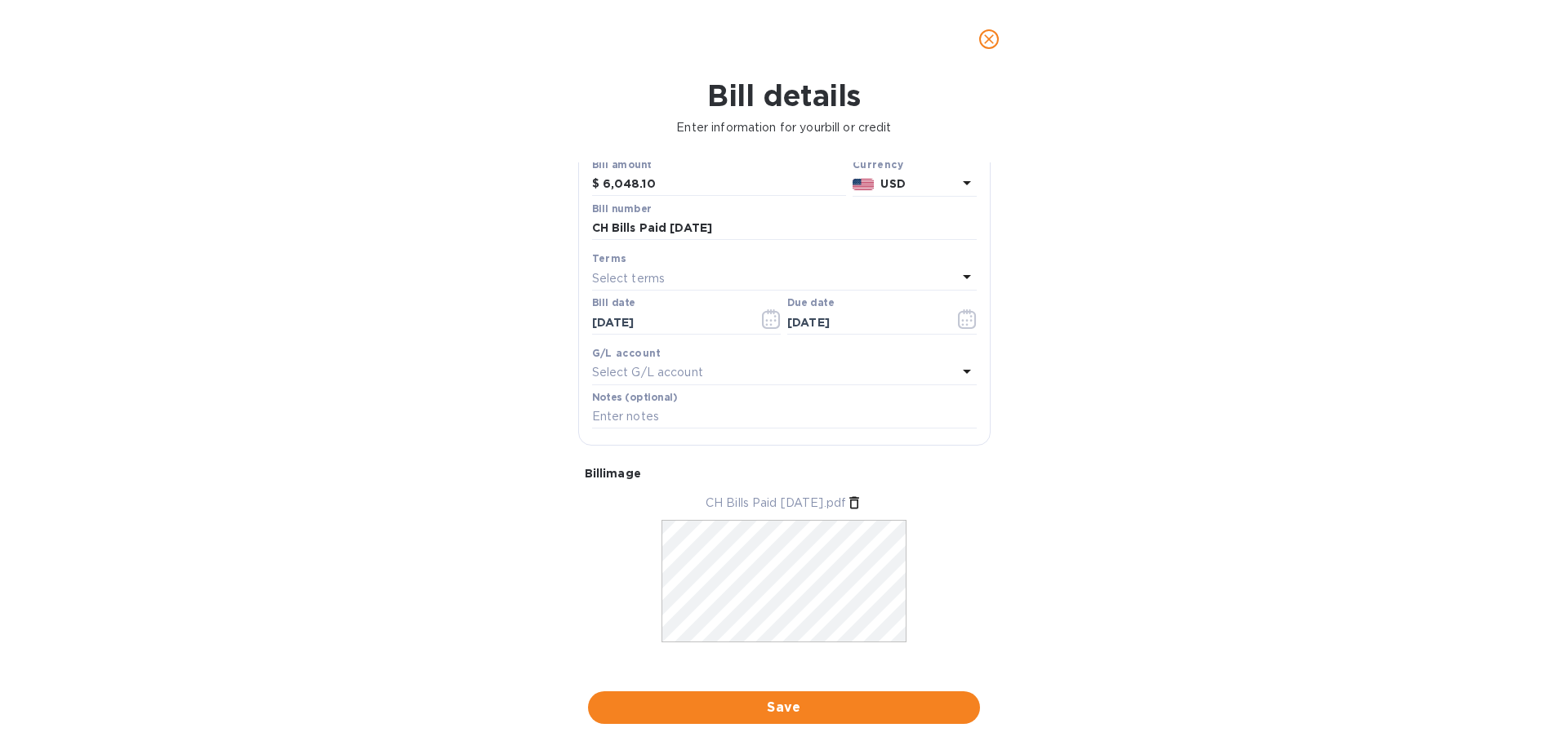
scroll to position [159, 0]
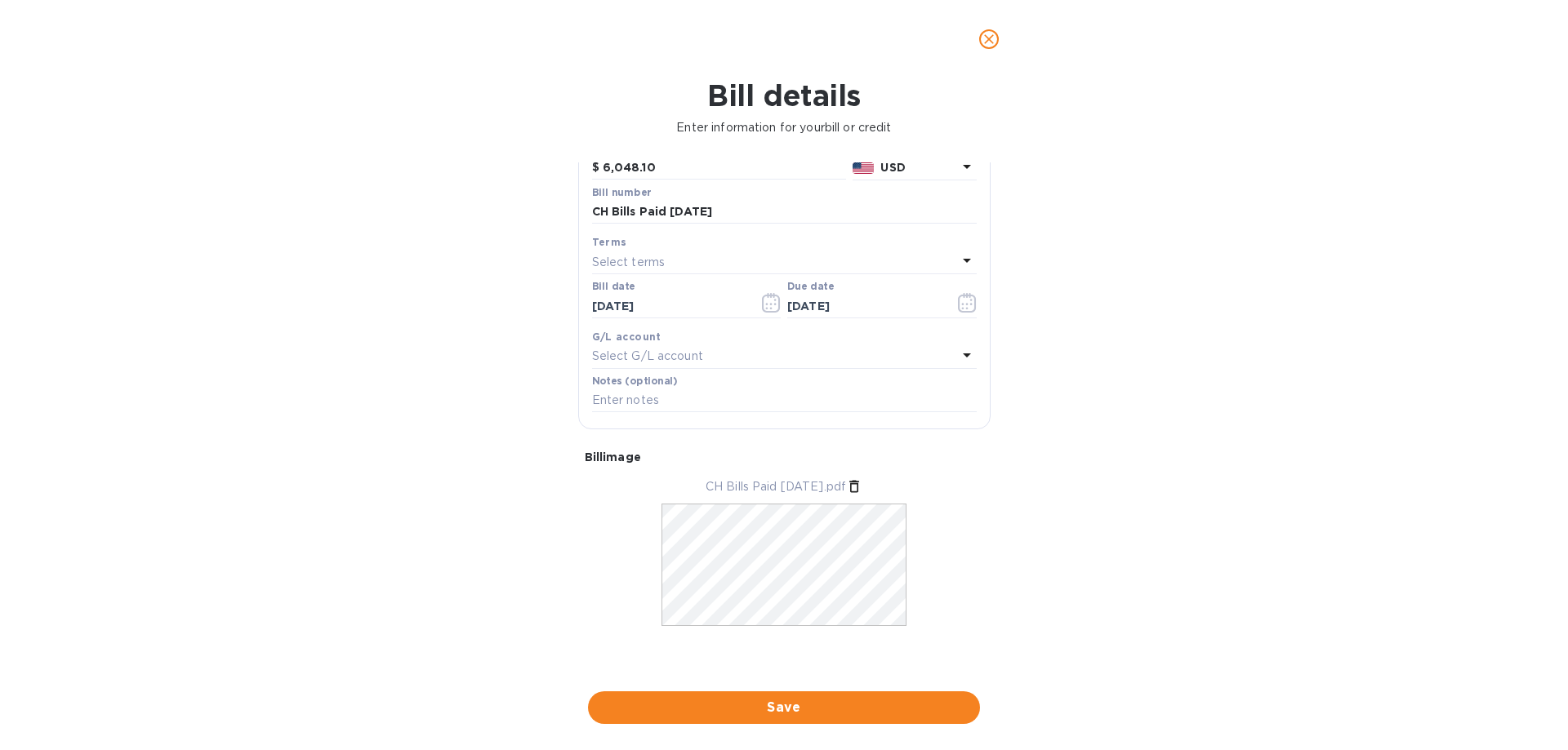
click at [798, 706] on span "Save" at bounding box center [784, 708] width 366 height 20
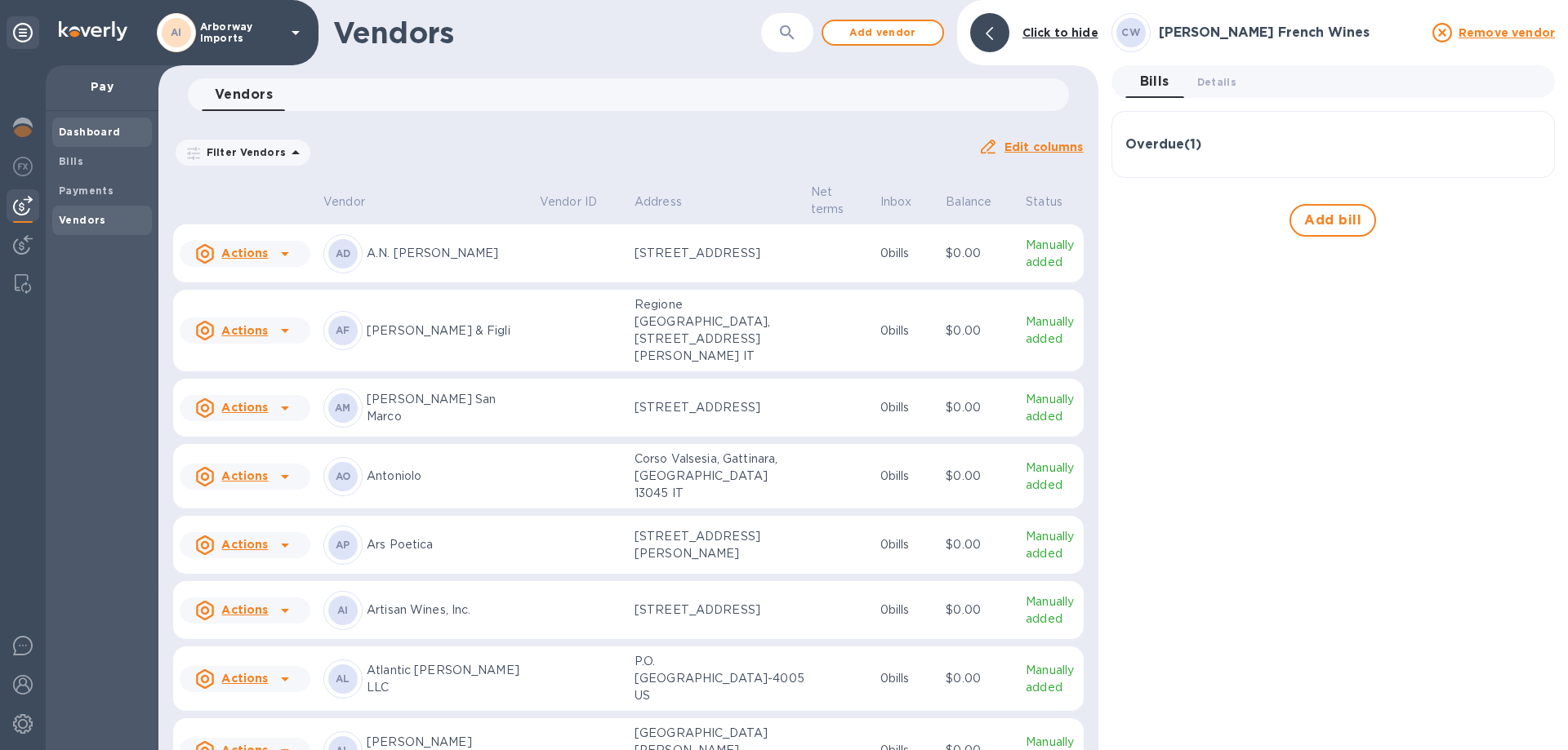
click at [116, 139] on span "Dashboard" at bounding box center [89, 132] width 62 height 17
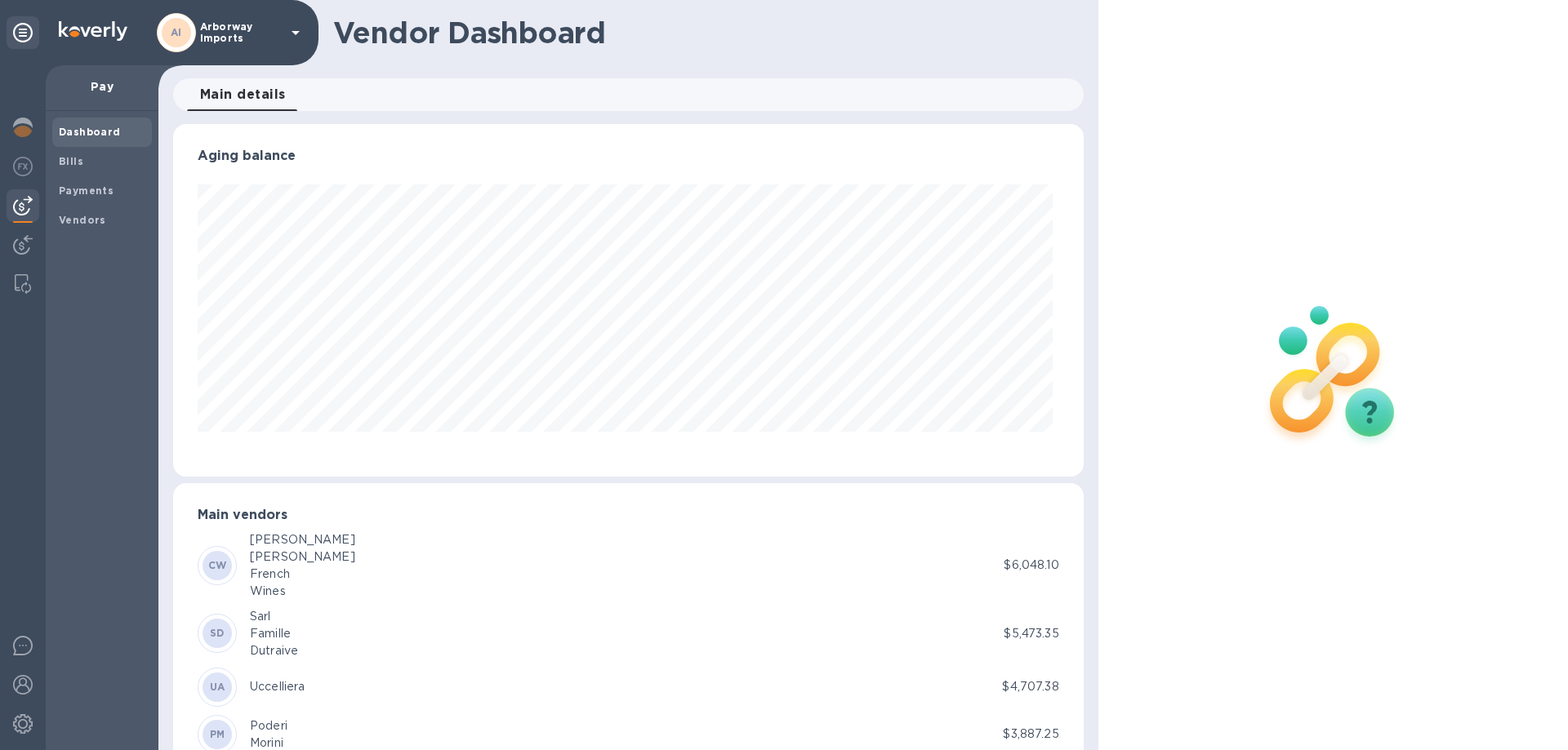
scroll to position [352, 903]
click at [81, 159] on b "Bills" at bounding box center [71, 161] width 24 height 13
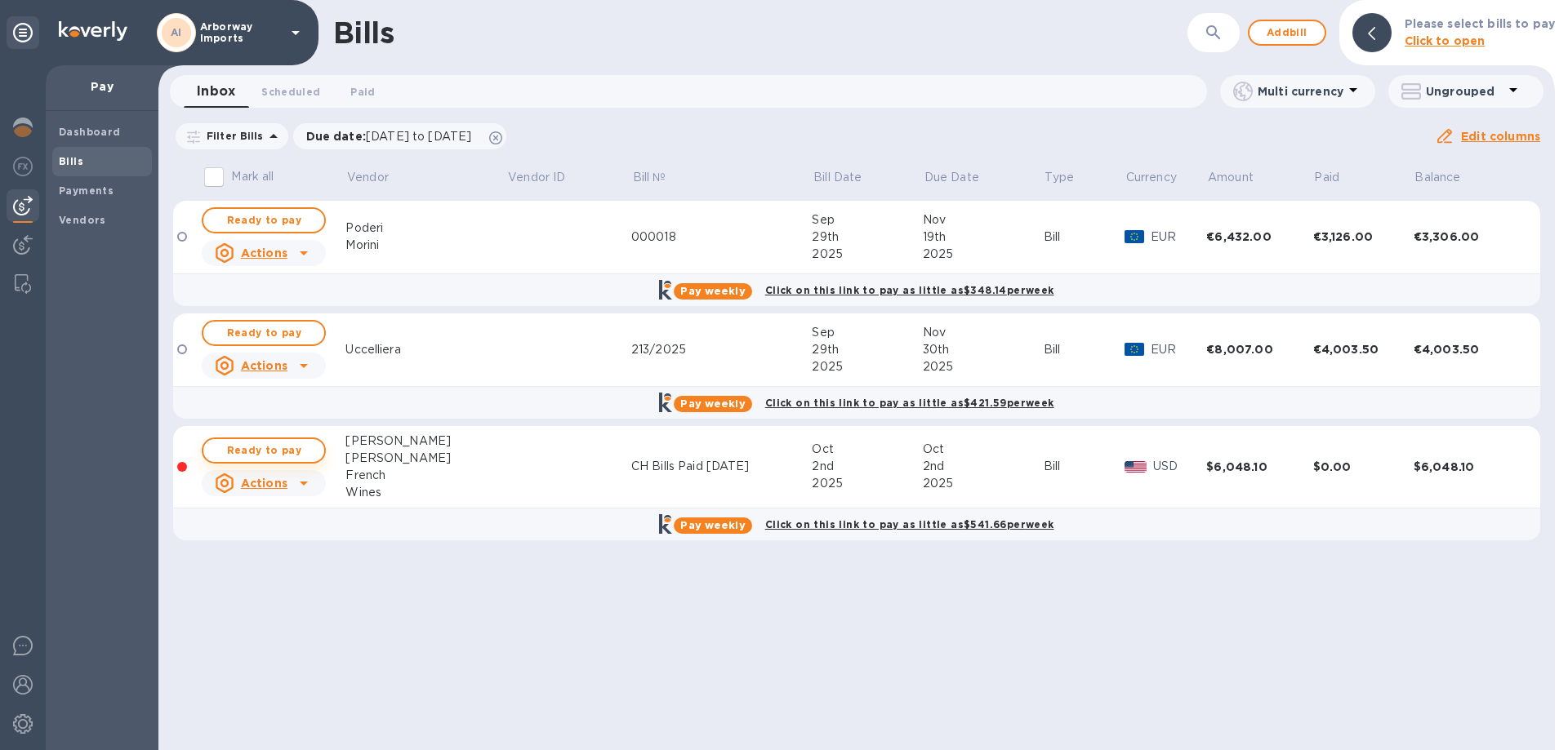
click at [283, 440] on button "Ready to pay" at bounding box center [263, 450] width 124 height 26
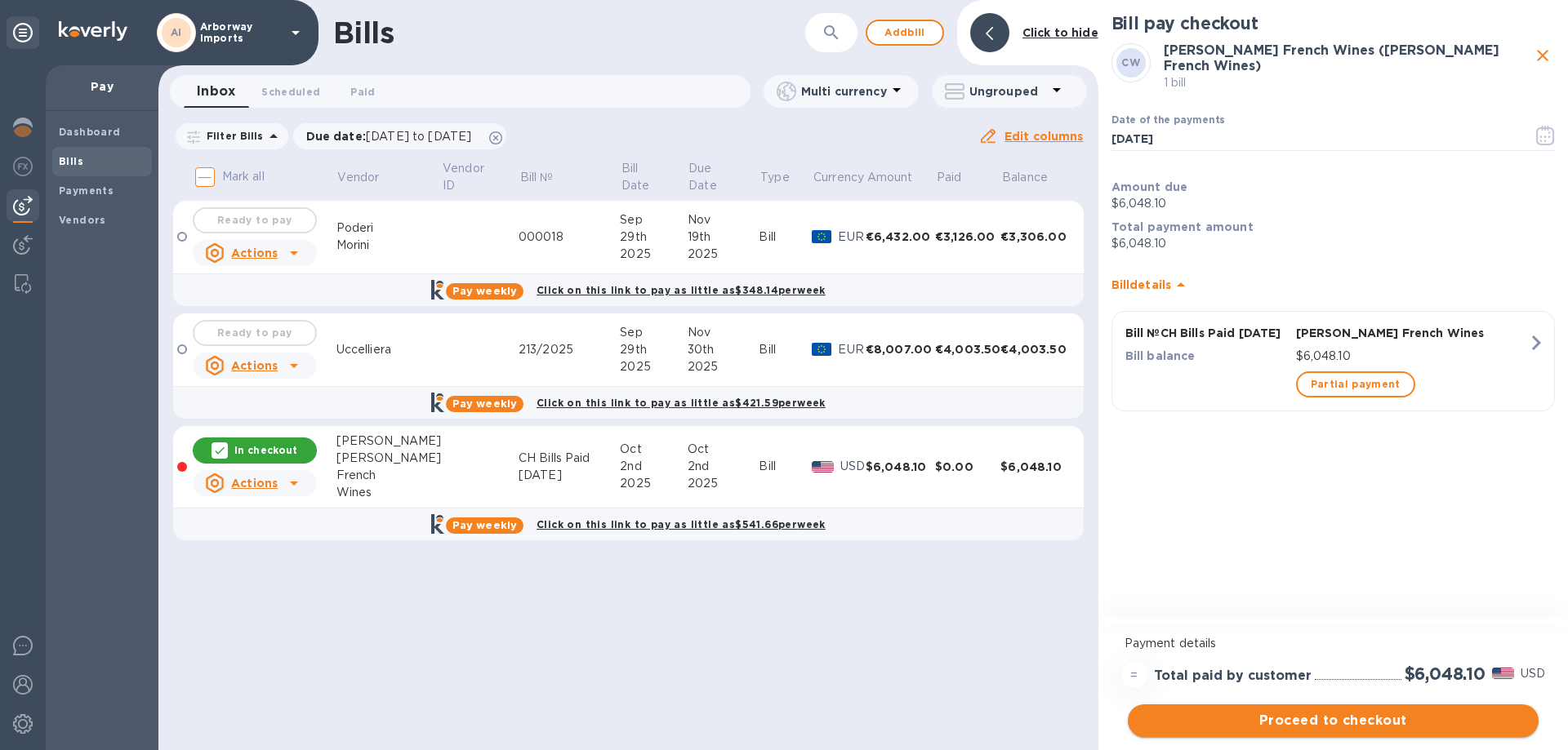
click at [1331, 711] on button "Proceed to checkout" at bounding box center [1334, 721] width 411 height 32
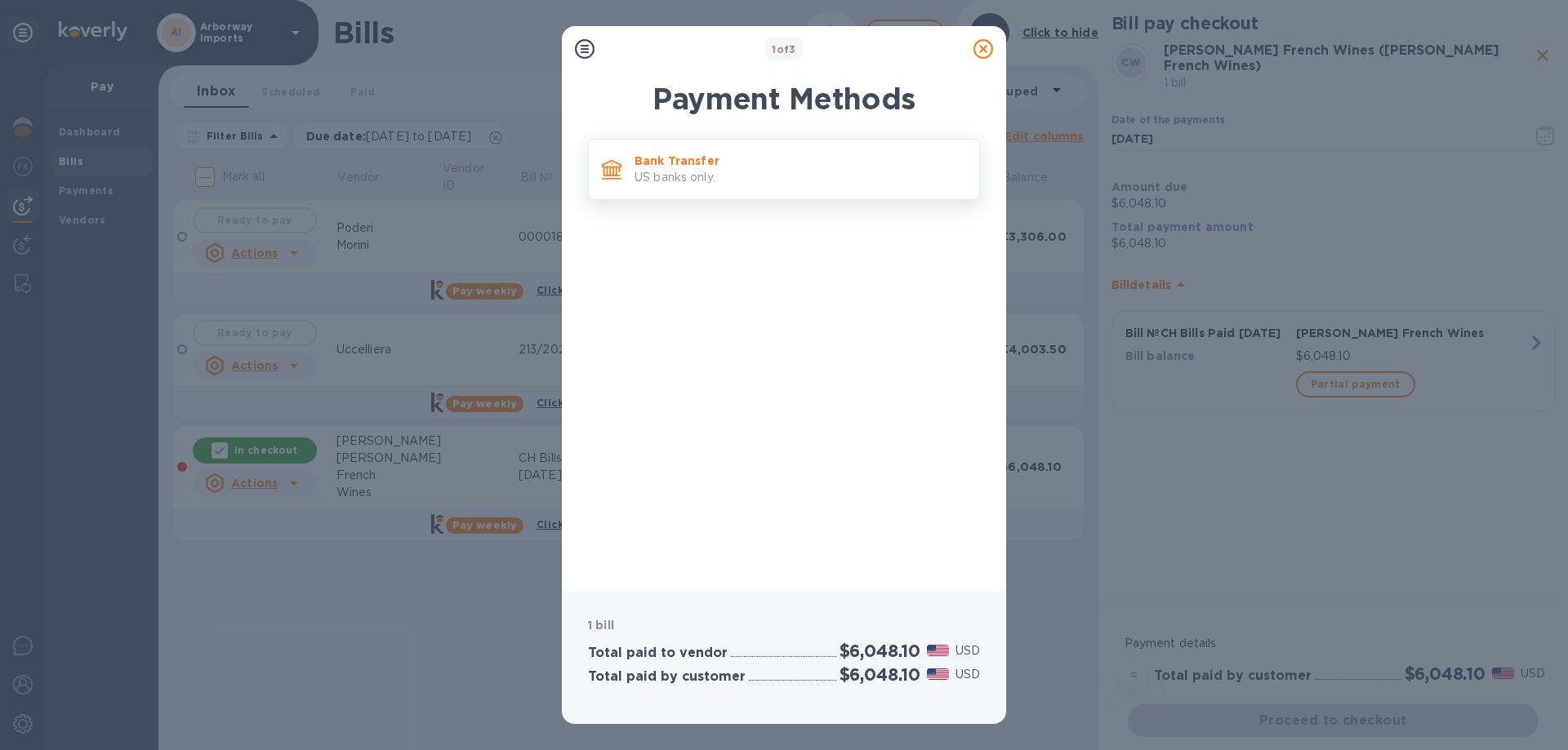
click at [799, 164] on p "Bank Transfer" at bounding box center [800, 161] width 332 height 17
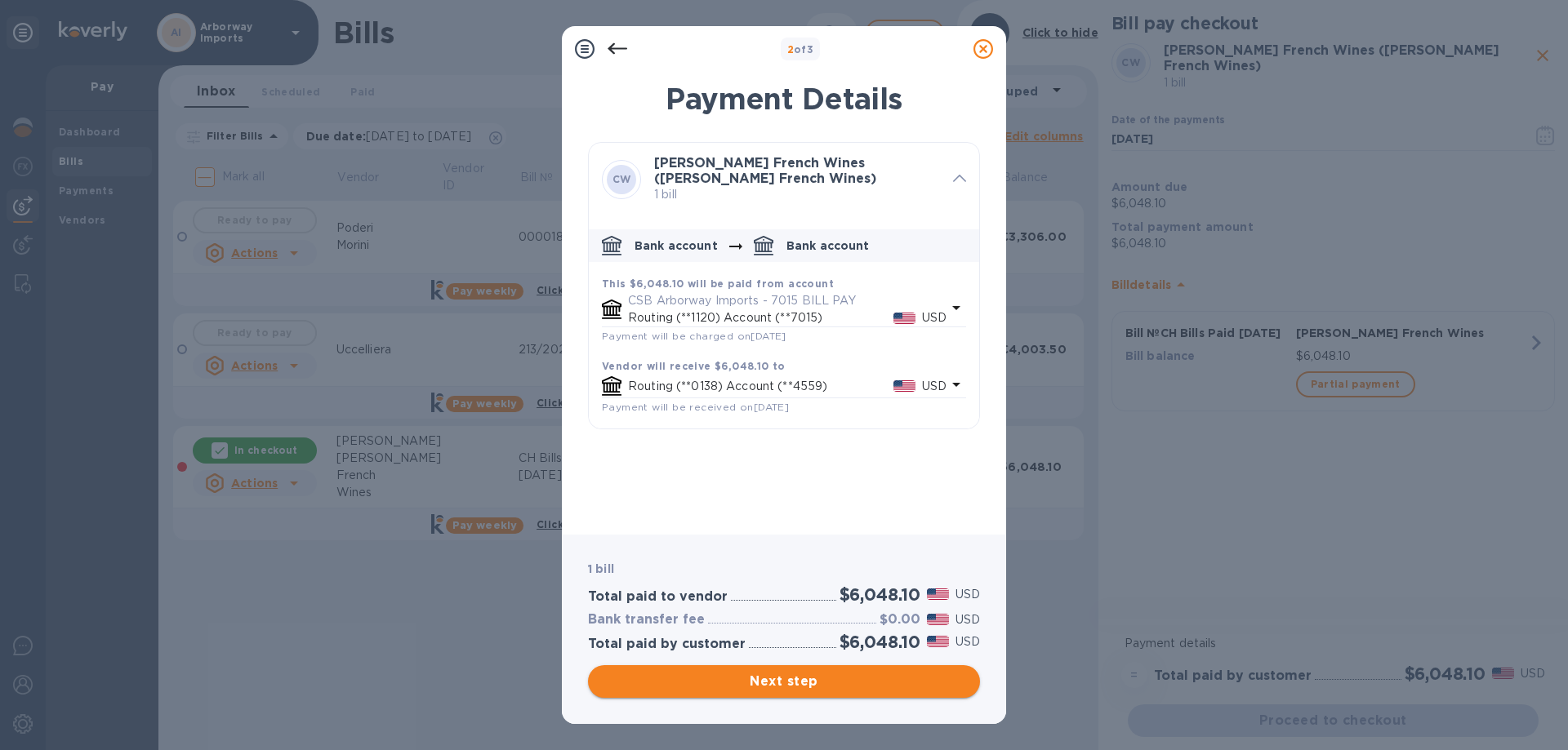
click at [765, 680] on span "Next step" at bounding box center [784, 681] width 366 height 20
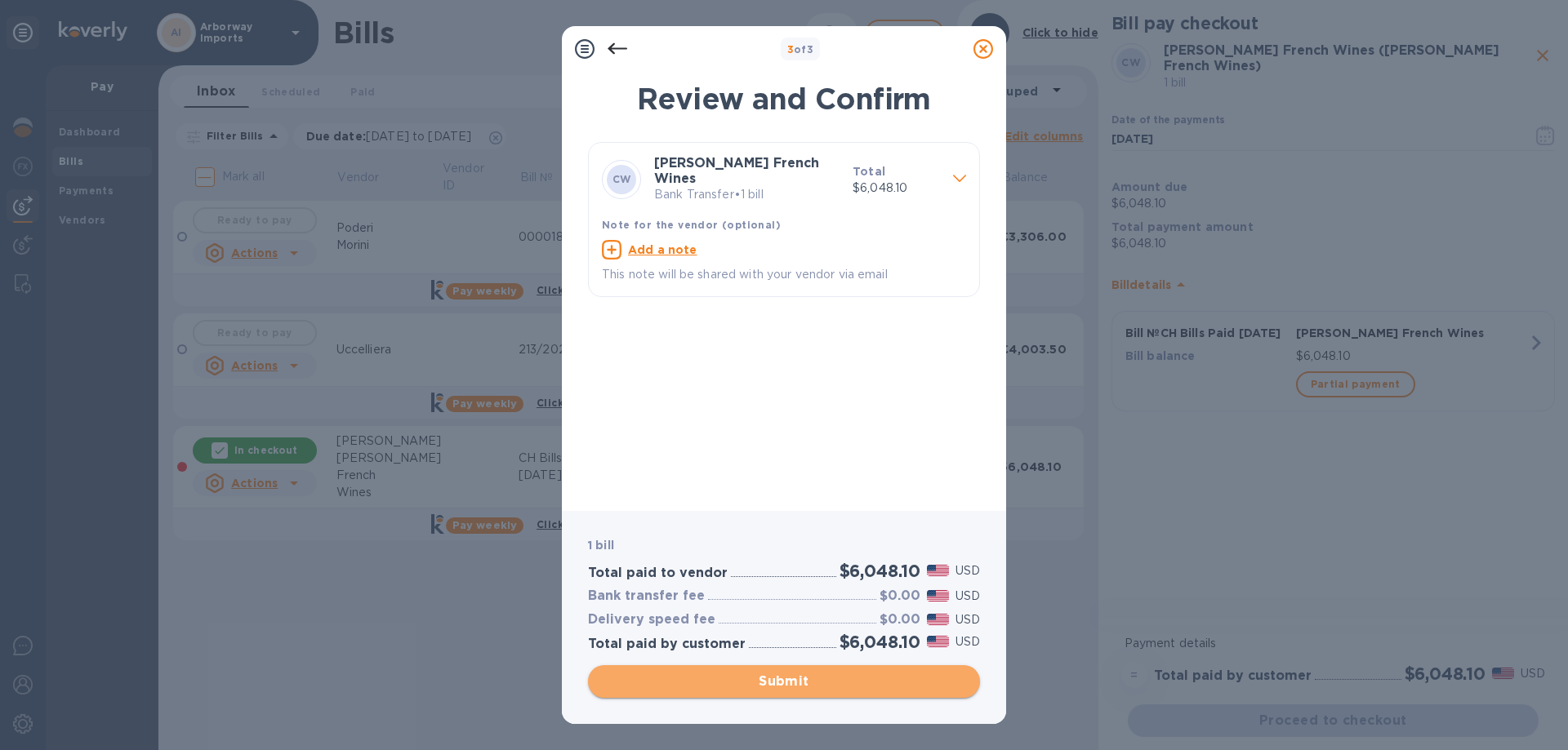
click at [765, 680] on span "Submit" at bounding box center [784, 681] width 366 height 20
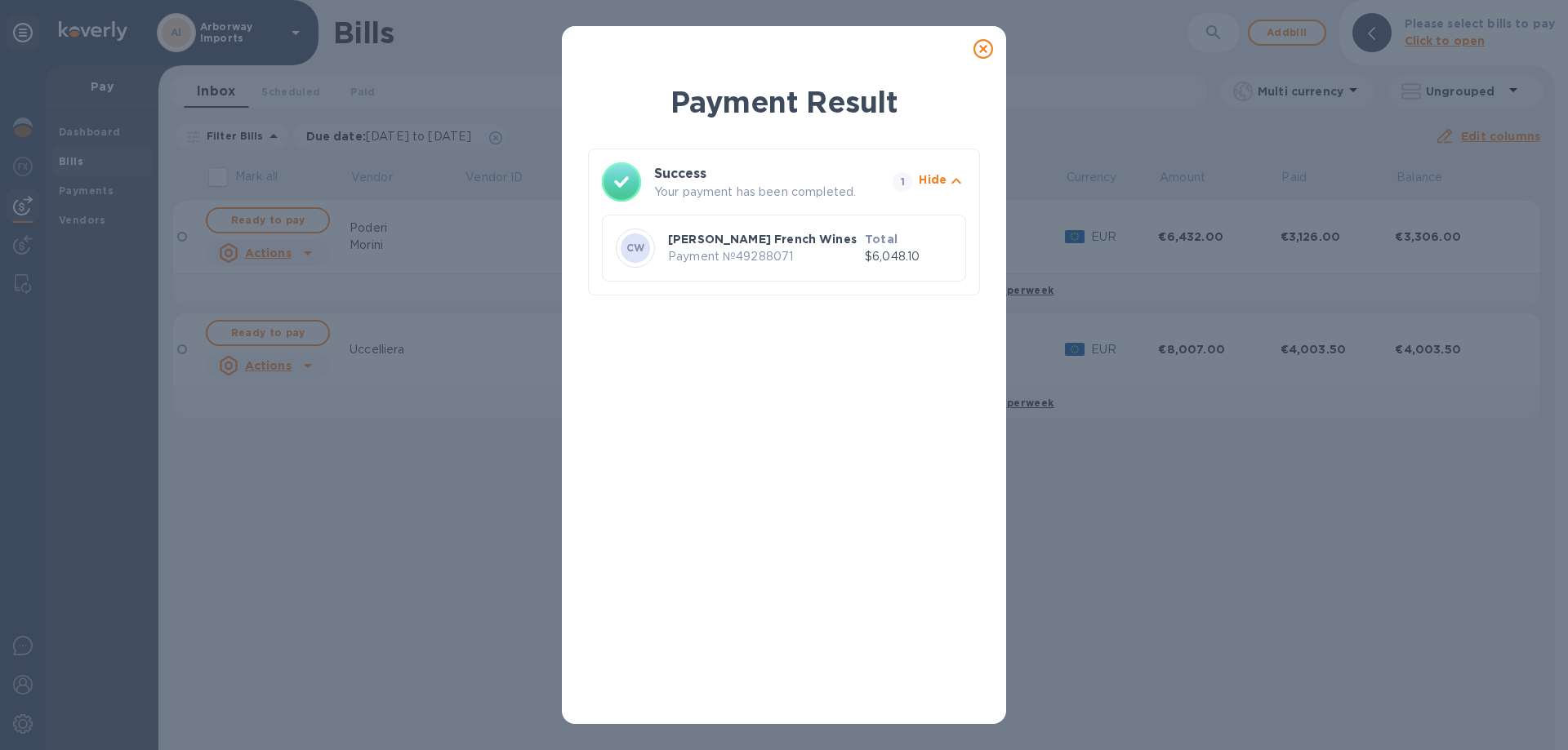
click at [982, 46] on icon at bounding box center [983, 49] width 20 height 20
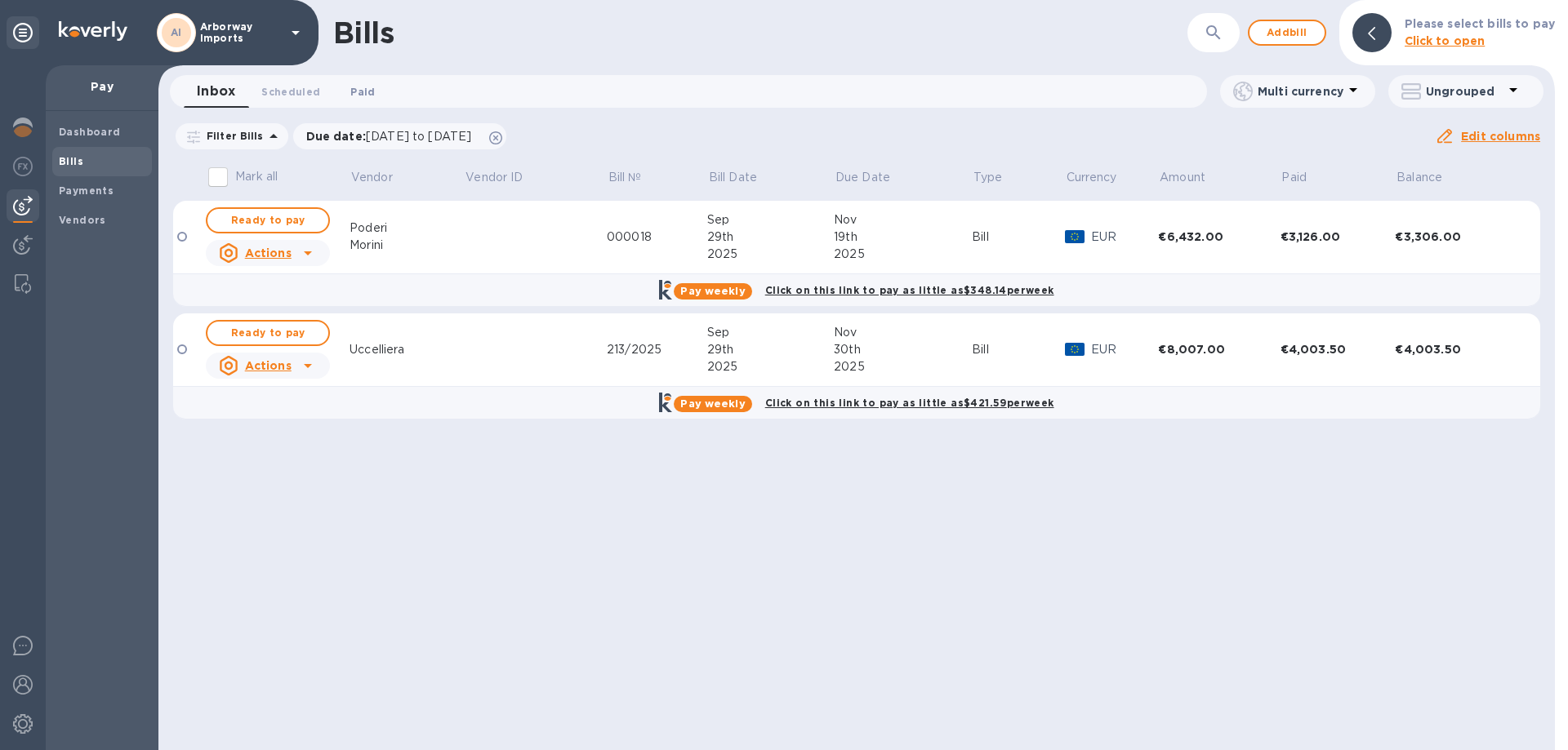
click at [352, 100] on span "Paid 0" at bounding box center [362, 92] width 24 height 18
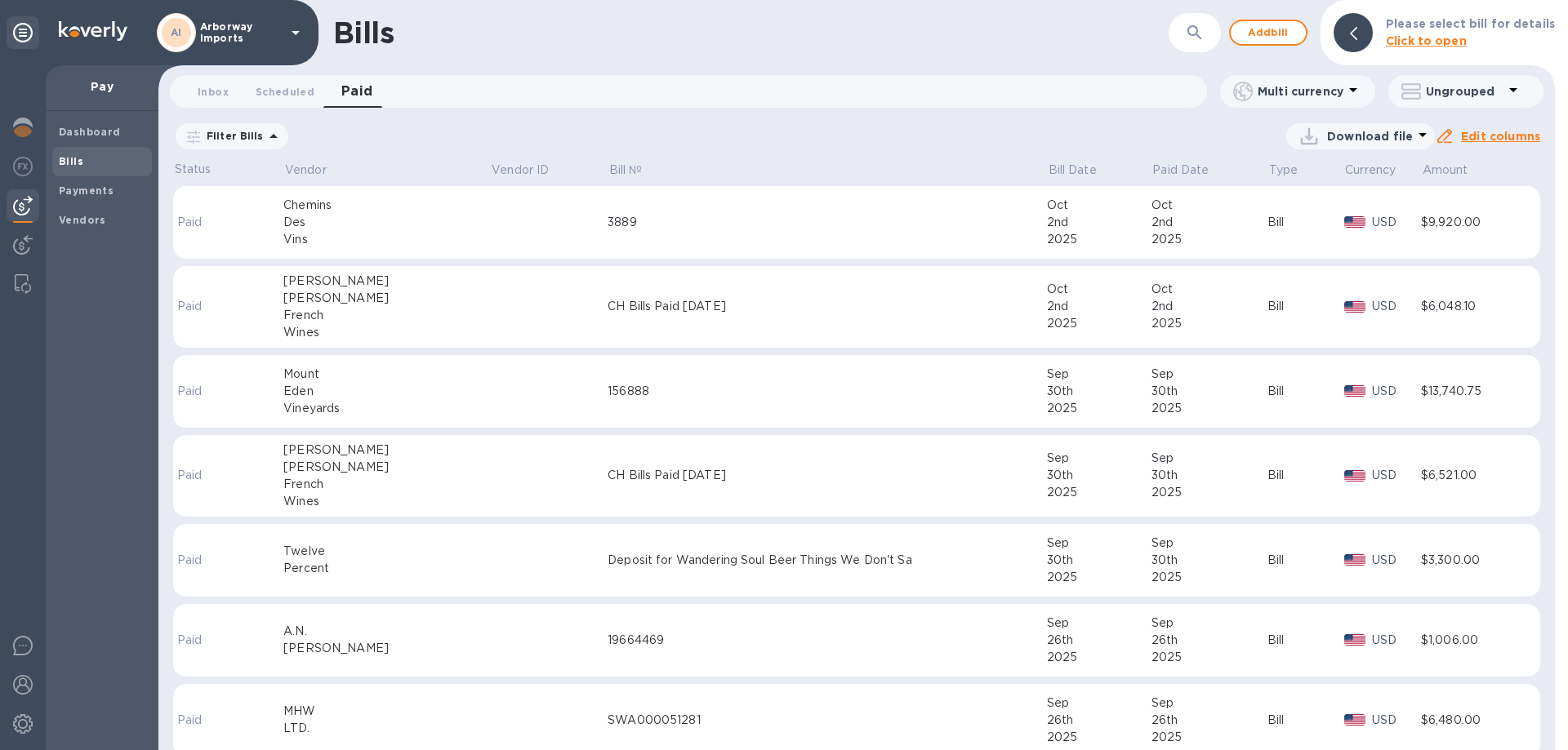
click at [391, 293] on div "[PERSON_NAME]" at bounding box center [386, 299] width 207 height 18
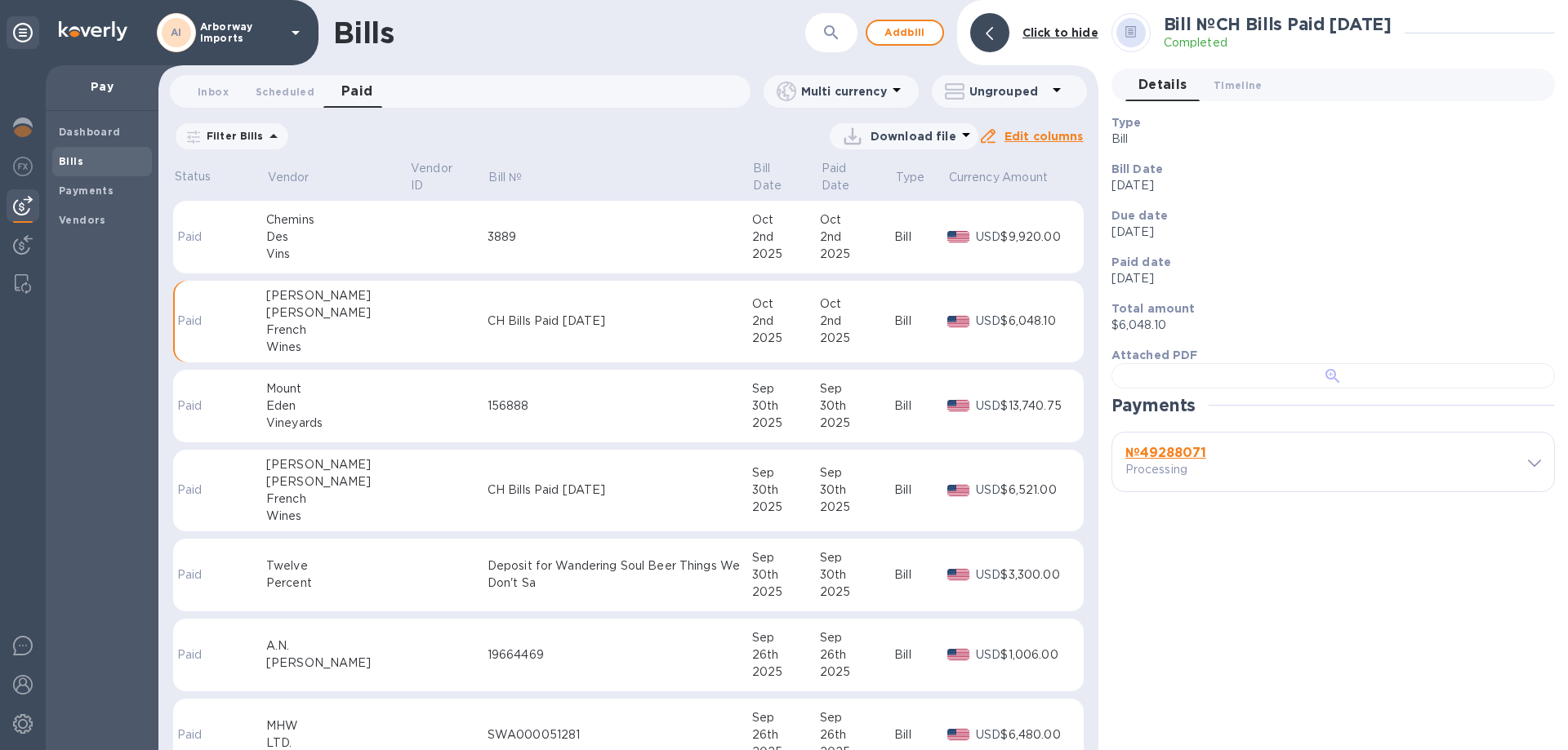
scroll to position [315, 0]
click at [1182, 479] on p "Processing" at bounding box center [1218, 470] width 187 height 18
click at [1180, 460] on b "№ 49288071" at bounding box center [1165, 453] width 81 height 16
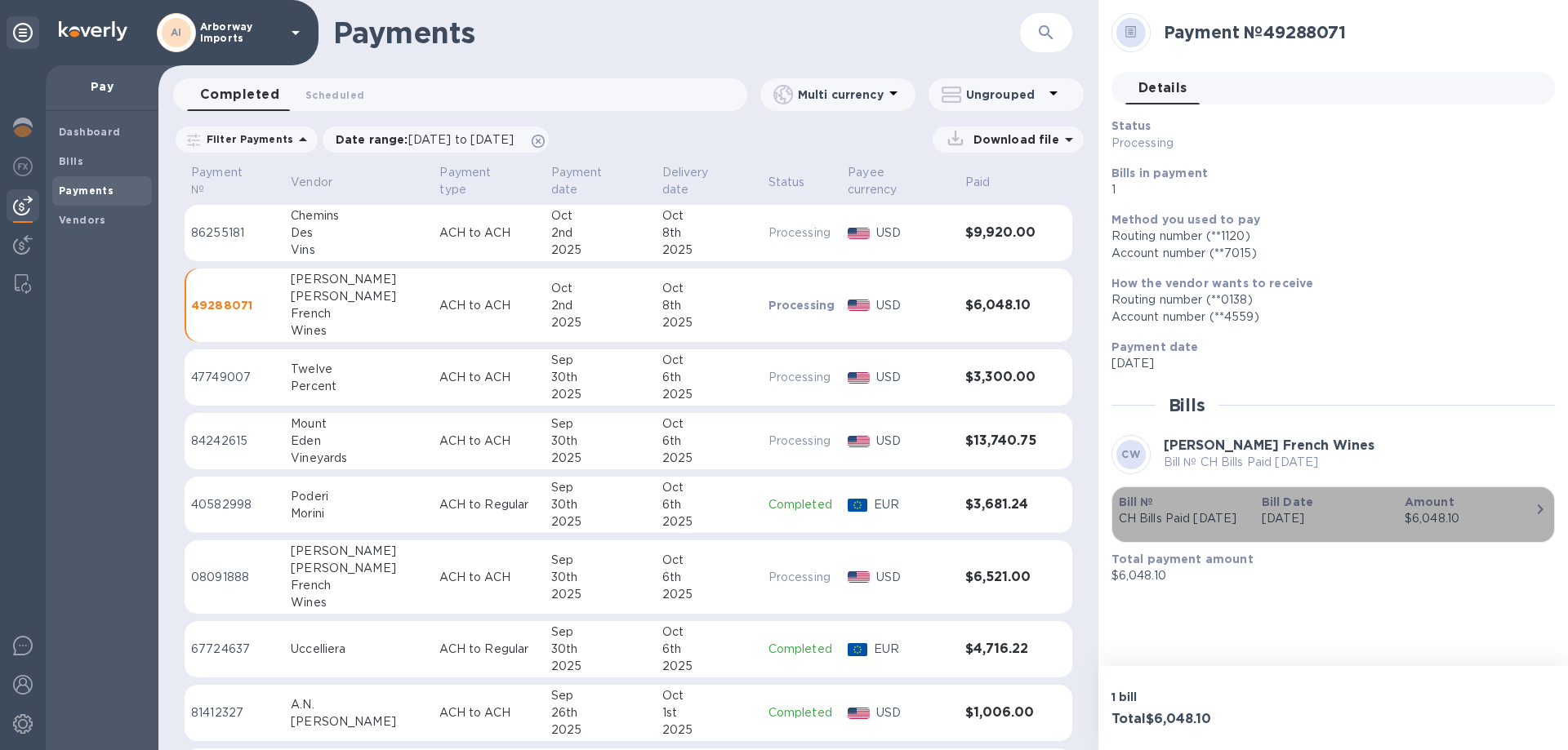
click at [1292, 517] on p "[DATE]" at bounding box center [1327, 519] width 130 height 18
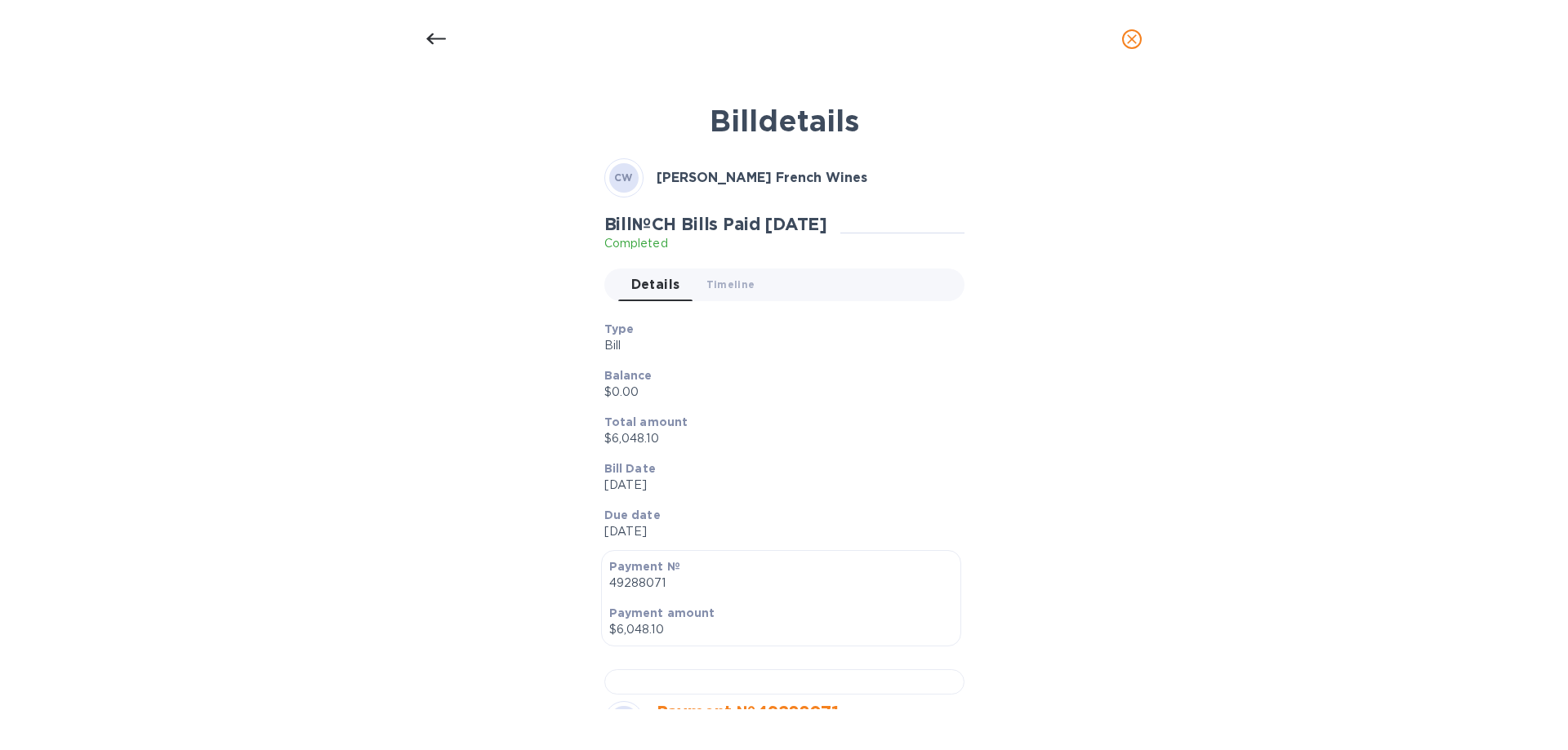
click at [848, 373] on p "Balance" at bounding box center [778, 375] width 347 height 17
click at [431, 32] on icon at bounding box center [436, 39] width 20 height 20
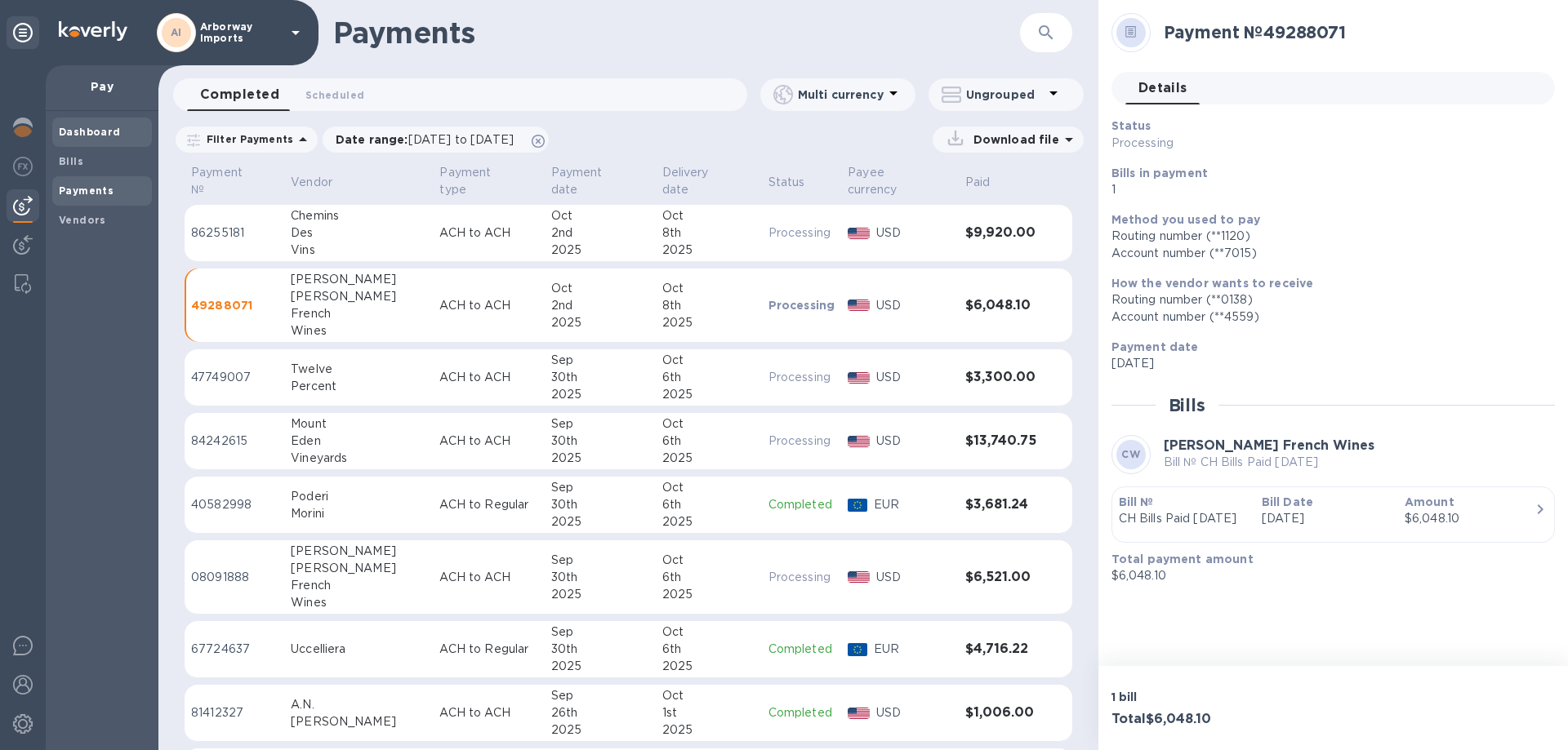
click at [102, 132] on b "Dashboard" at bounding box center [89, 131] width 62 height 13
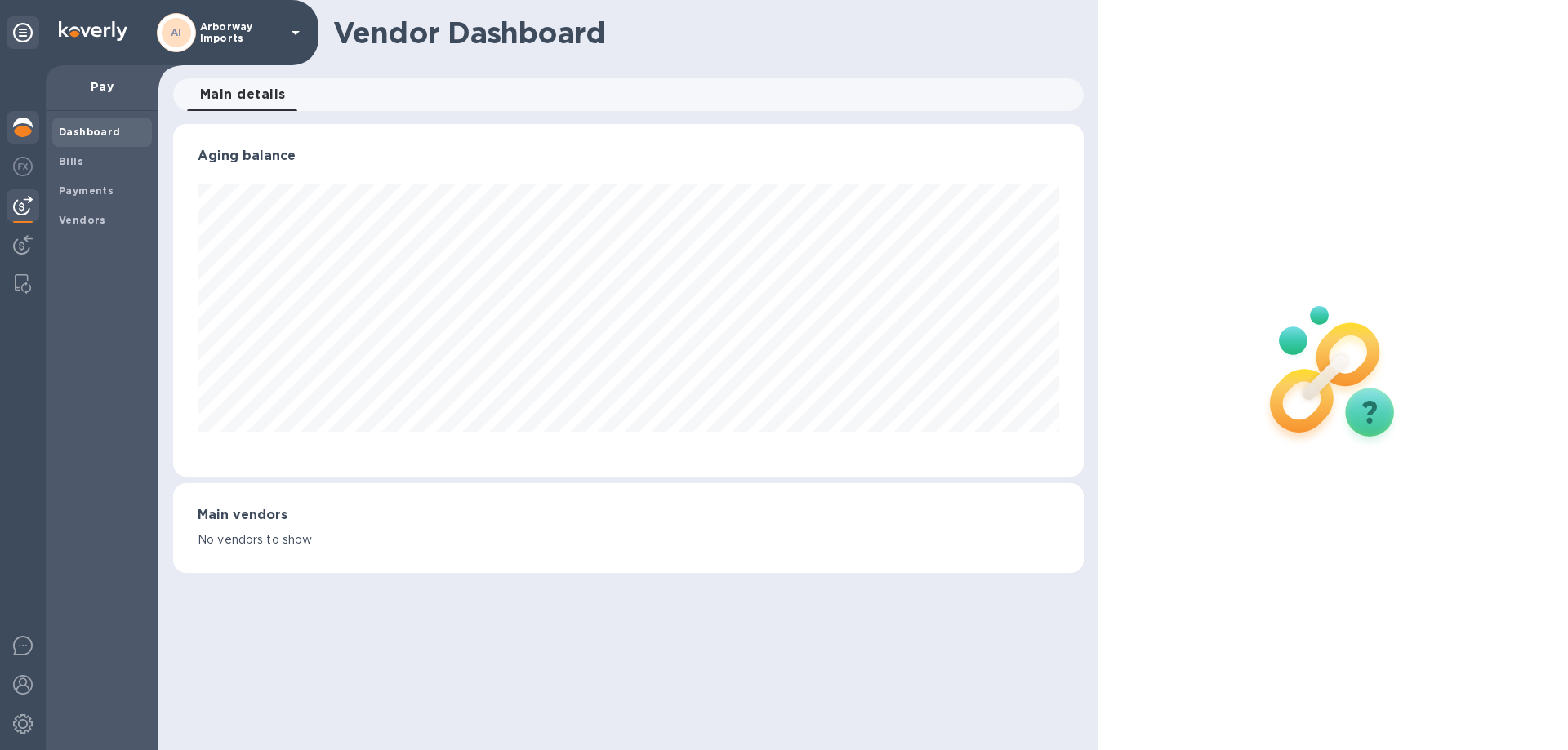
scroll to position [352, 910]
